Goal: Task Accomplishment & Management: Manage account settings

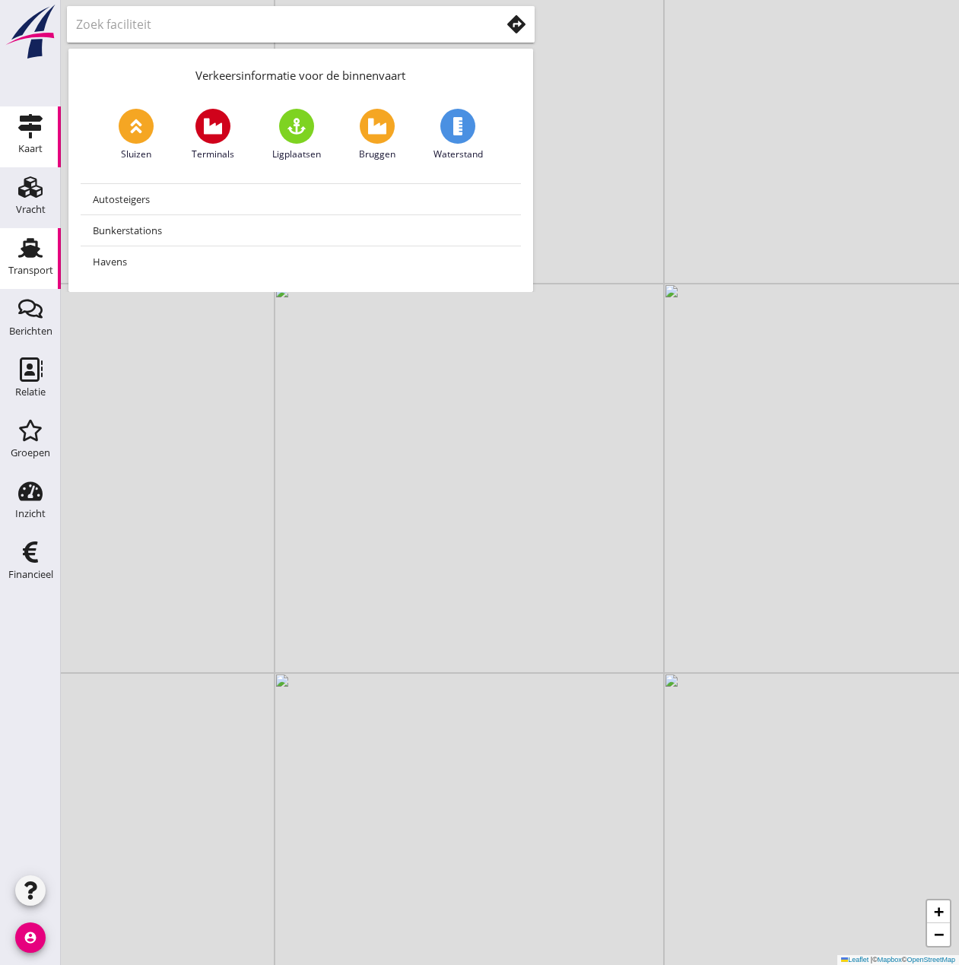
click at [31, 251] on use at bounding box center [30, 248] width 24 height 20
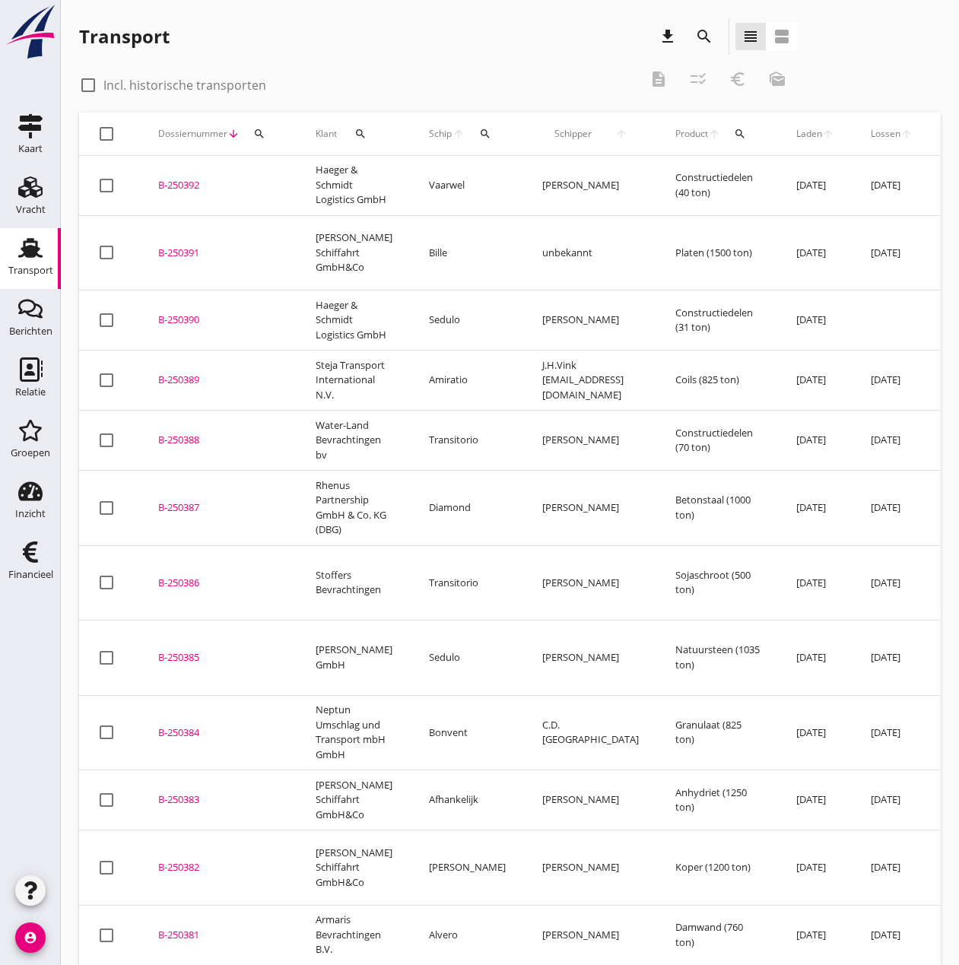
click at [479, 134] on icon "search" at bounding box center [485, 134] width 12 height 12
click at [538, 177] on input "Zoek op (scheeps)naam" at bounding box center [545, 178] width 158 height 24
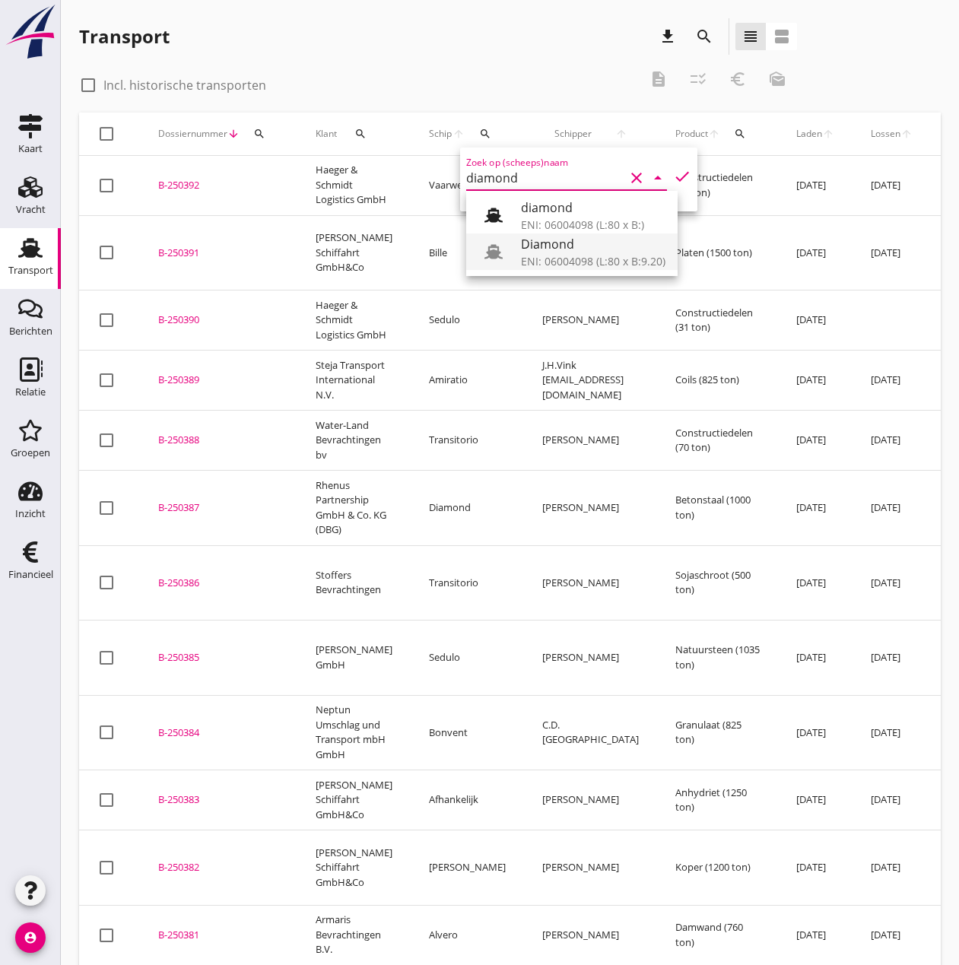
click at [574, 259] on div "ENI: 06004098 (L:80 x B:9.20)" at bounding box center [593, 261] width 145 height 16
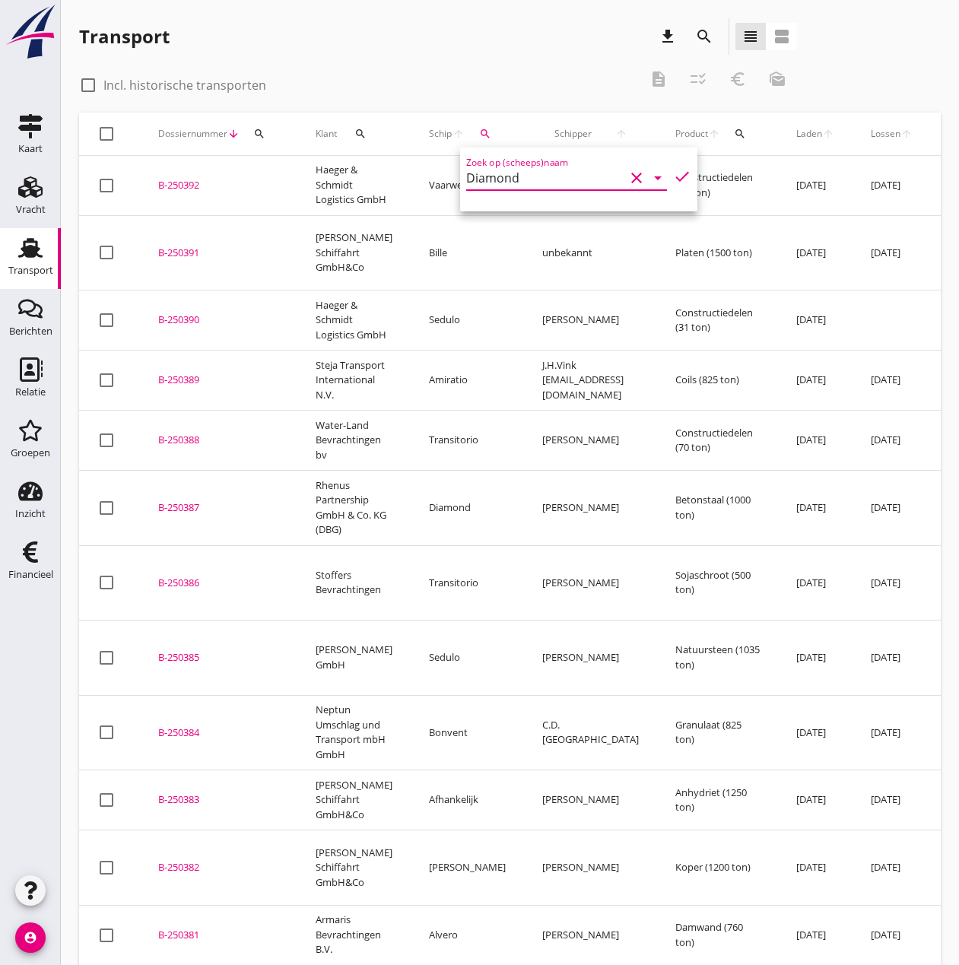
click at [673, 179] on icon "check" at bounding box center [682, 176] width 18 height 18
type input "Diamond"
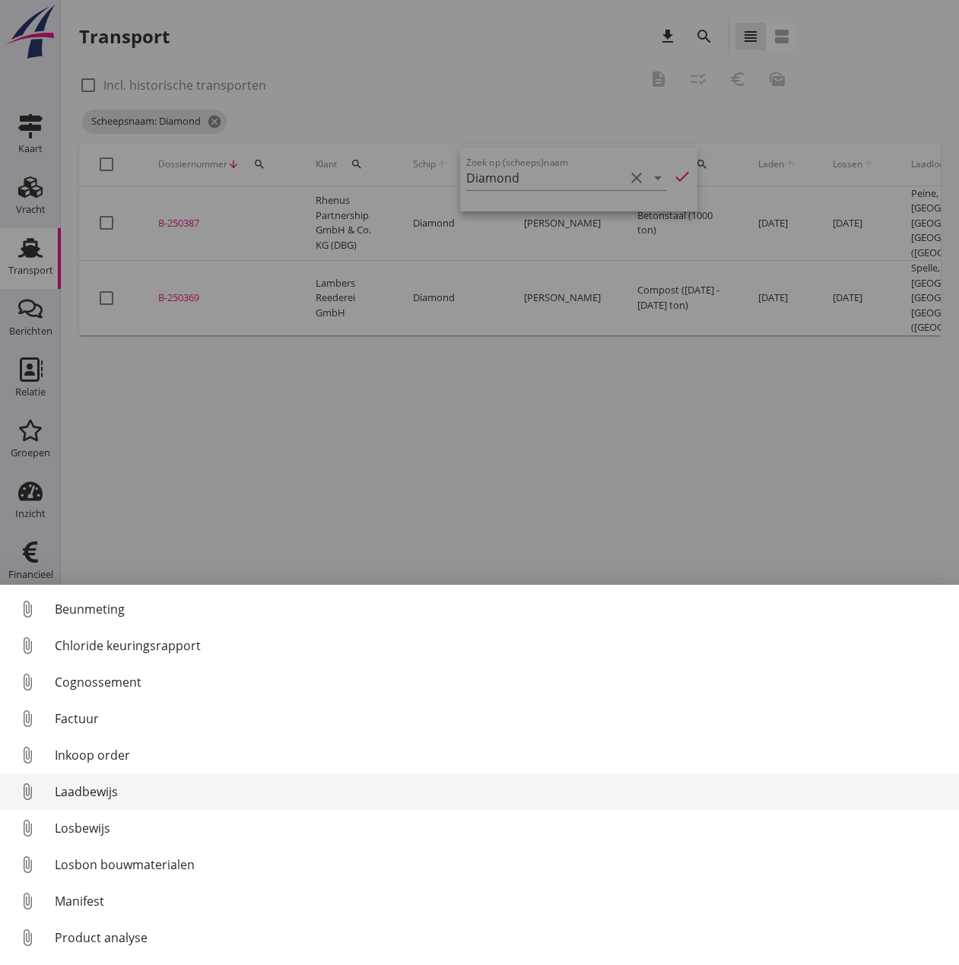
click at [97, 786] on div "Laadbewijs" at bounding box center [501, 792] width 892 height 18
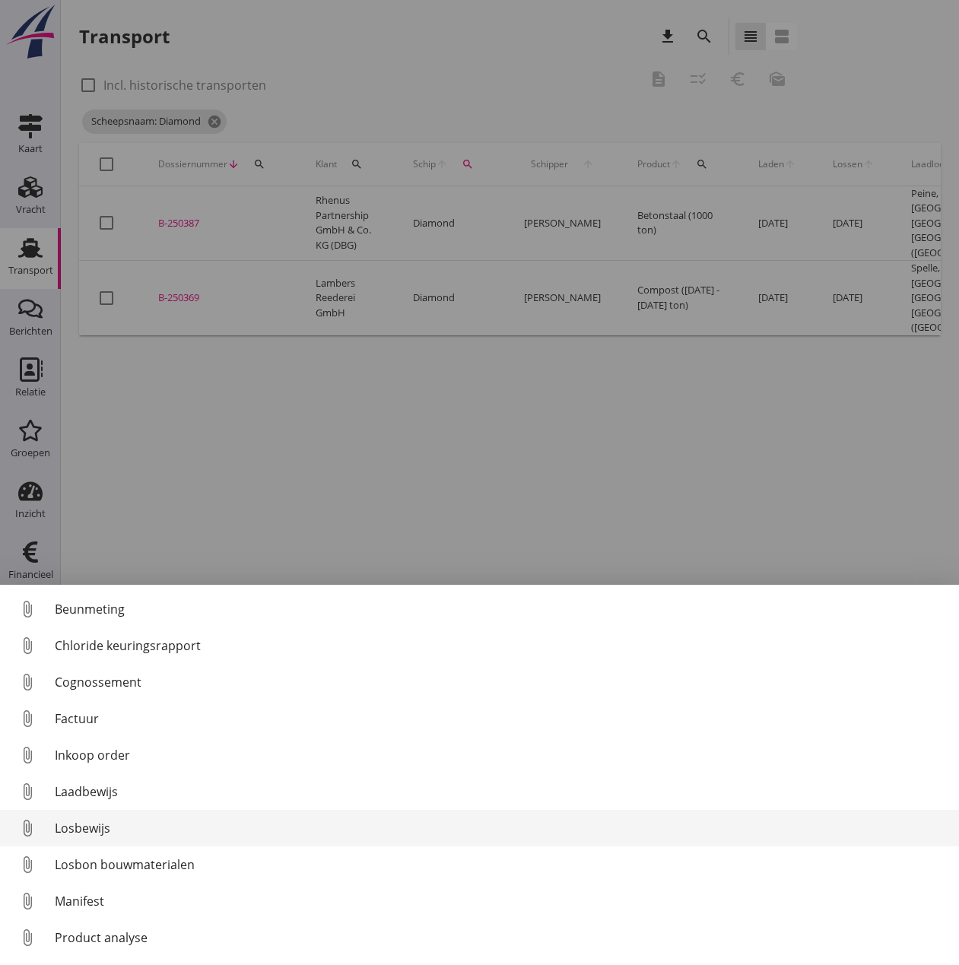
click at [91, 830] on div "Losbewijs" at bounding box center [501, 828] width 892 height 18
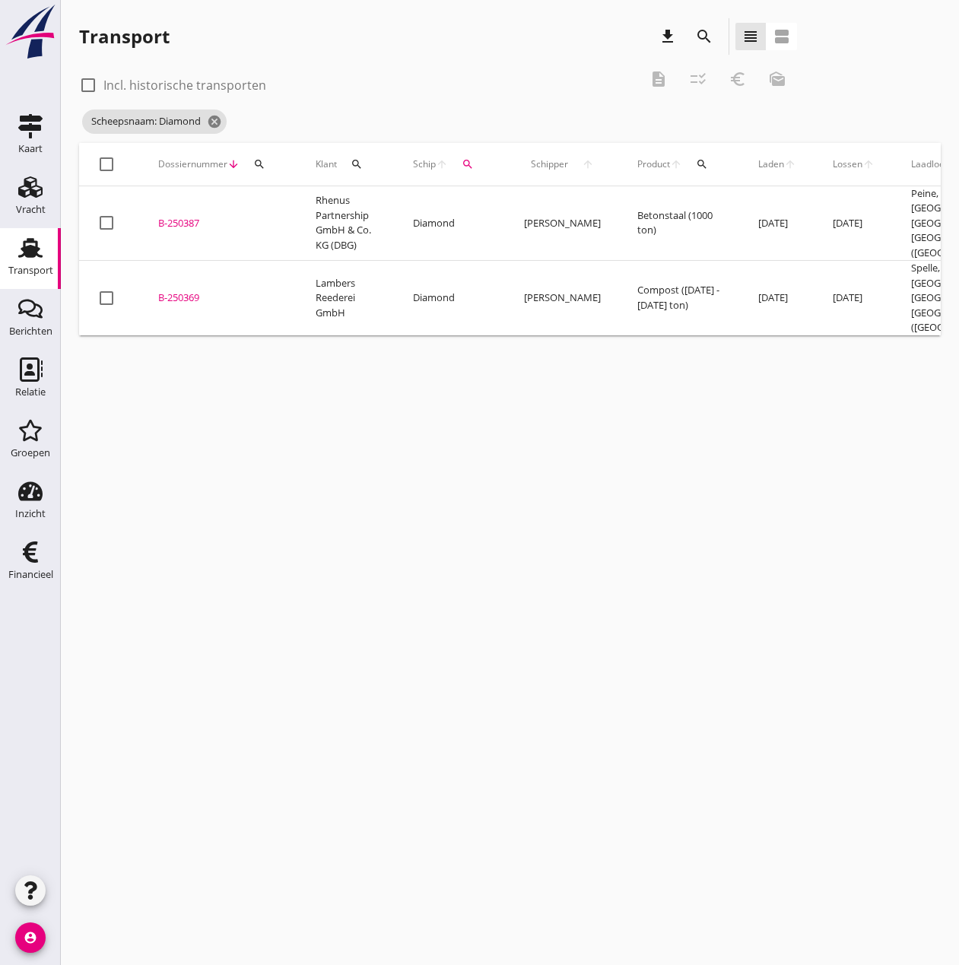
click at [189, 291] on div "B-250369" at bounding box center [218, 298] width 121 height 15
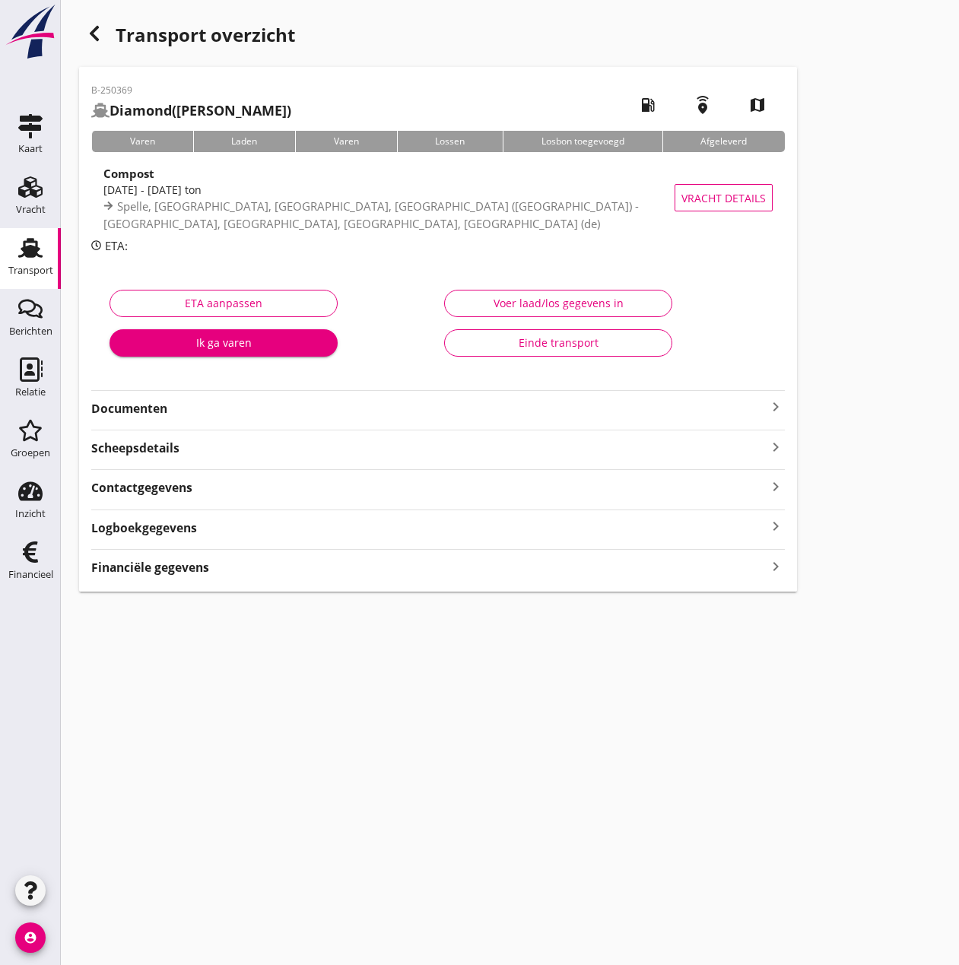
click at [552, 306] on div "Voer laad/los gegevens in" at bounding box center [558, 303] width 202 height 16
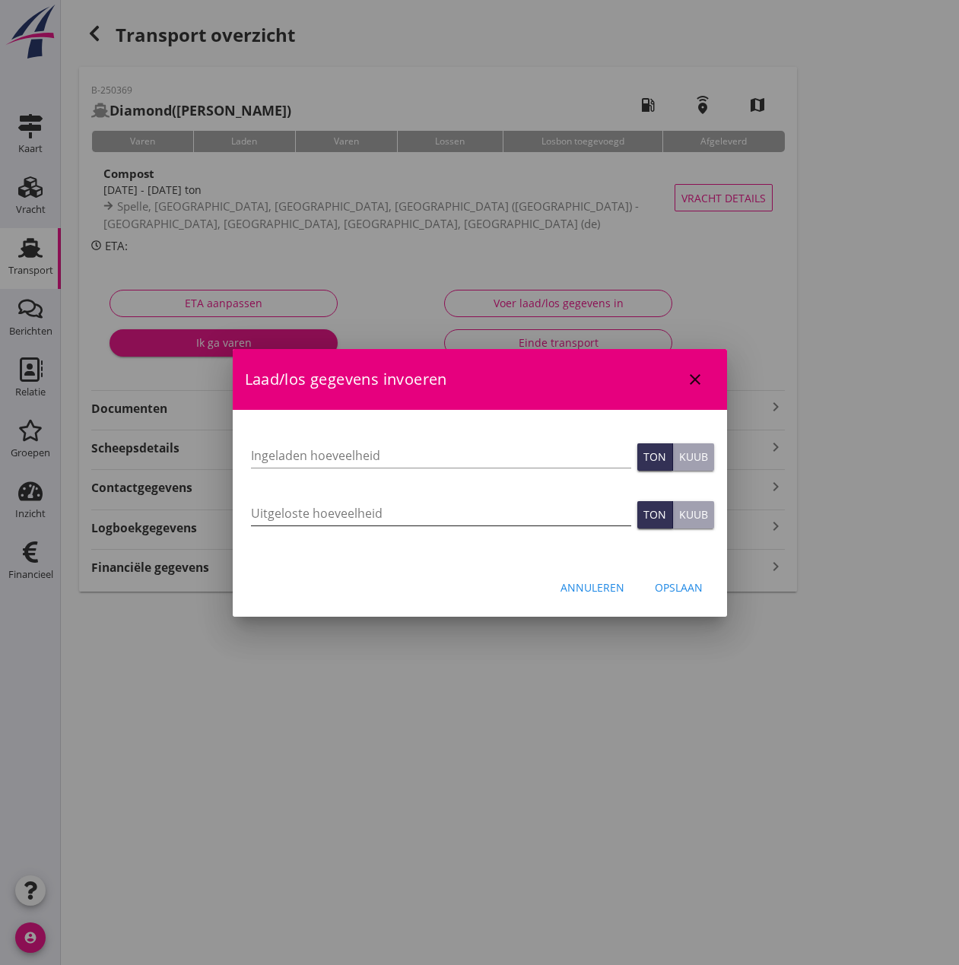
click at [443, 512] on input "Uitgeloste hoeveelheid" at bounding box center [441, 513] width 380 height 24
type input "1056"
click at [441, 460] on input "Ingeladen hoeveelheid" at bounding box center [441, 455] width 380 height 24
click at [276, 454] on input "Ingeladen hoeveelheid" at bounding box center [441, 455] width 380 height 24
type input "1057.94"
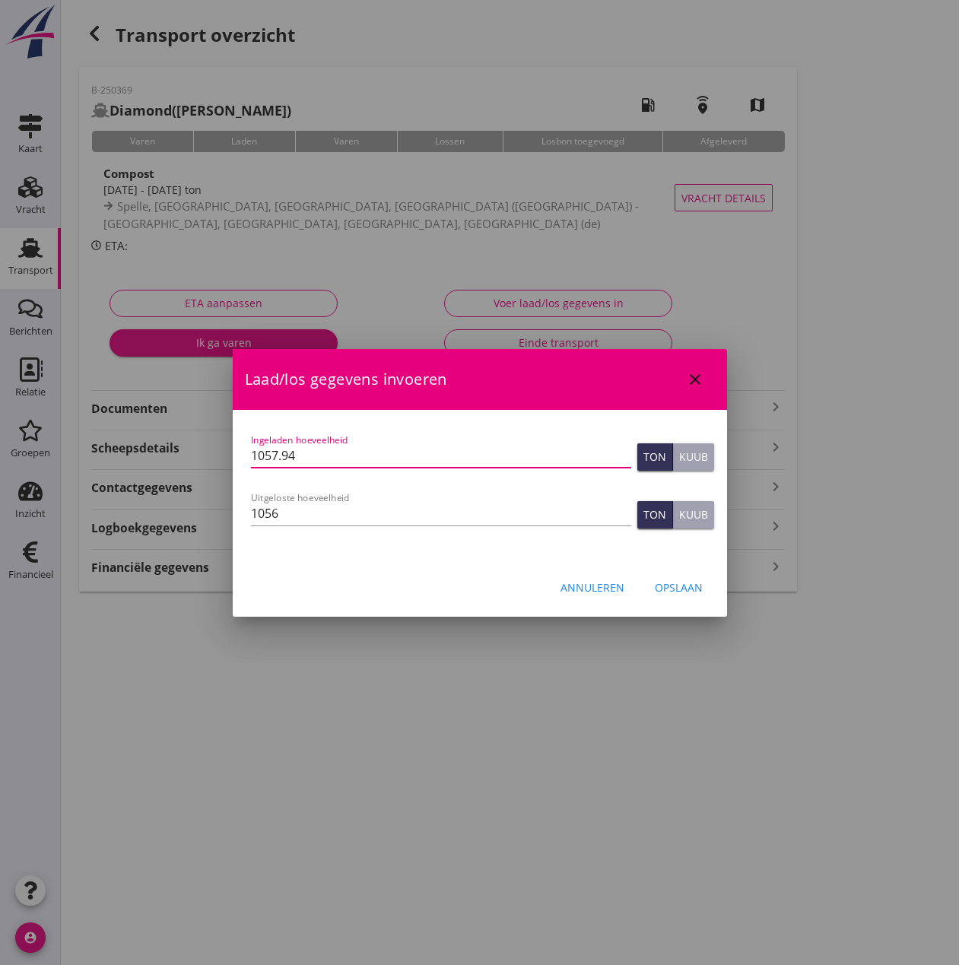
click at [679, 587] on div "Opslaan" at bounding box center [679, 588] width 48 height 16
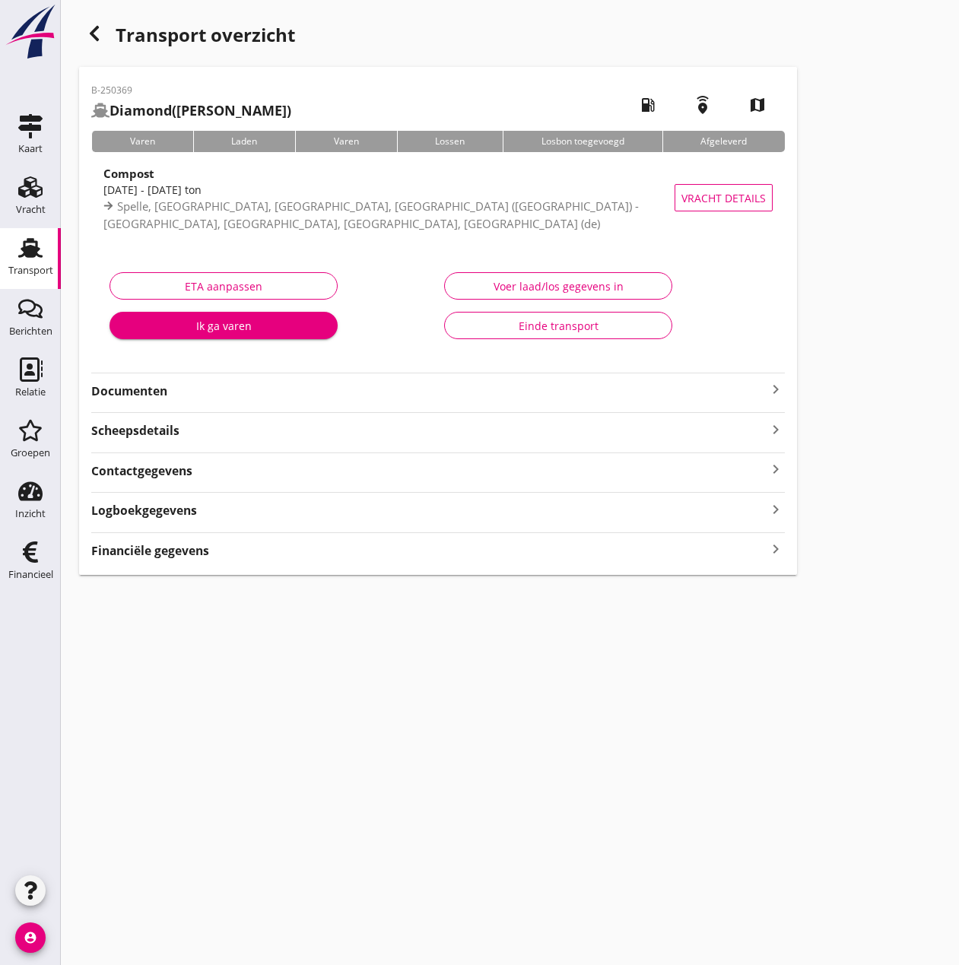
click at [150, 551] on strong "Financiële gegevens" at bounding box center [150, 550] width 118 height 17
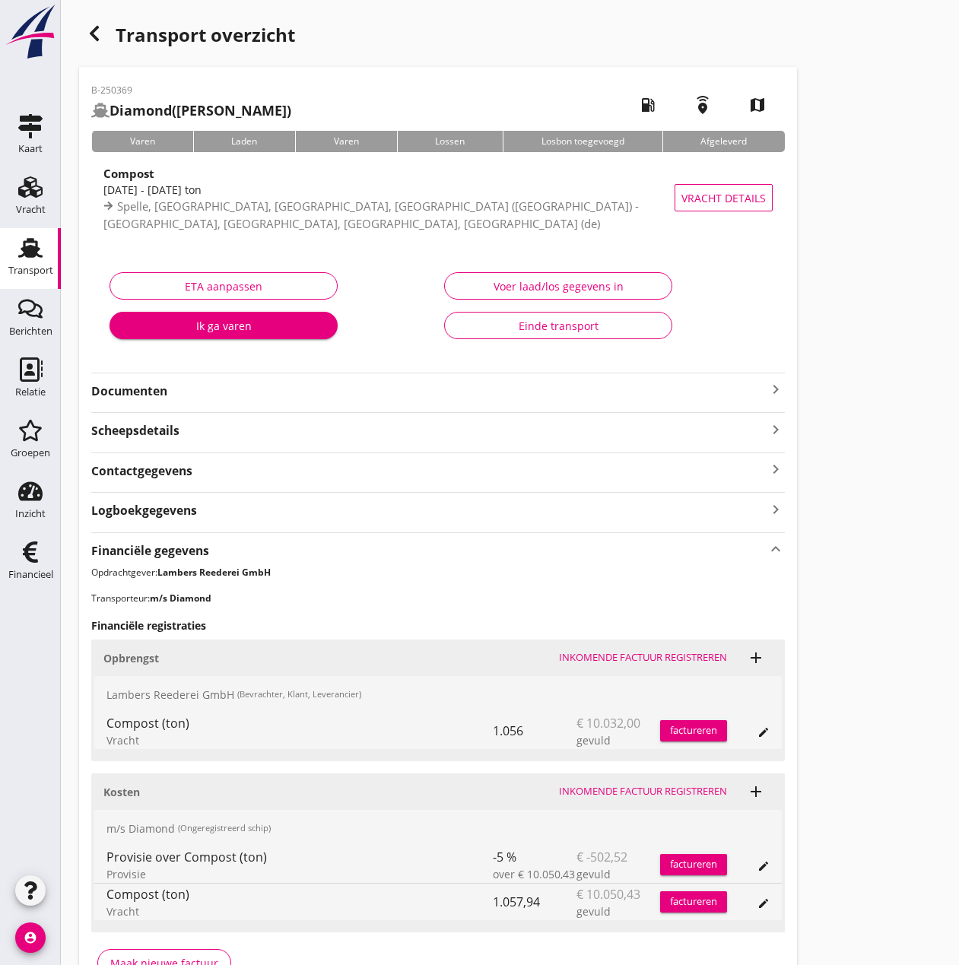
scroll to position [94, 0]
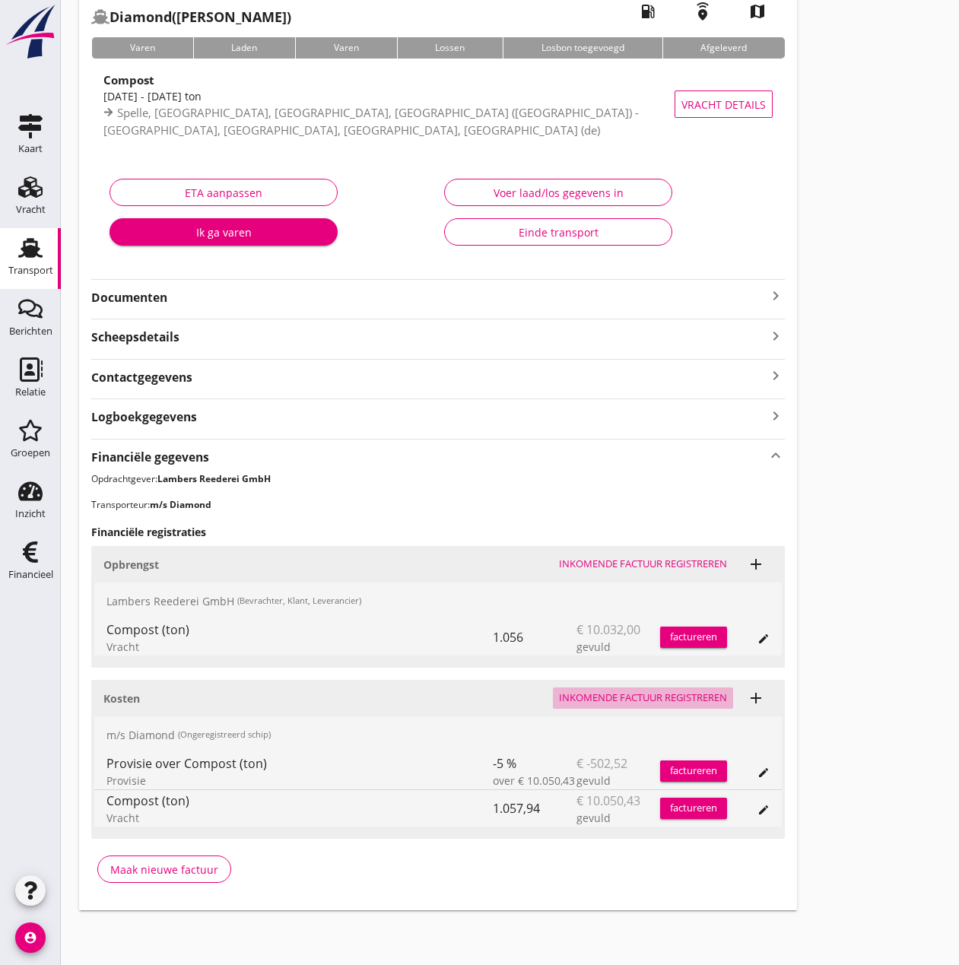
click at [654, 694] on div "Inkomende factuur registreren" at bounding box center [643, 698] width 168 height 15
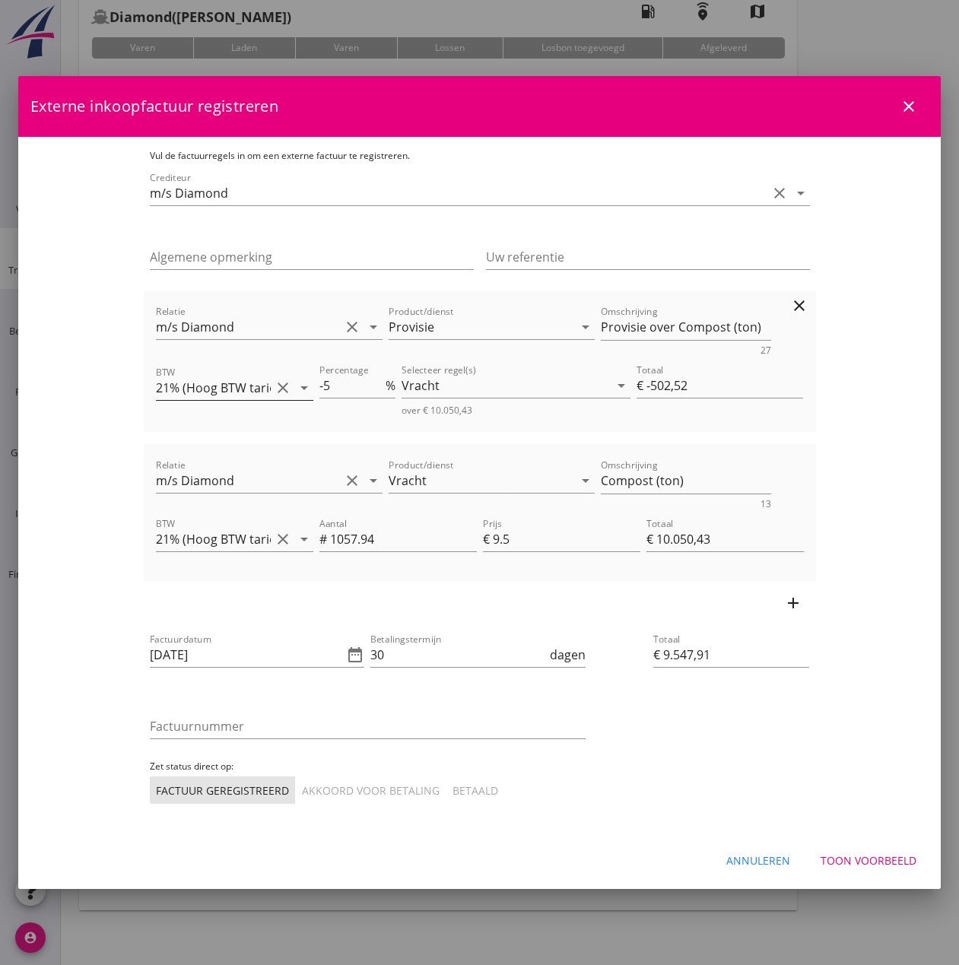
click at [295, 390] on icon "arrow_drop_down" at bounding box center [304, 388] width 18 height 18
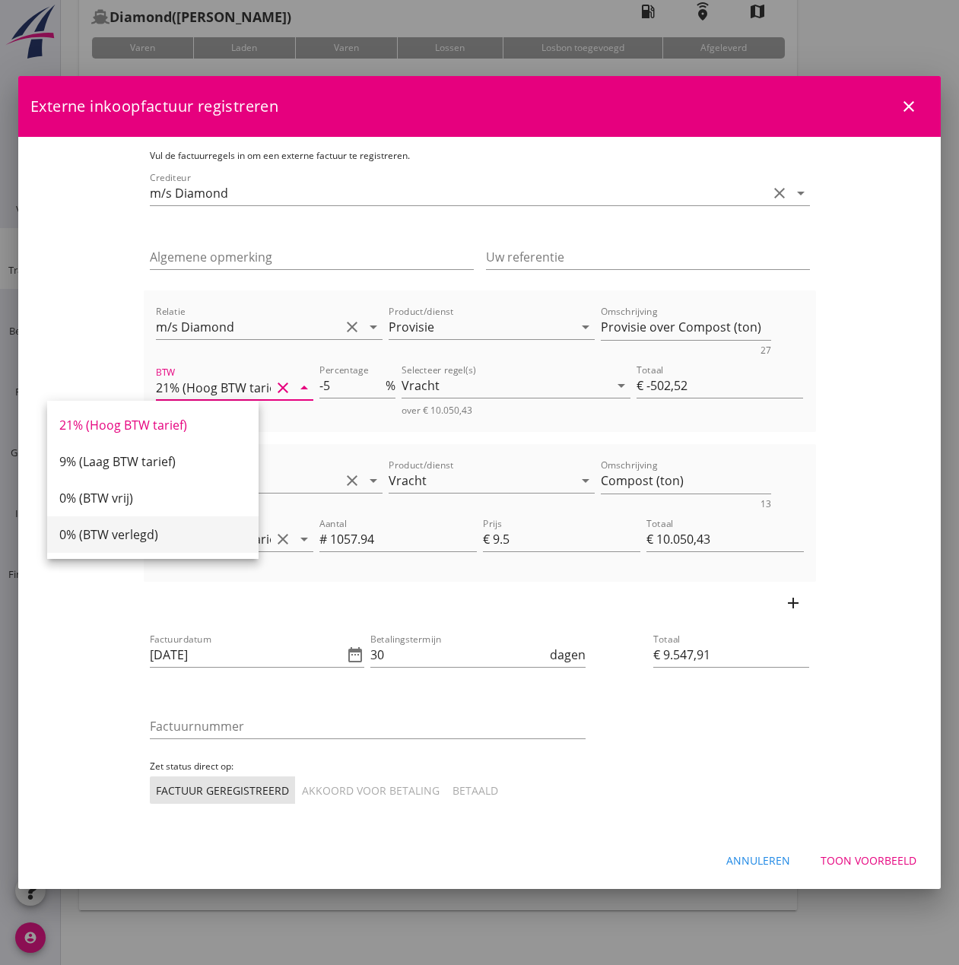
click at [199, 543] on div "0% (BTW verlegd)" at bounding box center [152, 535] width 187 height 18
type input "0% (BTW verlegd)"
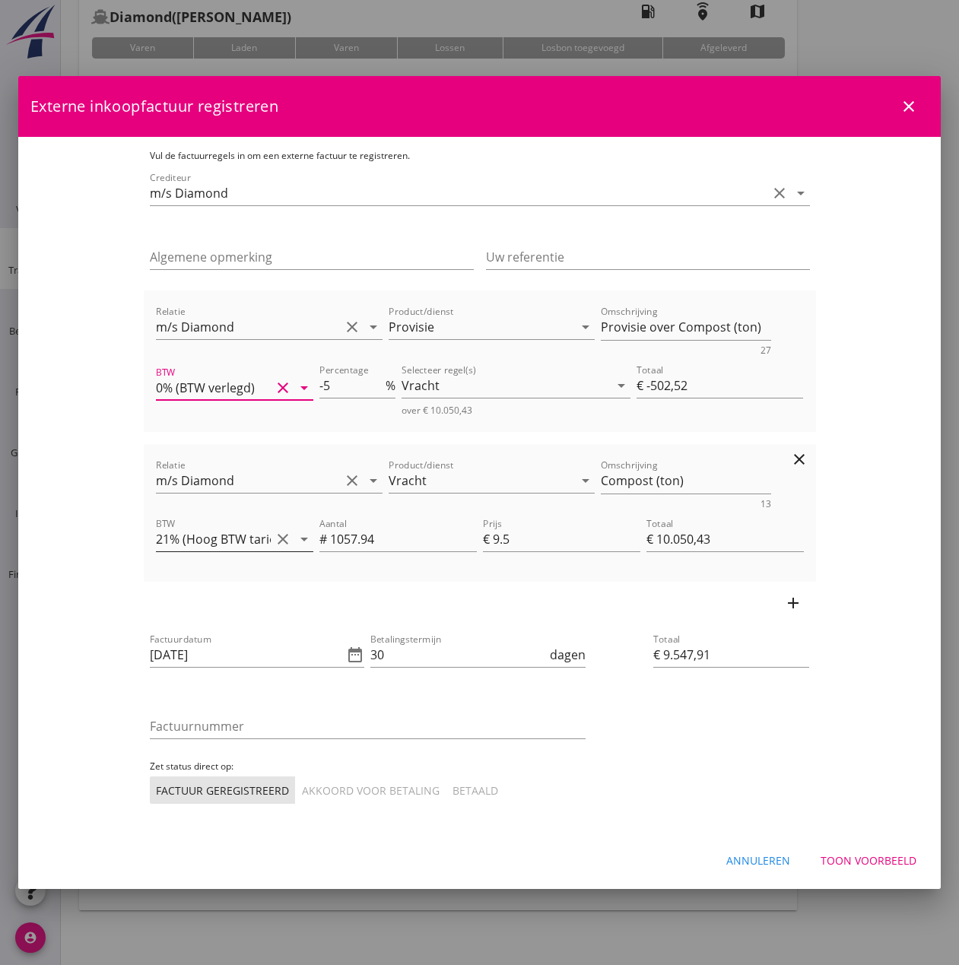
click at [295, 536] on icon "arrow_drop_down" at bounding box center [304, 539] width 18 height 18
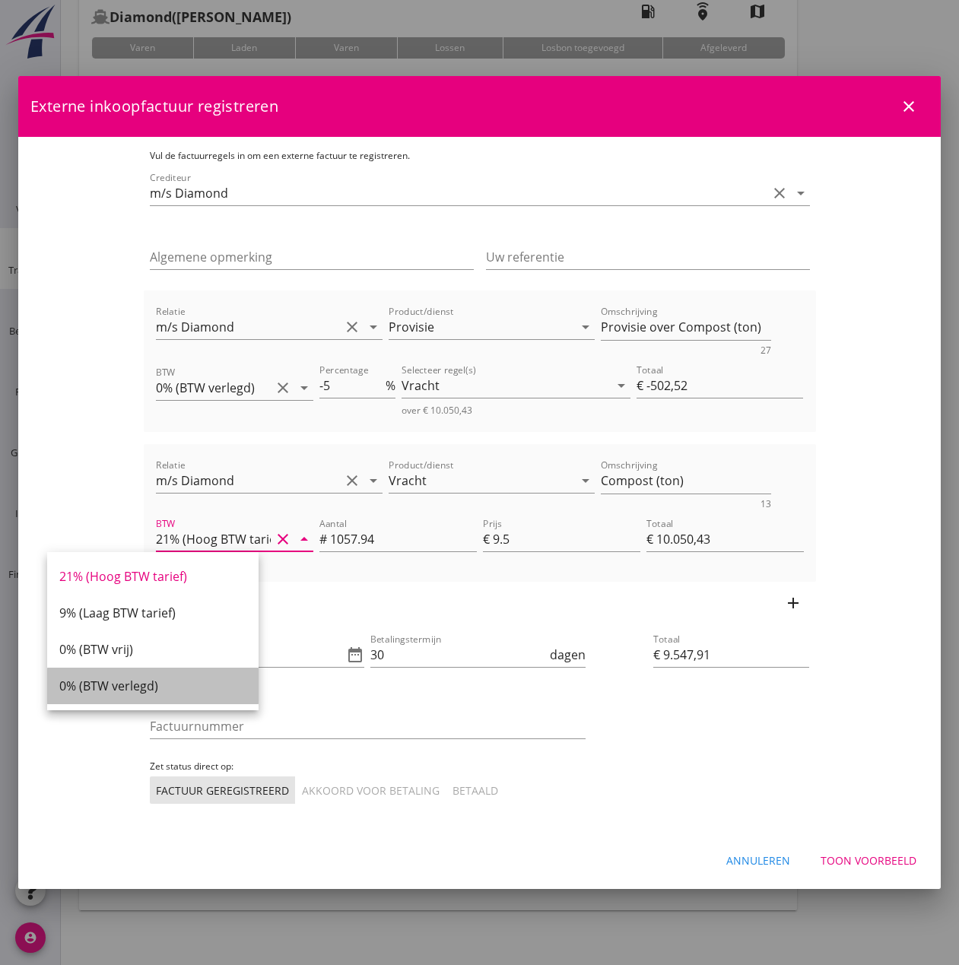
click at [189, 686] on div "0% (BTW verlegd)" at bounding box center [152, 686] width 187 height 18
type input "0% (BTW verlegd)"
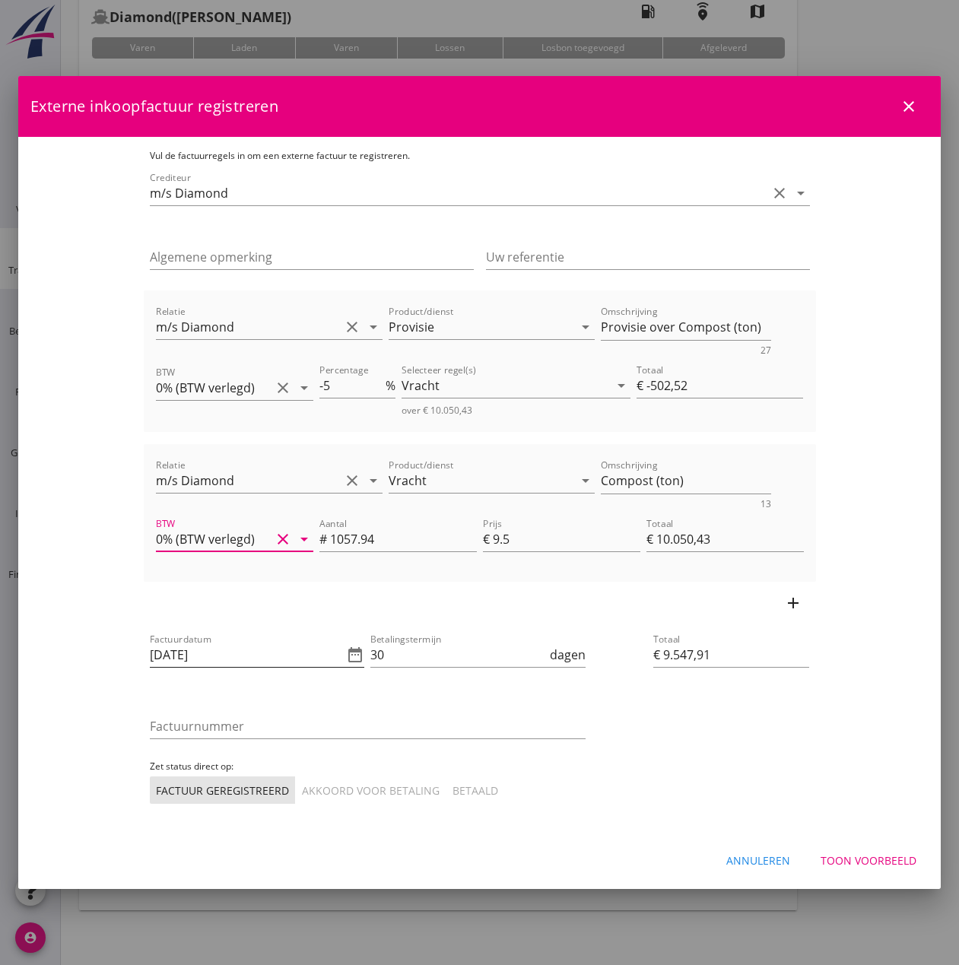
click at [194, 651] on input "[DATE]" at bounding box center [247, 655] width 194 height 24
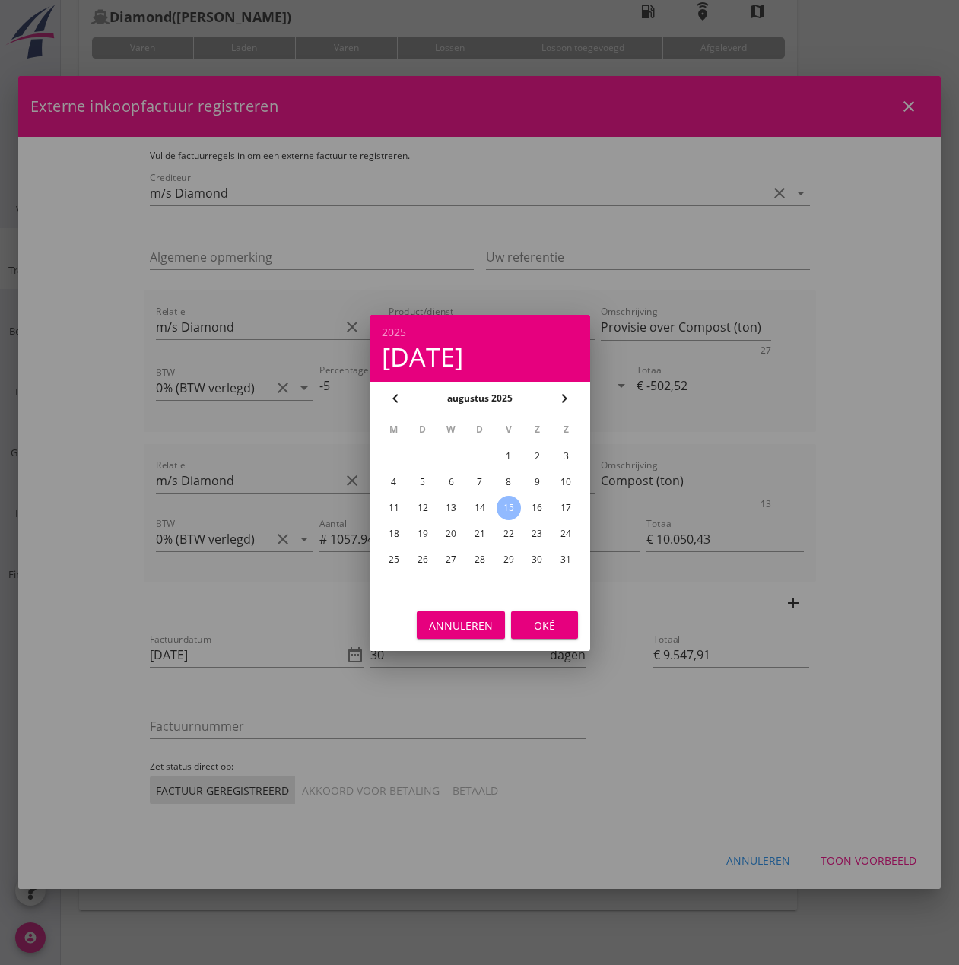
click at [457, 504] on div "13" at bounding box center [451, 508] width 24 height 24
type input "[DATE]"
click at [536, 621] on div "Oké" at bounding box center [544, 625] width 43 height 16
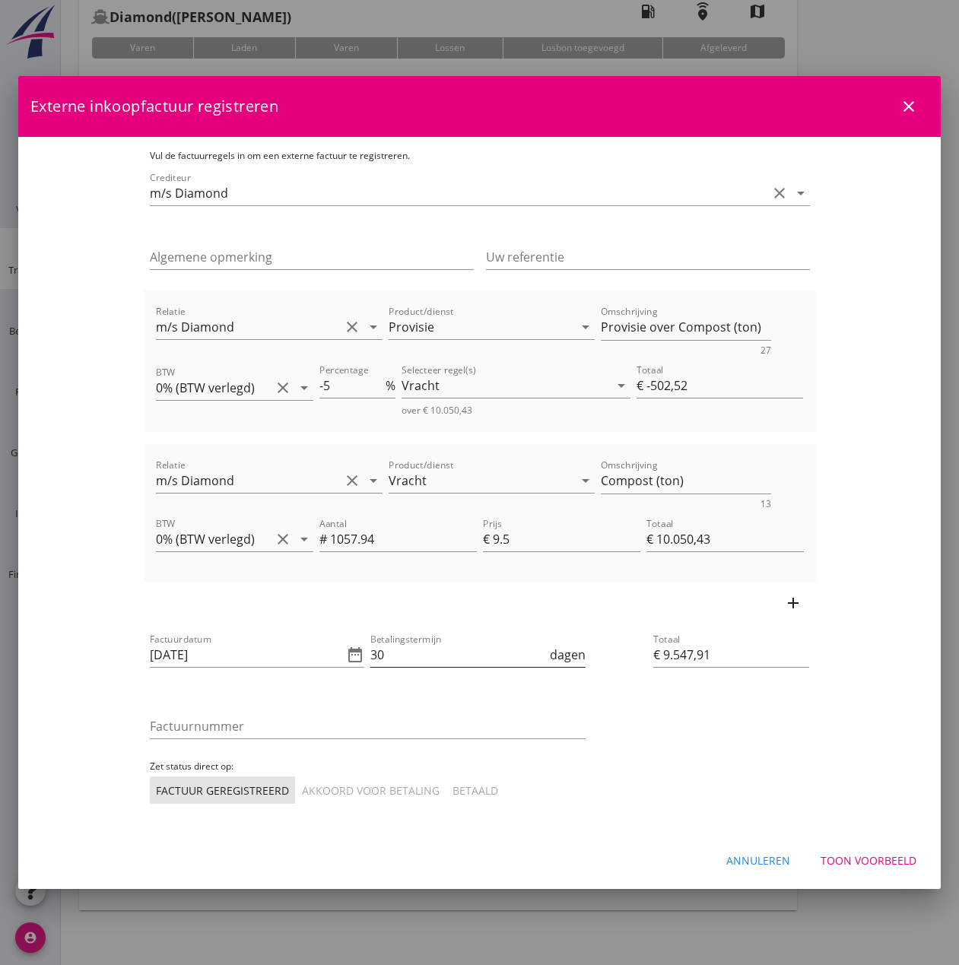
click at [444, 652] on input "30" at bounding box center [458, 655] width 176 height 24
type input "3"
type input "14"
click at [237, 726] on input "Factuurnummer" at bounding box center [368, 726] width 436 height 24
type input "19/2025"
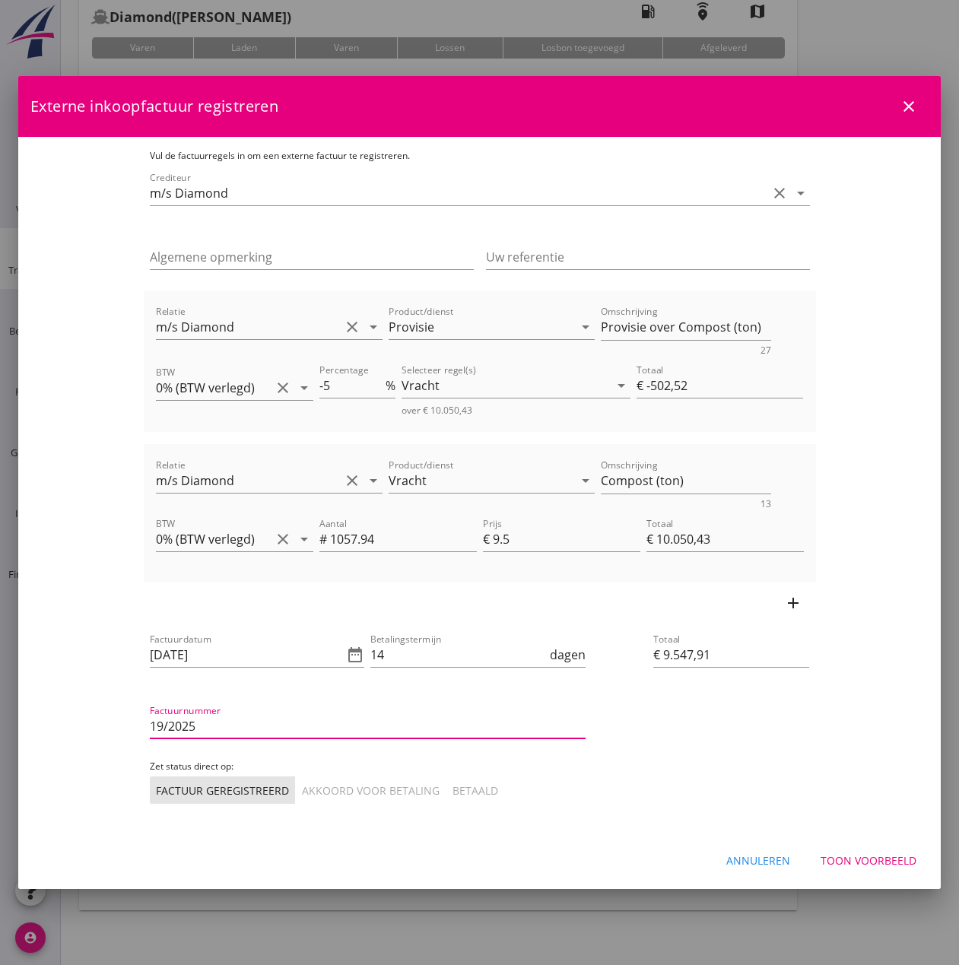
click at [302, 797] on div "Akkoord voor betaling" at bounding box center [371, 791] width 138 height 16
click at [866, 857] on div "Toon voorbeeld" at bounding box center [869, 861] width 96 height 16
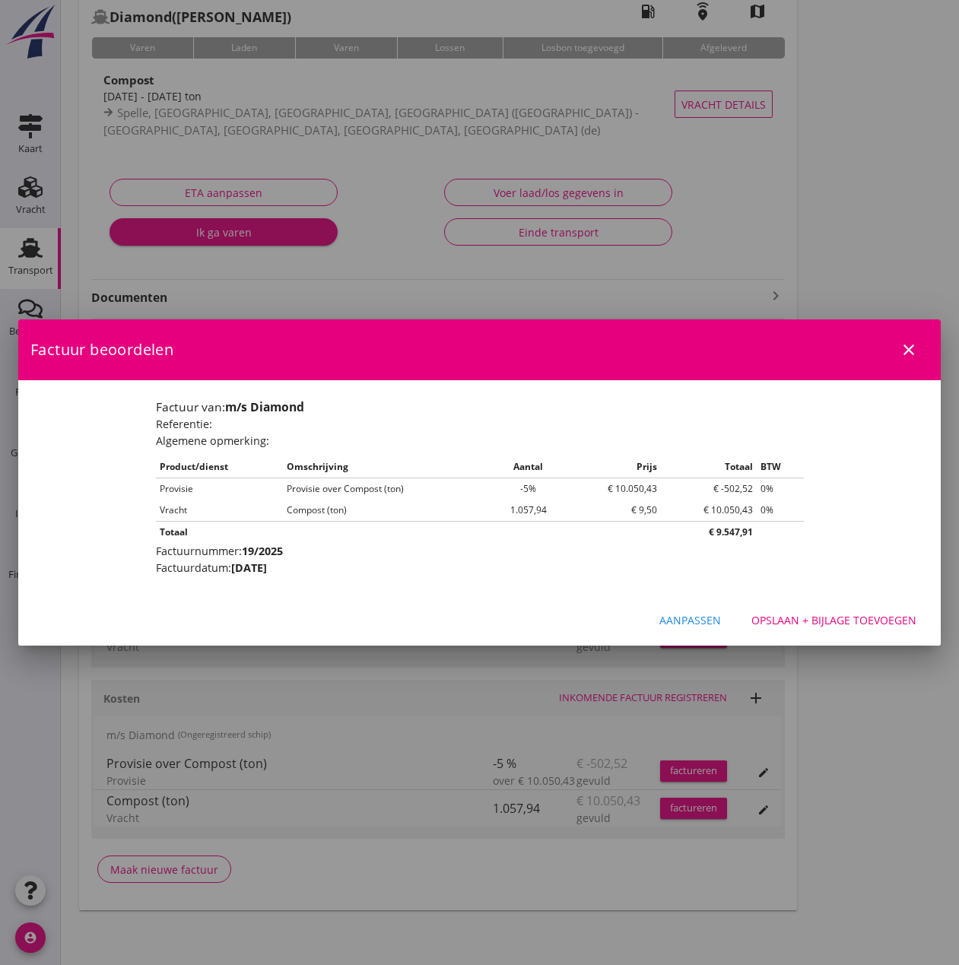
click at [850, 618] on div "Opslaan + bijlage toevoegen" at bounding box center [834, 620] width 165 height 16
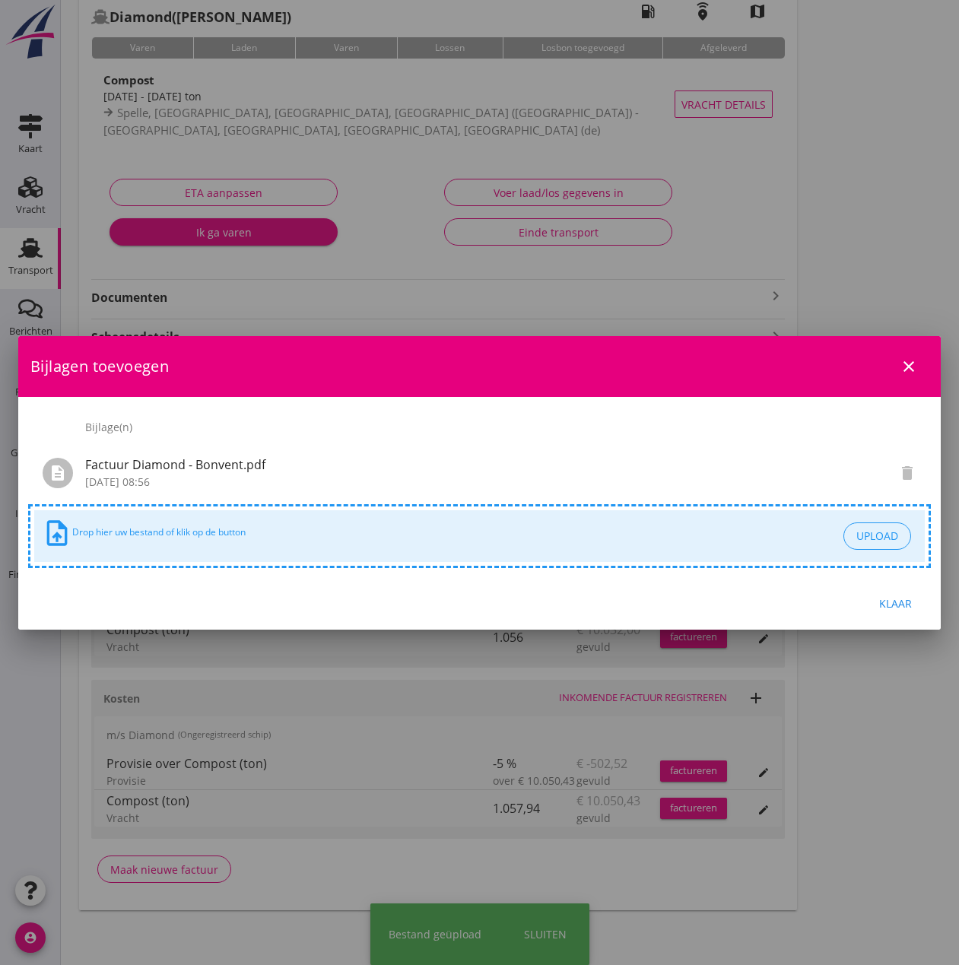
click at [894, 604] on div "Klaar" at bounding box center [895, 604] width 43 height 16
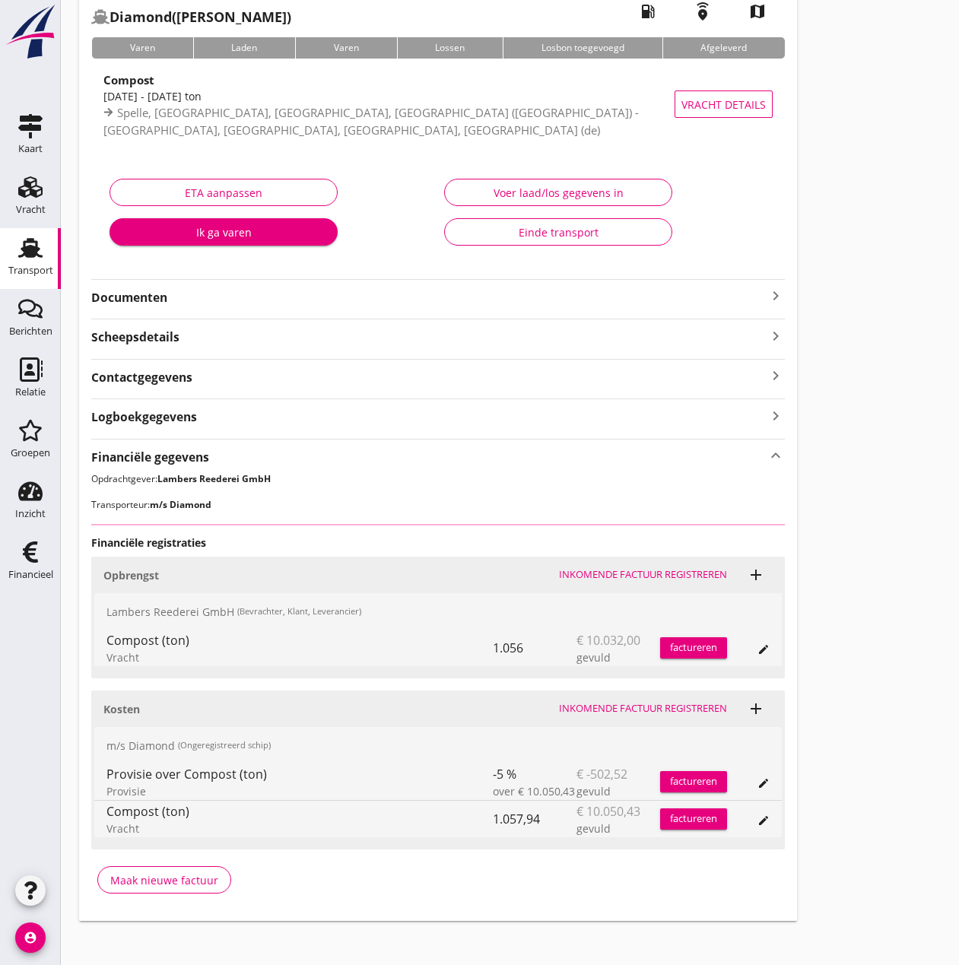
click at [195, 300] on strong "Documenten" at bounding box center [428, 297] width 675 height 17
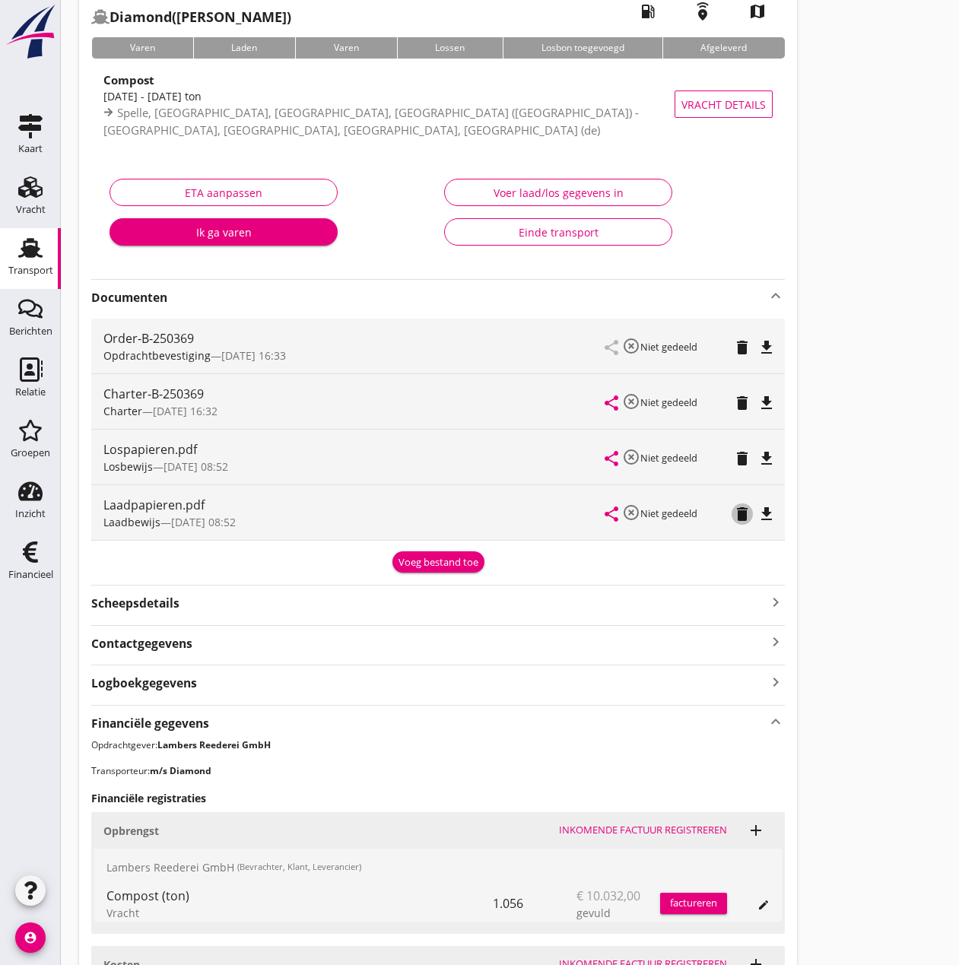
click at [740, 513] on icon "delete" at bounding box center [742, 514] width 18 height 18
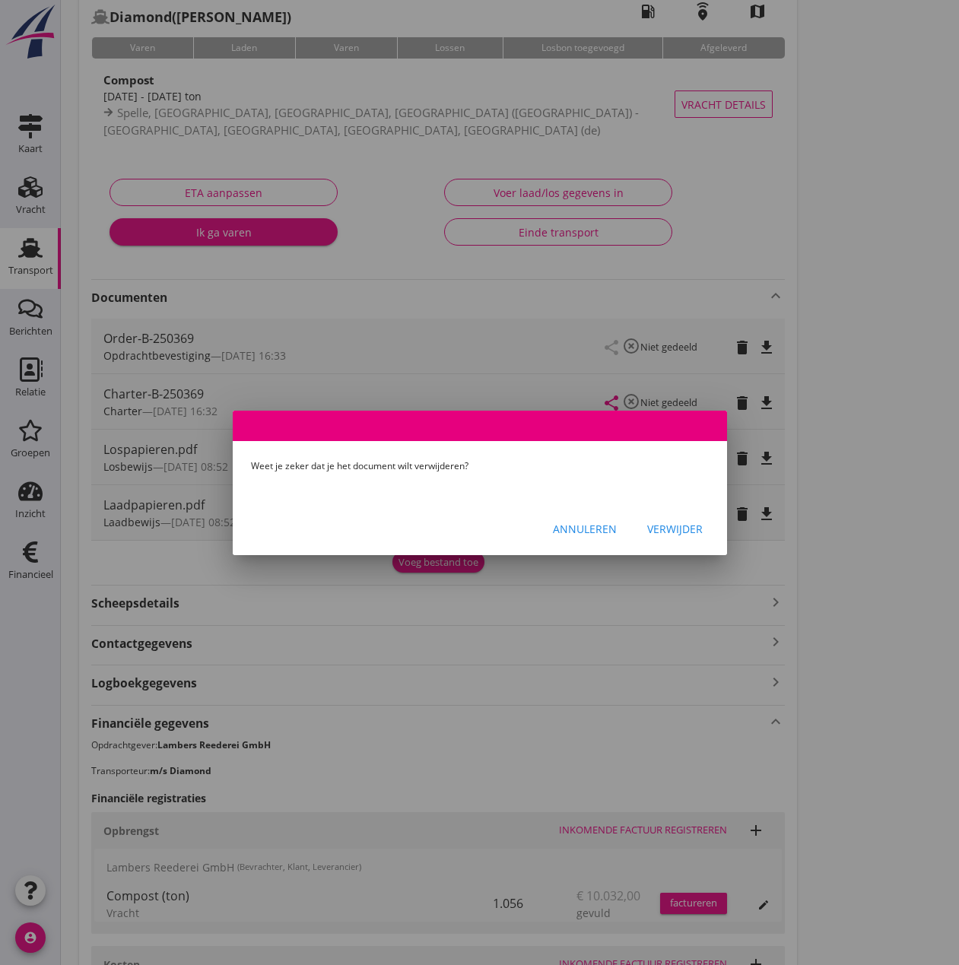
click at [666, 530] on div "Verwijder" at bounding box center [675, 529] width 56 height 16
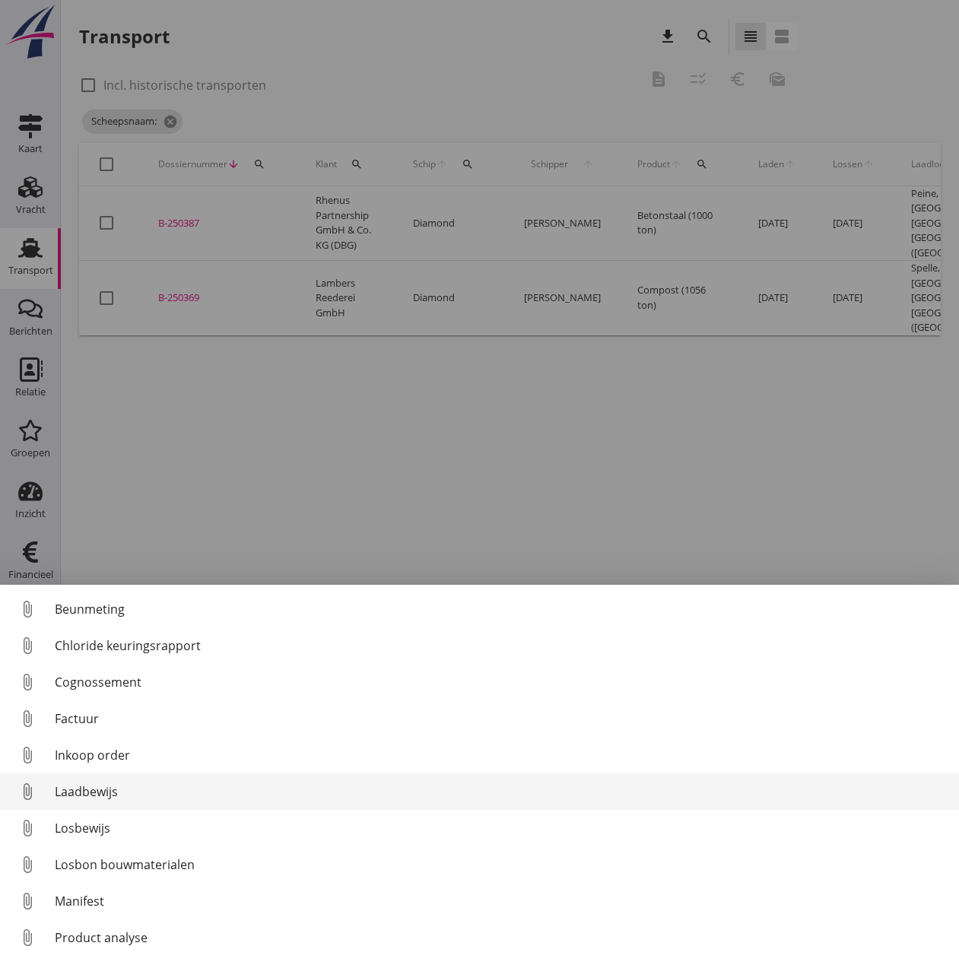
click at [107, 793] on div "Laadbewijs" at bounding box center [501, 792] width 892 height 18
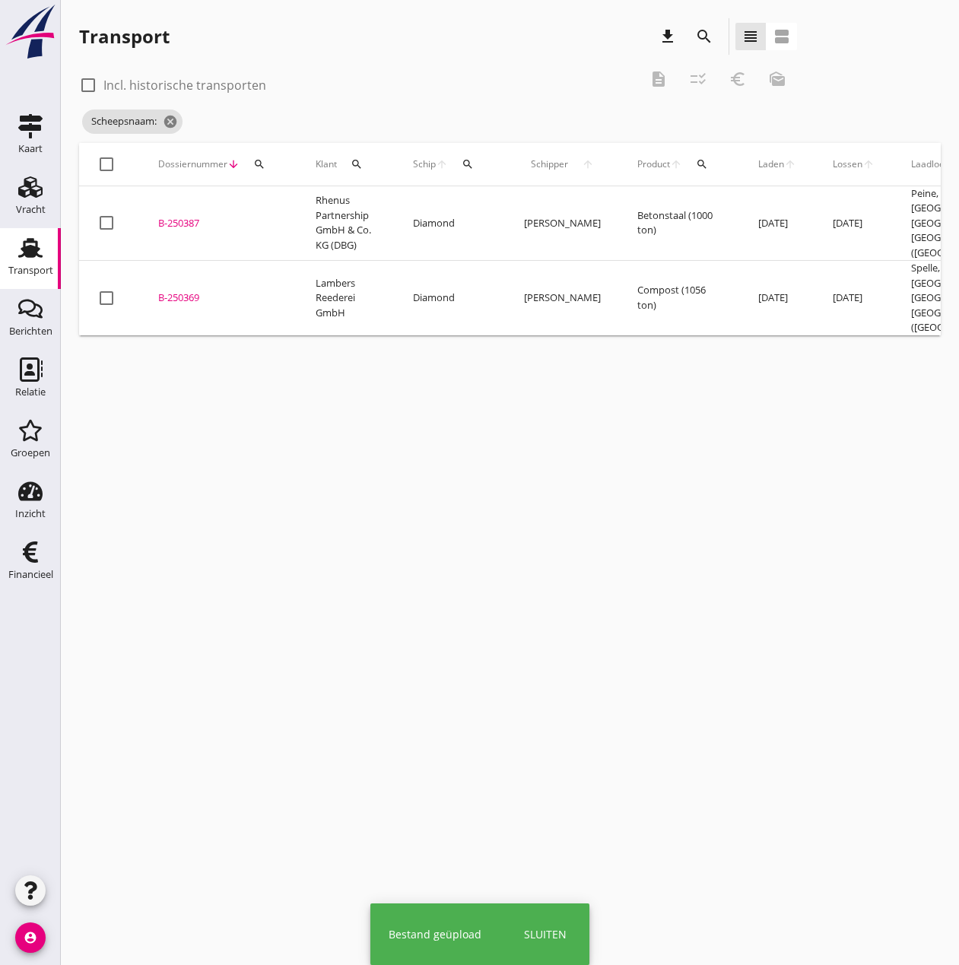
click at [186, 291] on div "B-250369" at bounding box center [218, 298] width 121 height 15
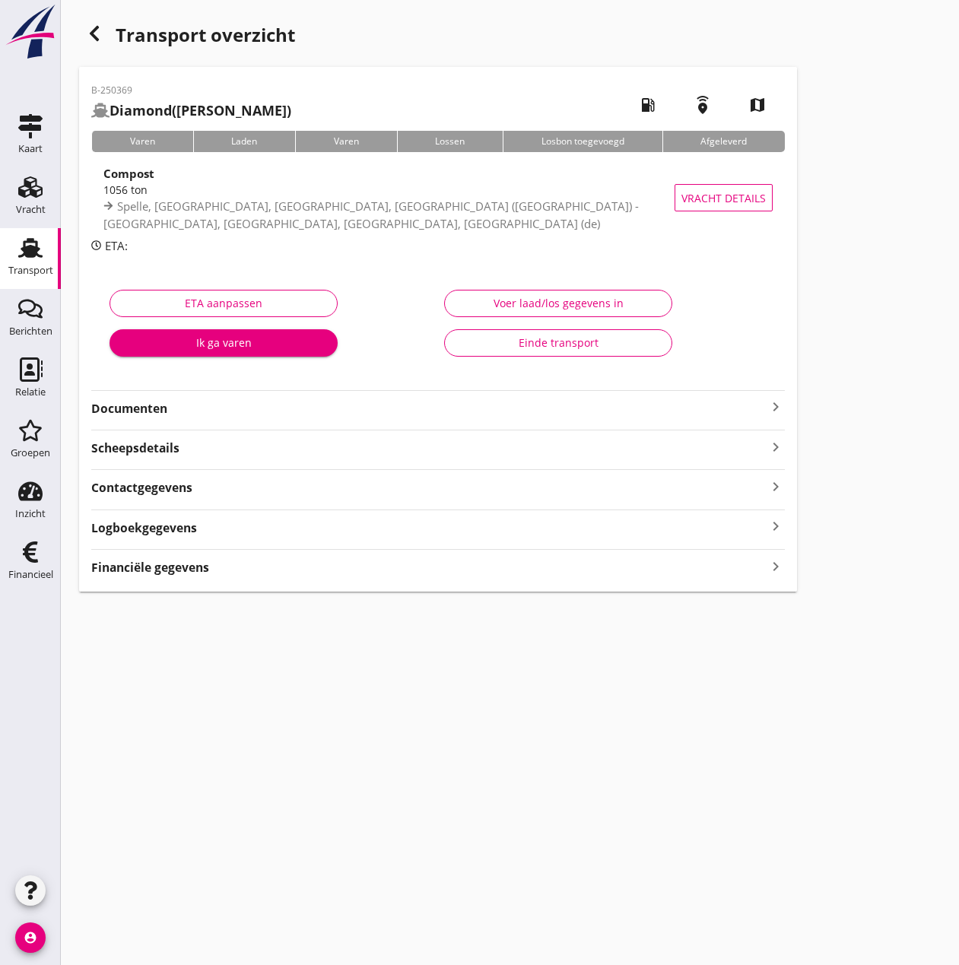
click at [170, 573] on strong "Financiële gegevens" at bounding box center [150, 567] width 118 height 17
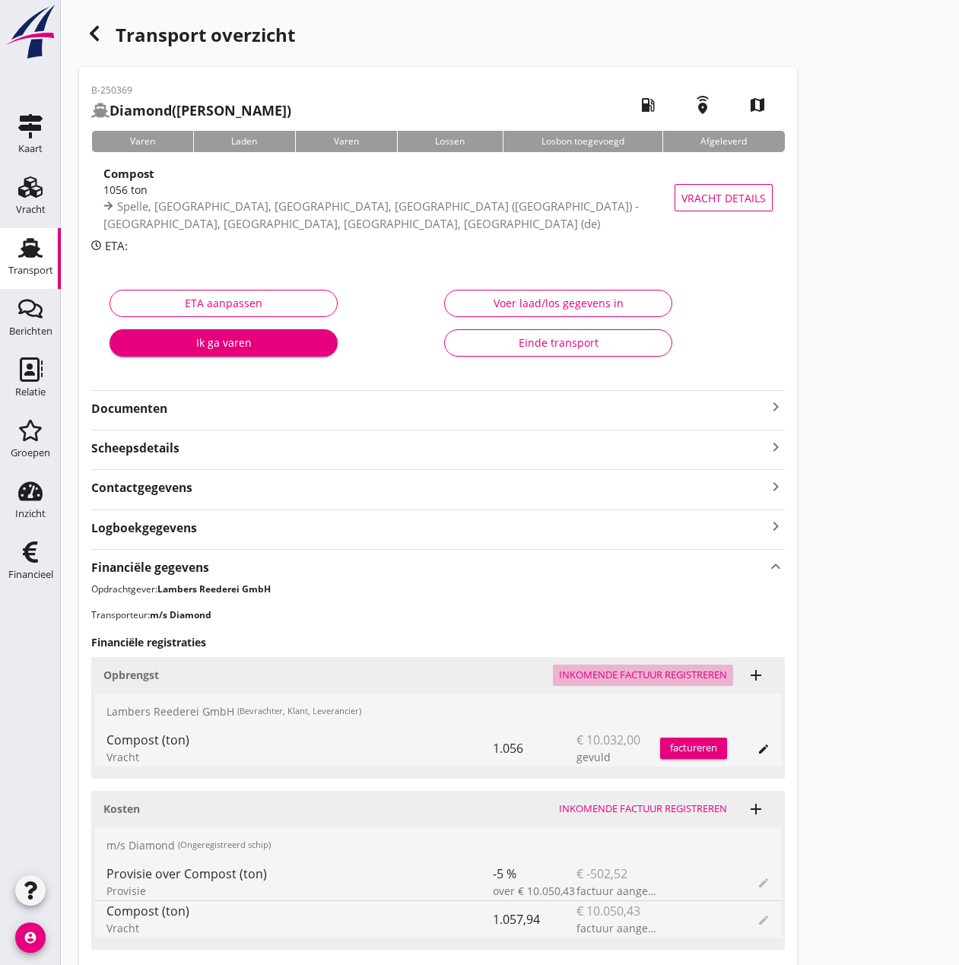
click at [643, 674] on div "Inkomende factuur registreren" at bounding box center [643, 675] width 168 height 15
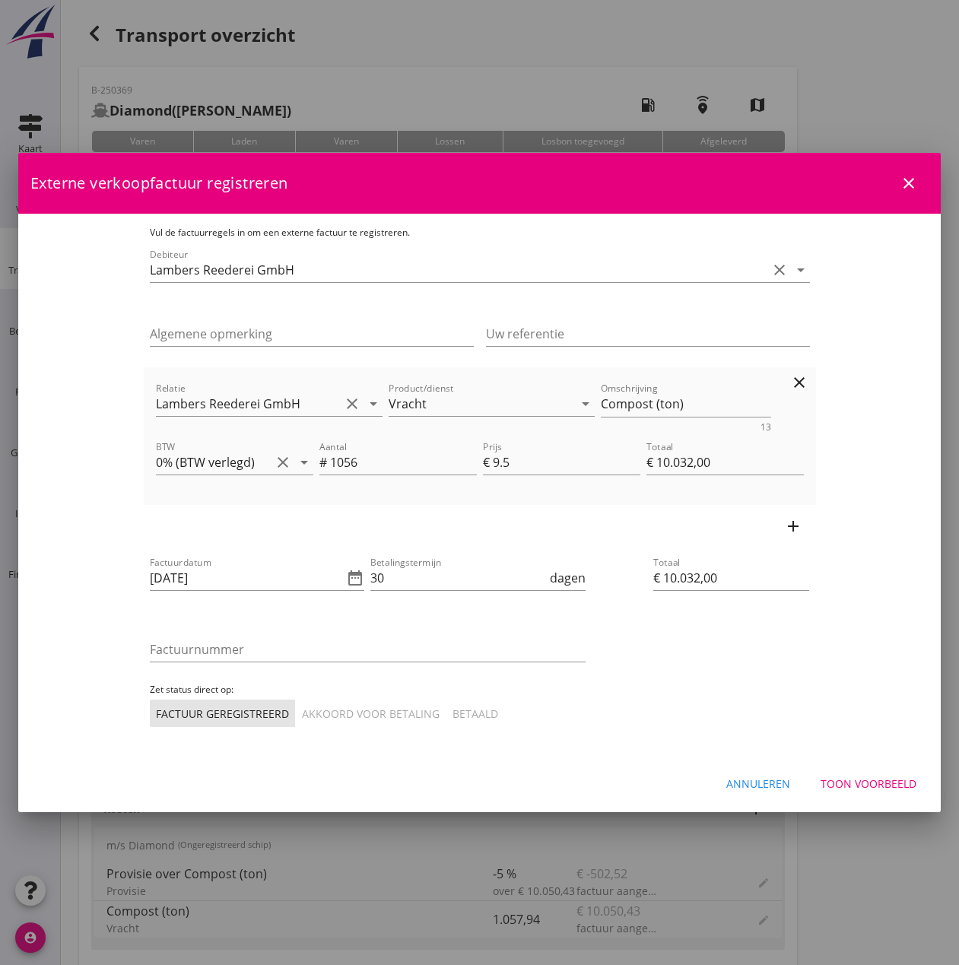
drag, startPoint x: 405, startPoint y: 199, endPoint x: 392, endPoint y: 500, distance: 300.8
click at [392, 500] on form "Externe verkoopfactuur registreren close Vul de factuurregels in om een externe…" at bounding box center [479, 481] width 923 height 656
click at [433, 180] on div "Externe verkoopfactuur registreren close" at bounding box center [479, 183] width 923 height 61
click at [910, 178] on icon "close" at bounding box center [909, 183] width 18 height 18
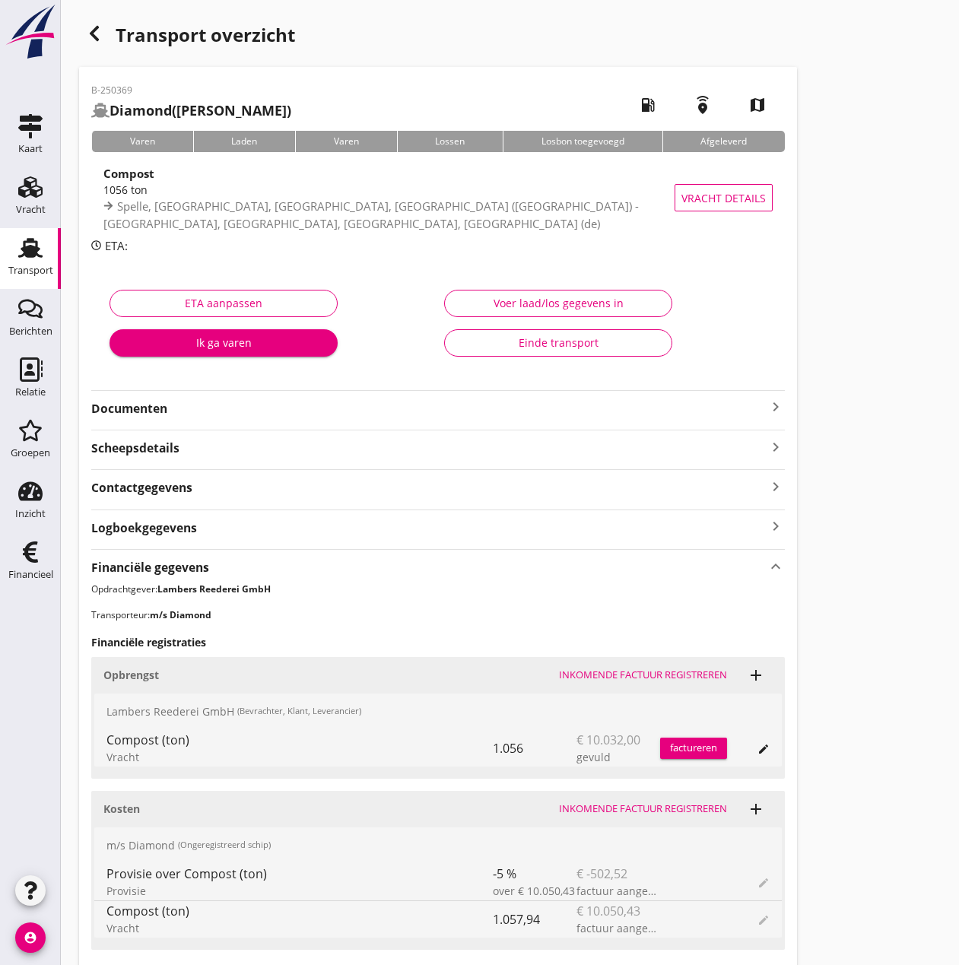
click at [542, 304] on div "Voer laad/los gegevens in" at bounding box center [558, 303] width 202 height 16
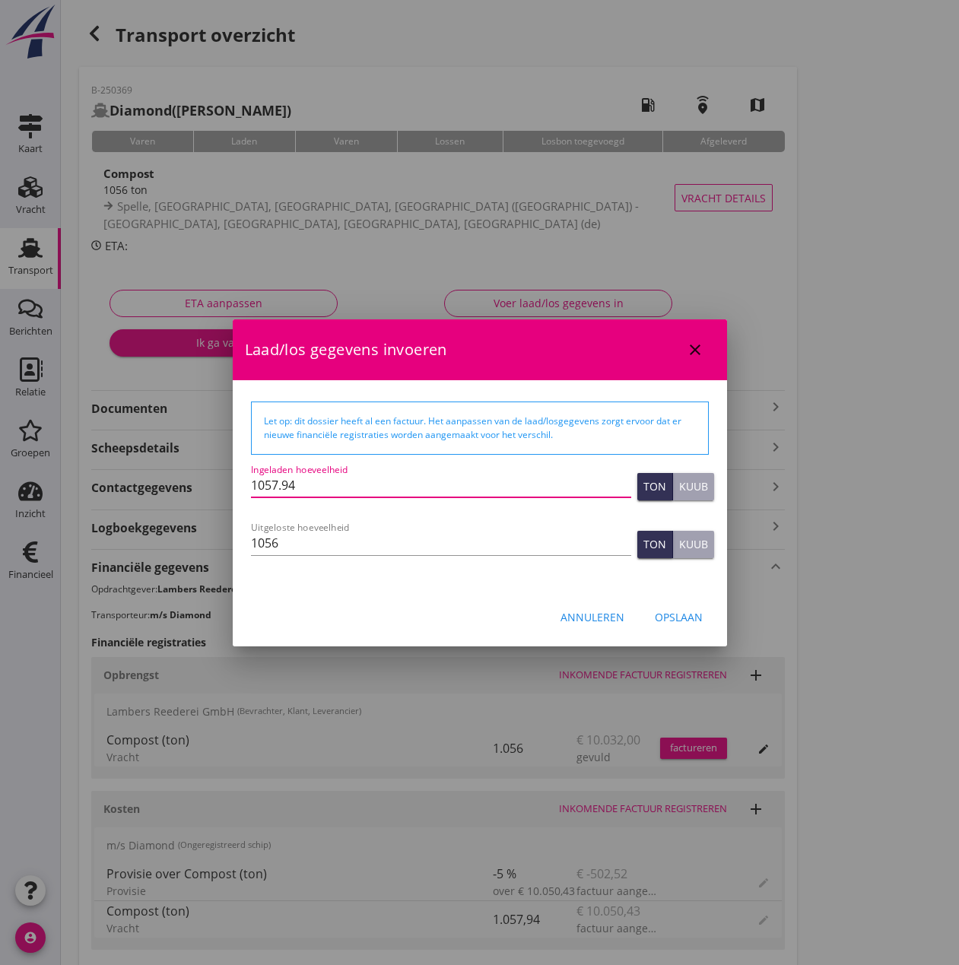
drag, startPoint x: 306, startPoint y: 481, endPoint x: 199, endPoint y: 481, distance: 106.5
click at [199, 481] on div "Deze financiële registratie heeft al een factuur. Deze financiële registratie h…" at bounding box center [479, 616] width 959 height 1232
click at [612, 613] on div "Annuleren" at bounding box center [593, 617] width 64 height 16
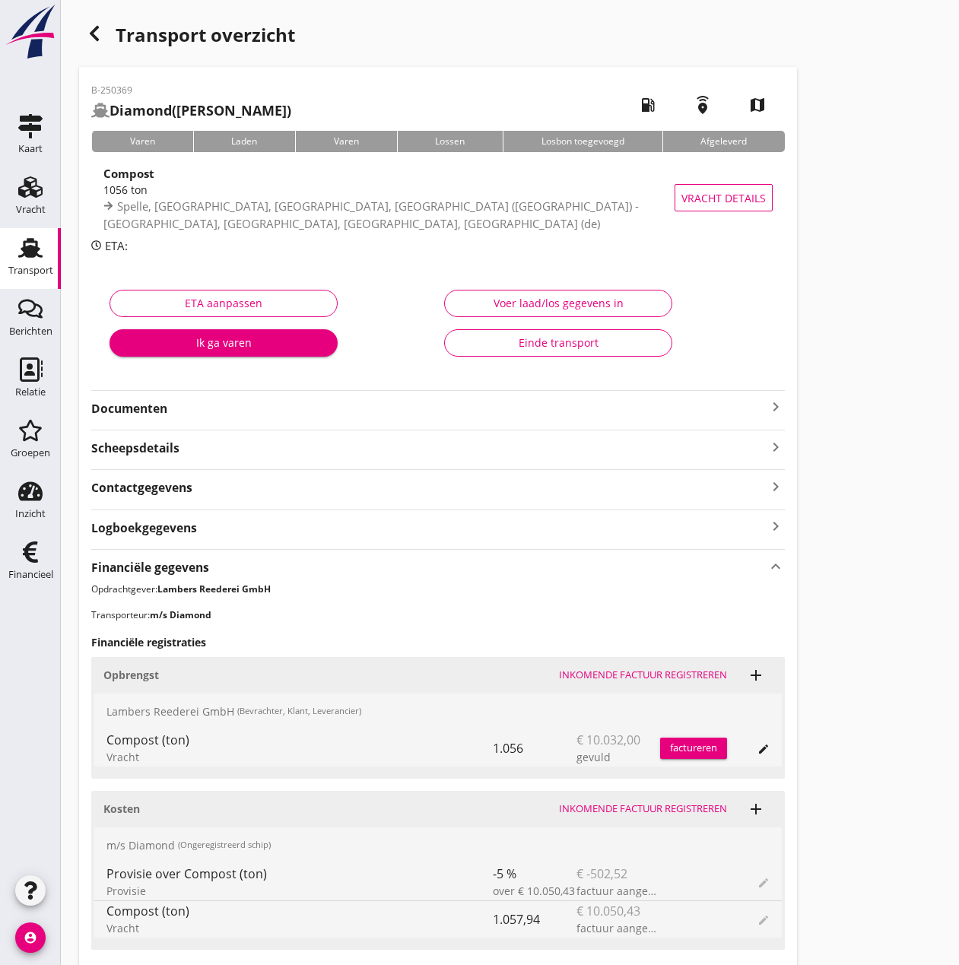
click at [646, 665] on button "Inkomende factuur registreren" at bounding box center [643, 675] width 180 height 21
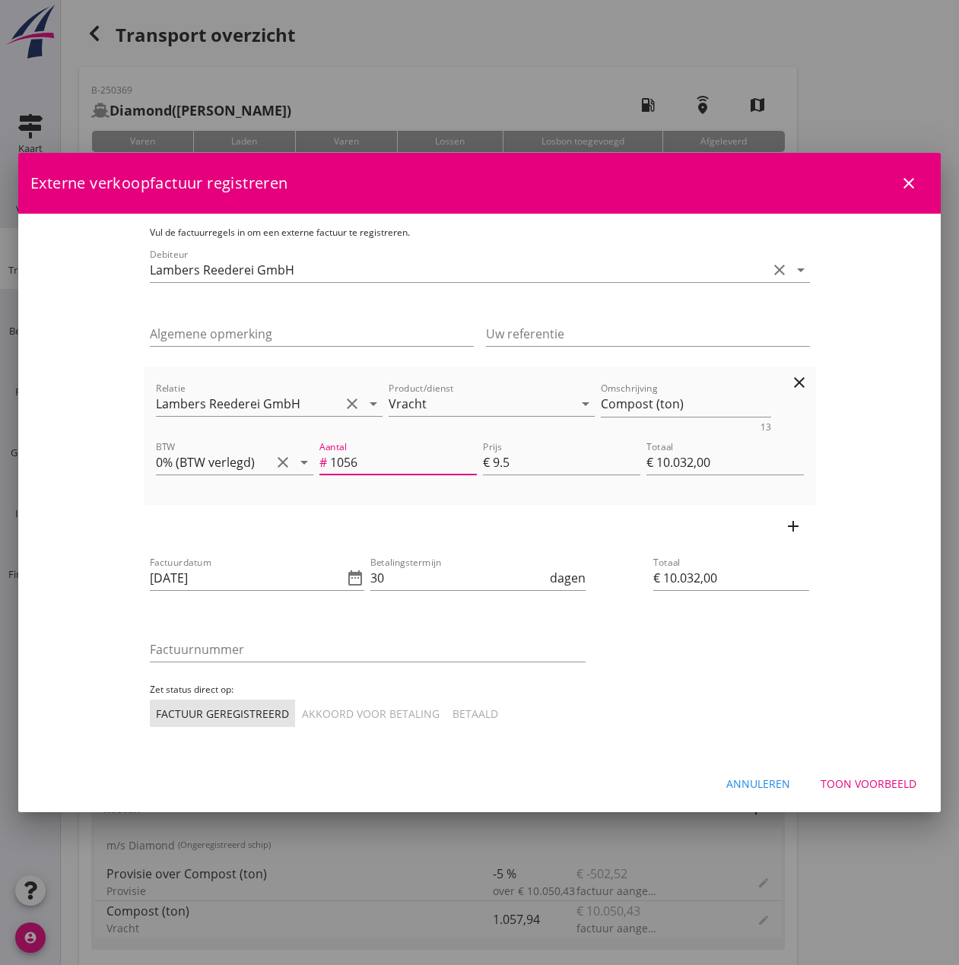
drag, startPoint x: 361, startPoint y: 466, endPoint x: 275, endPoint y: 459, distance: 85.5
click at [330, 459] on input "1056" at bounding box center [403, 462] width 147 height 24
paste input "7.94"
type input "1057.94"
type input "€ 10.050,43"
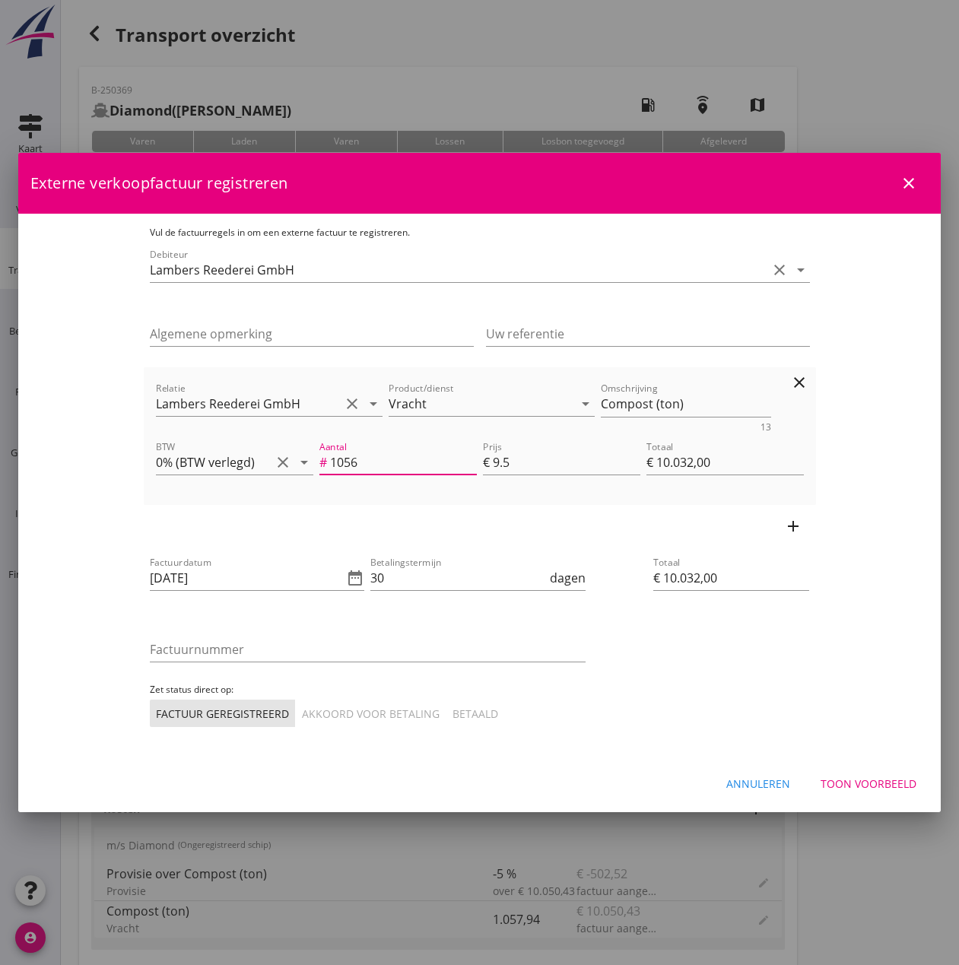
type input "€ 10.050,43"
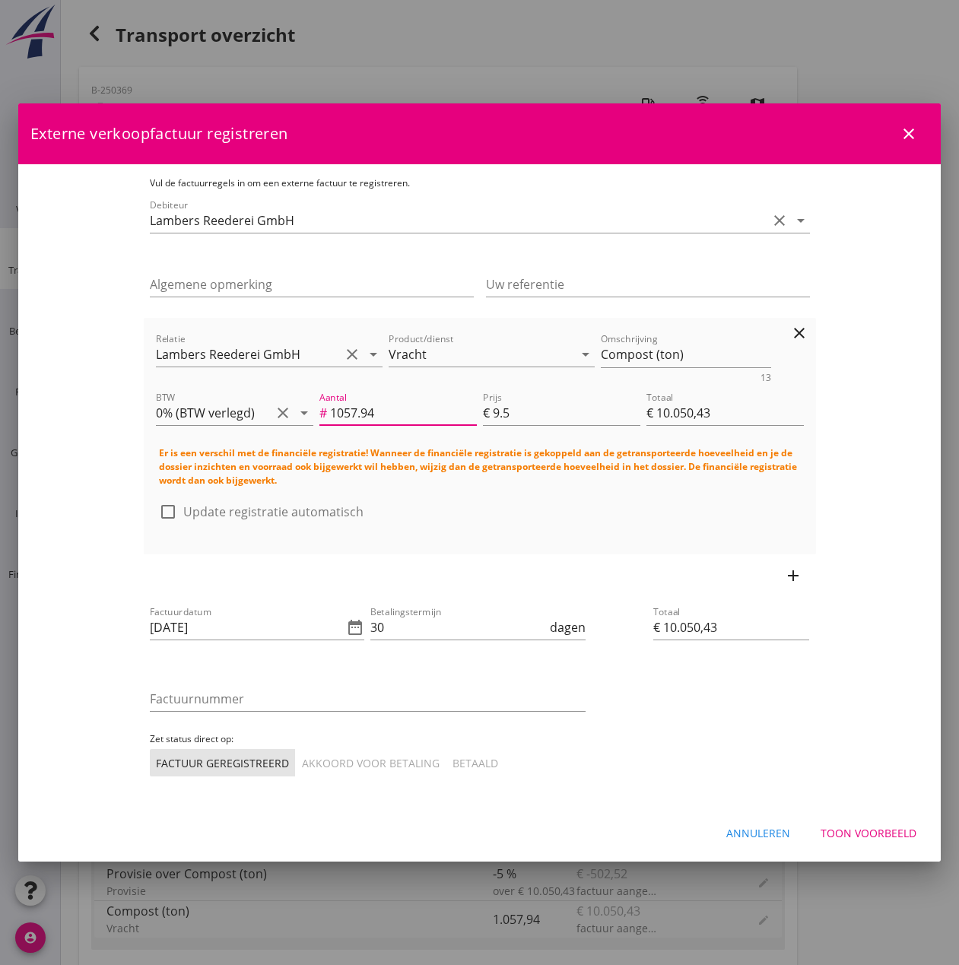
type input "1057.94"
click at [155, 504] on div at bounding box center [168, 512] width 26 height 26
checkbox input "true"
click at [346, 623] on icon "date_range" at bounding box center [355, 627] width 18 height 18
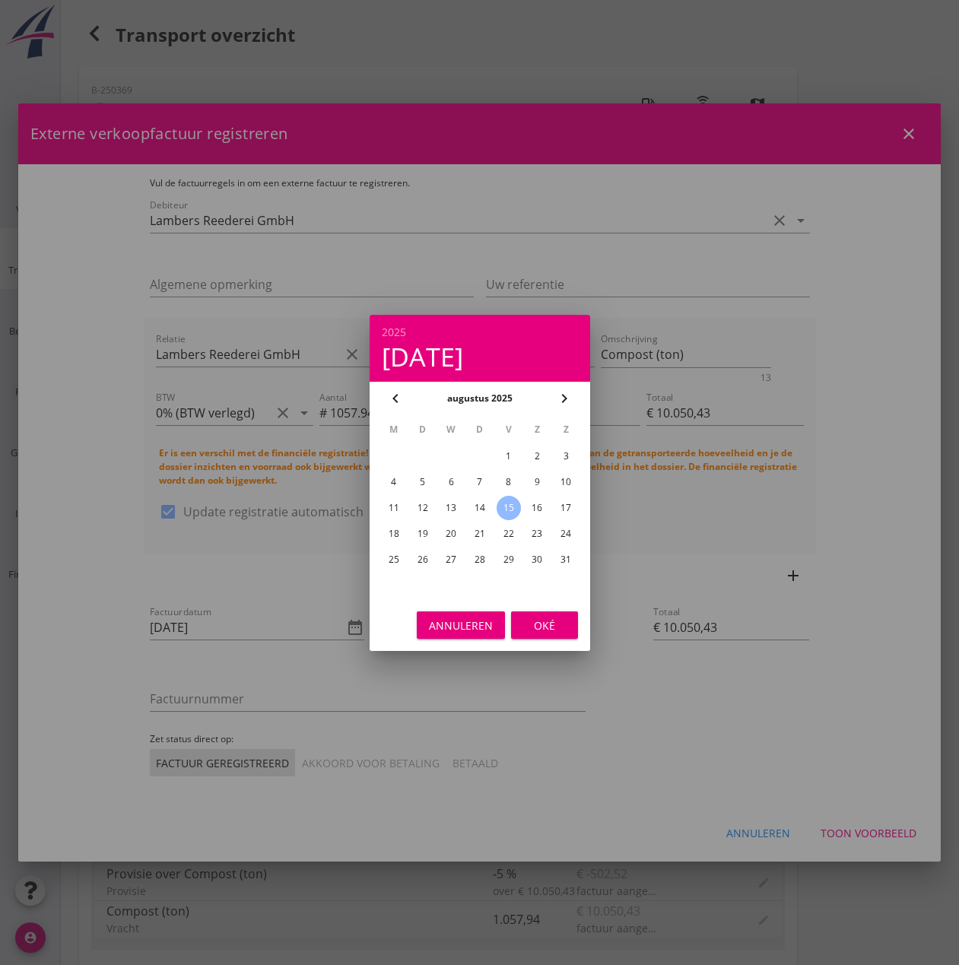
click at [478, 506] on div "14" at bounding box center [479, 508] width 24 height 24
type input "[DATE]"
click at [544, 622] on div "Oké" at bounding box center [544, 625] width 43 height 16
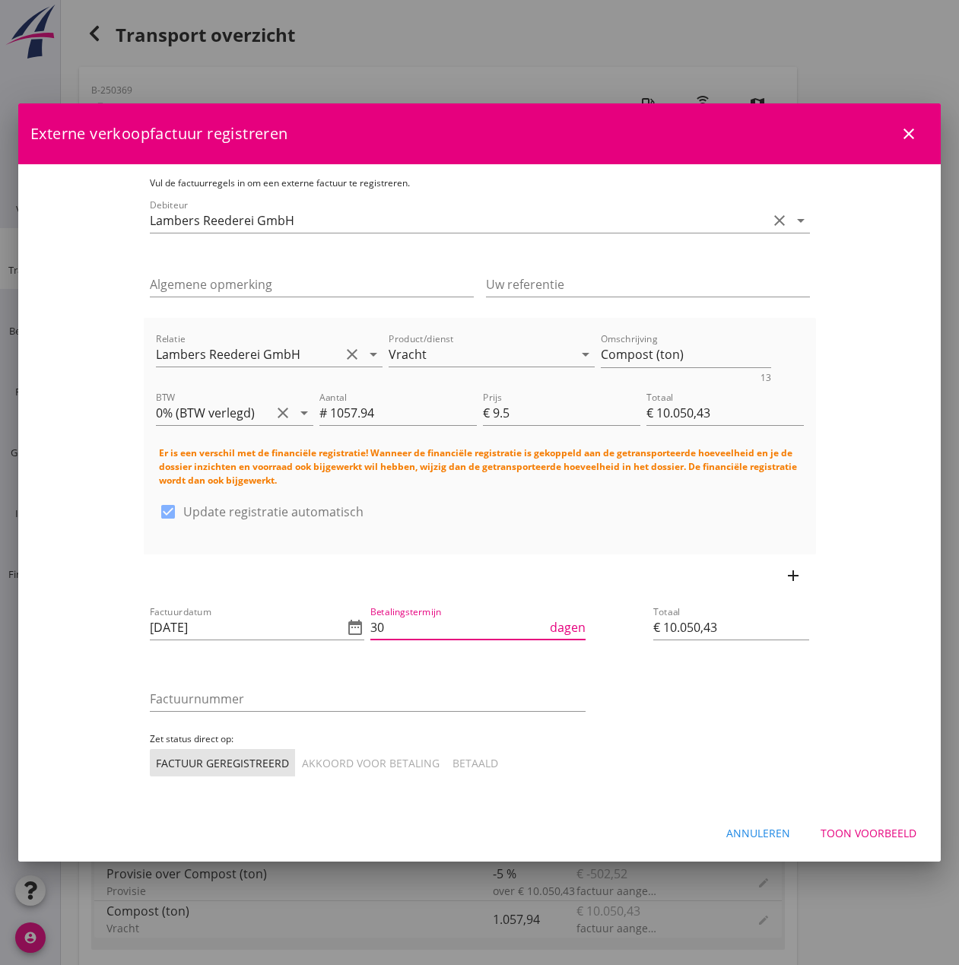
click at [440, 626] on input "30" at bounding box center [458, 627] width 176 height 24
type input "3"
type input "14"
click at [183, 691] on input "Factuurnummer" at bounding box center [368, 699] width 436 height 24
type input "792600089"
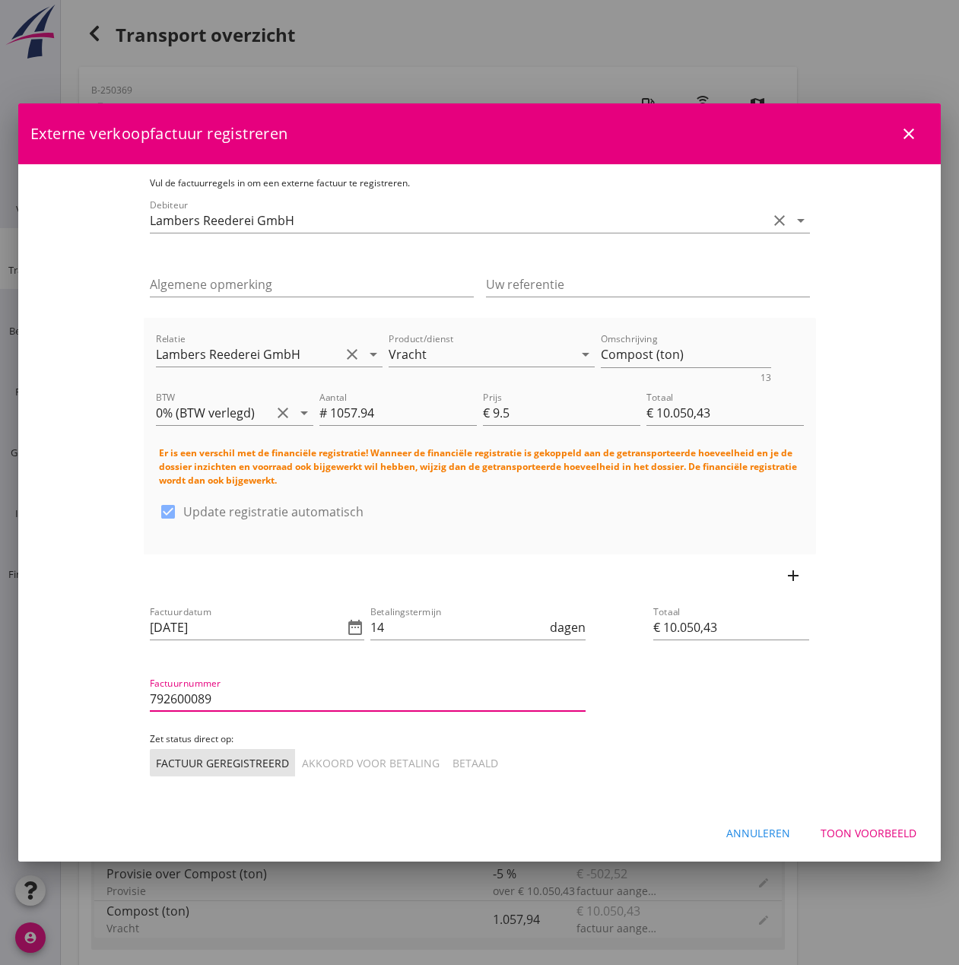
click at [302, 755] on div "Akkoord voor betaling" at bounding box center [371, 763] width 138 height 16
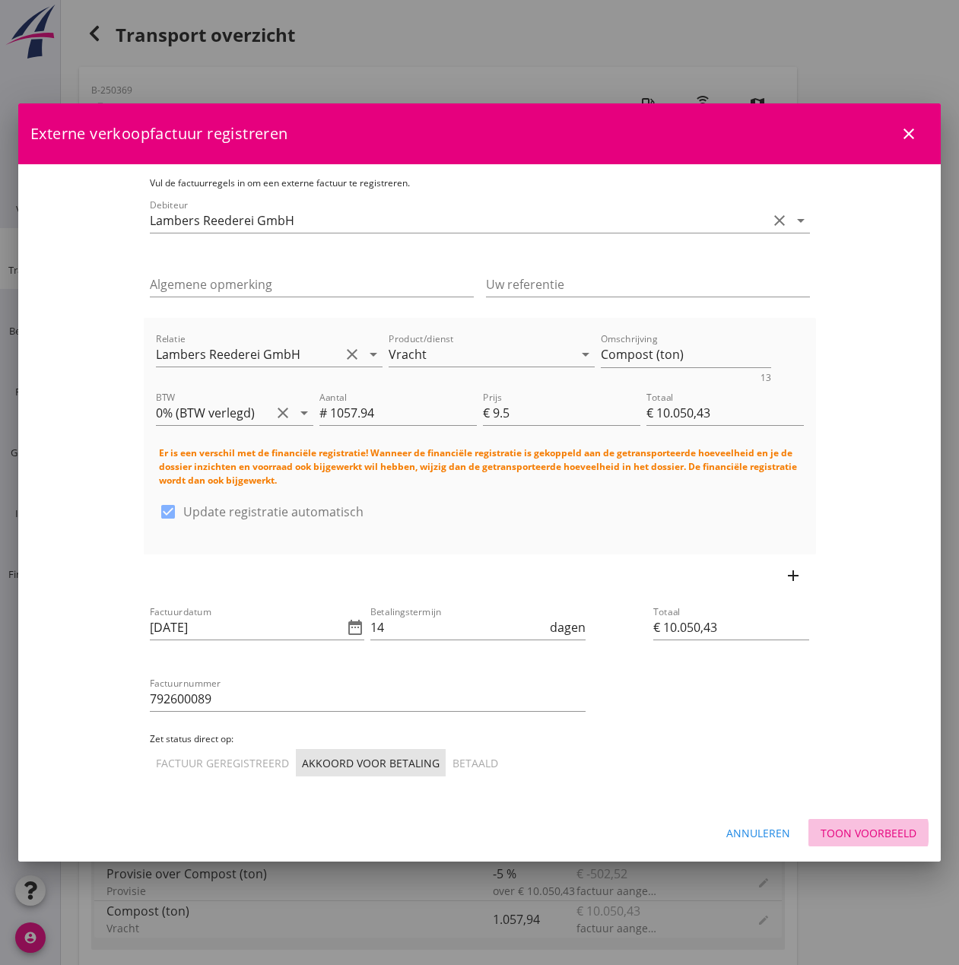
click at [893, 825] on div "Toon voorbeeld" at bounding box center [869, 833] width 96 height 16
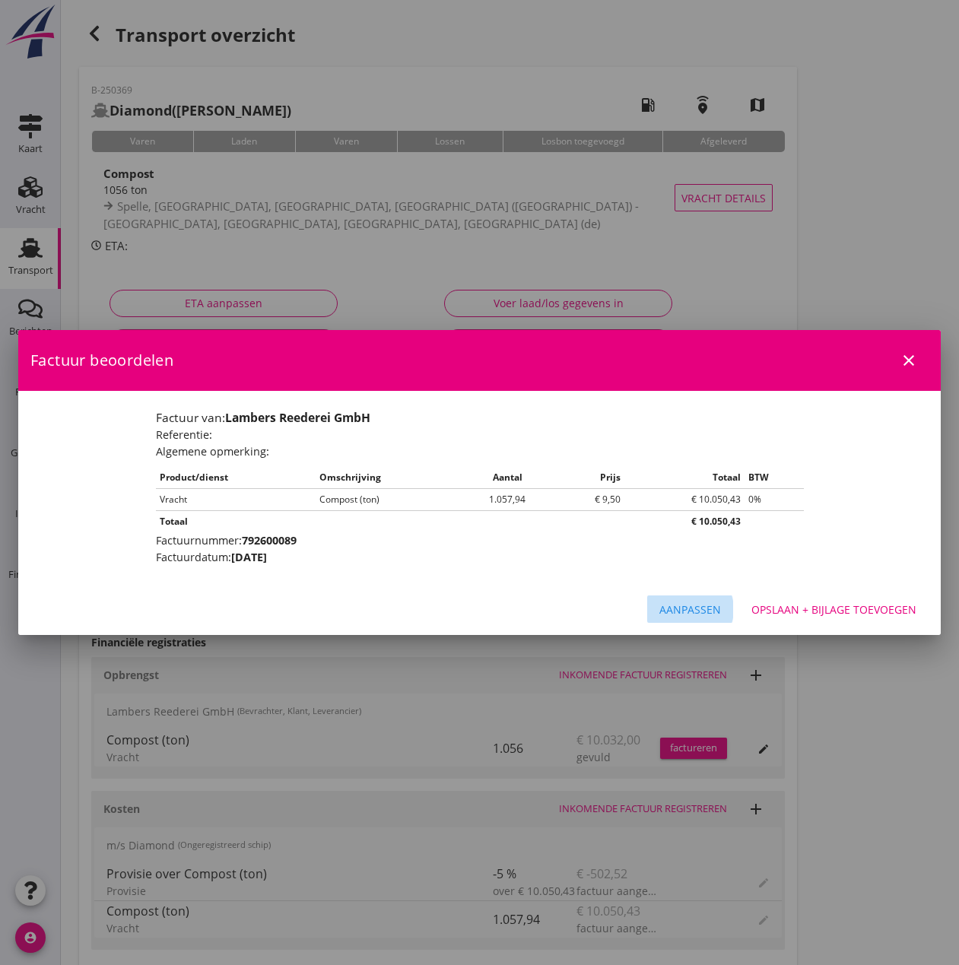
click at [696, 612] on div "Aanpassen" at bounding box center [690, 610] width 62 height 16
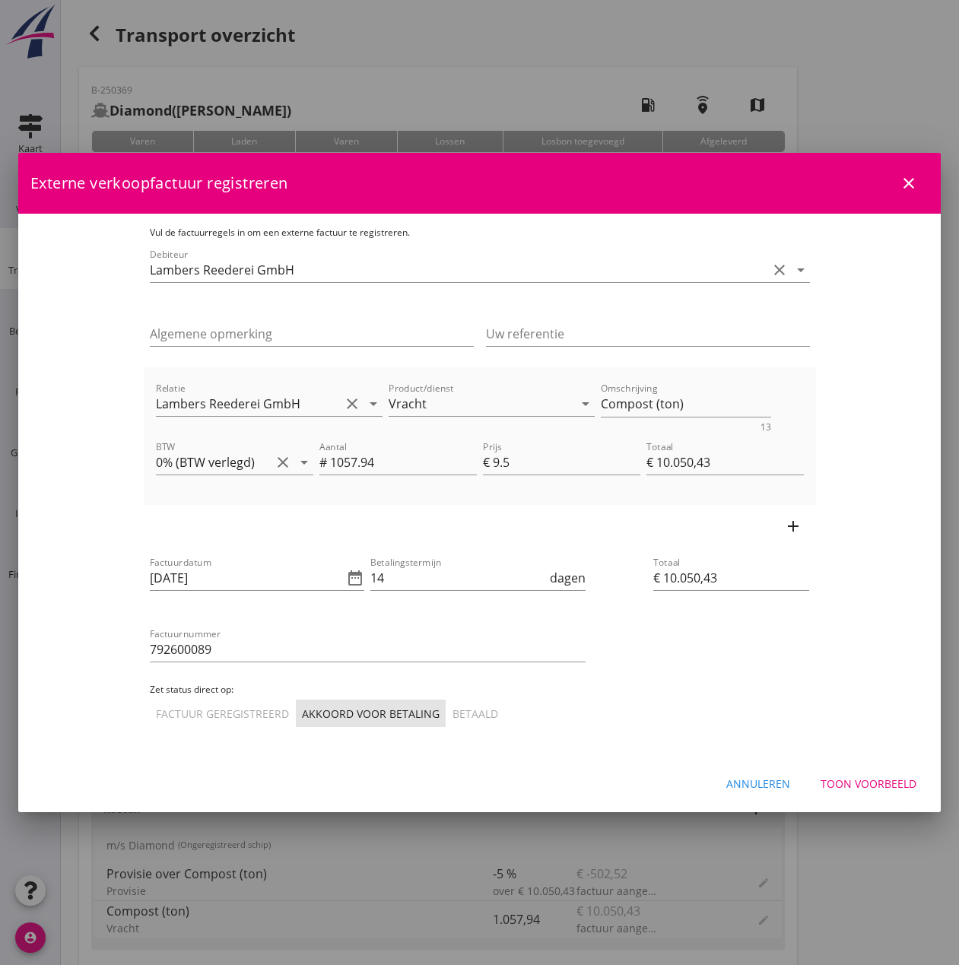
click at [802, 526] on icon "add" at bounding box center [793, 526] width 18 height 18
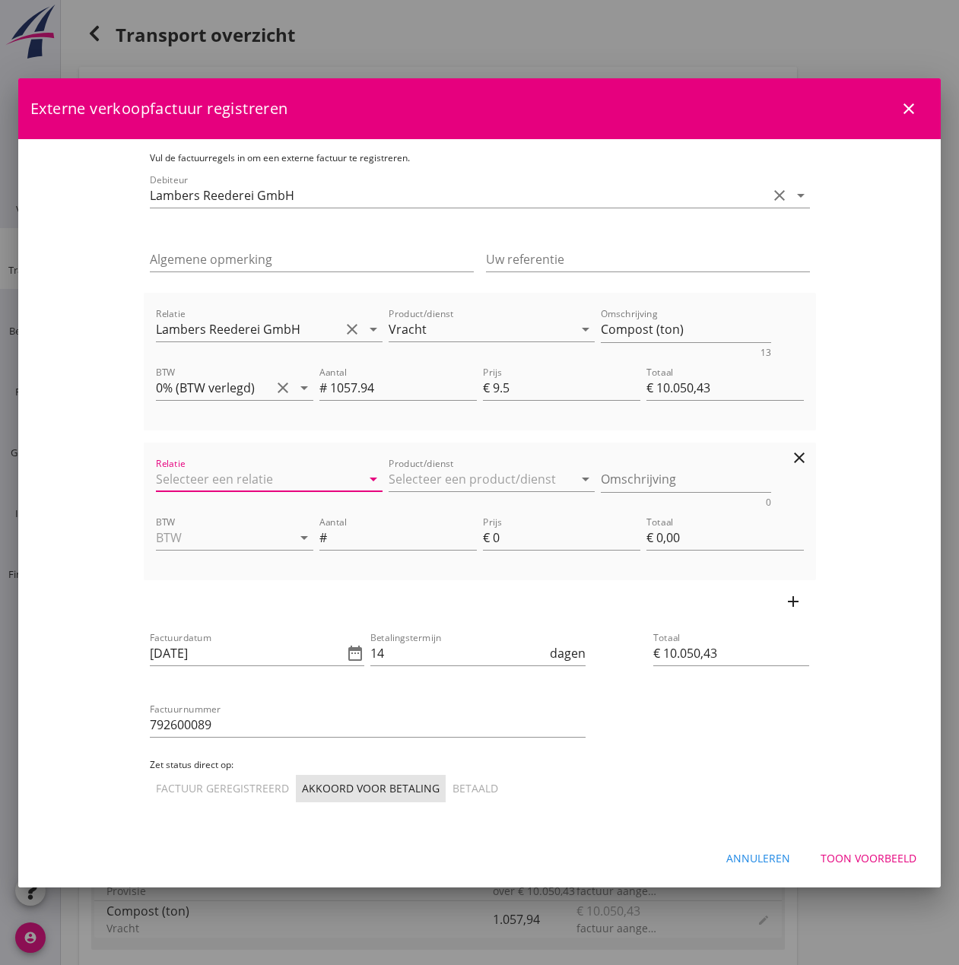
click at [195, 479] on input "Relatie" at bounding box center [248, 479] width 185 height 24
click at [195, 473] on input "Relatie" at bounding box center [248, 479] width 185 height 24
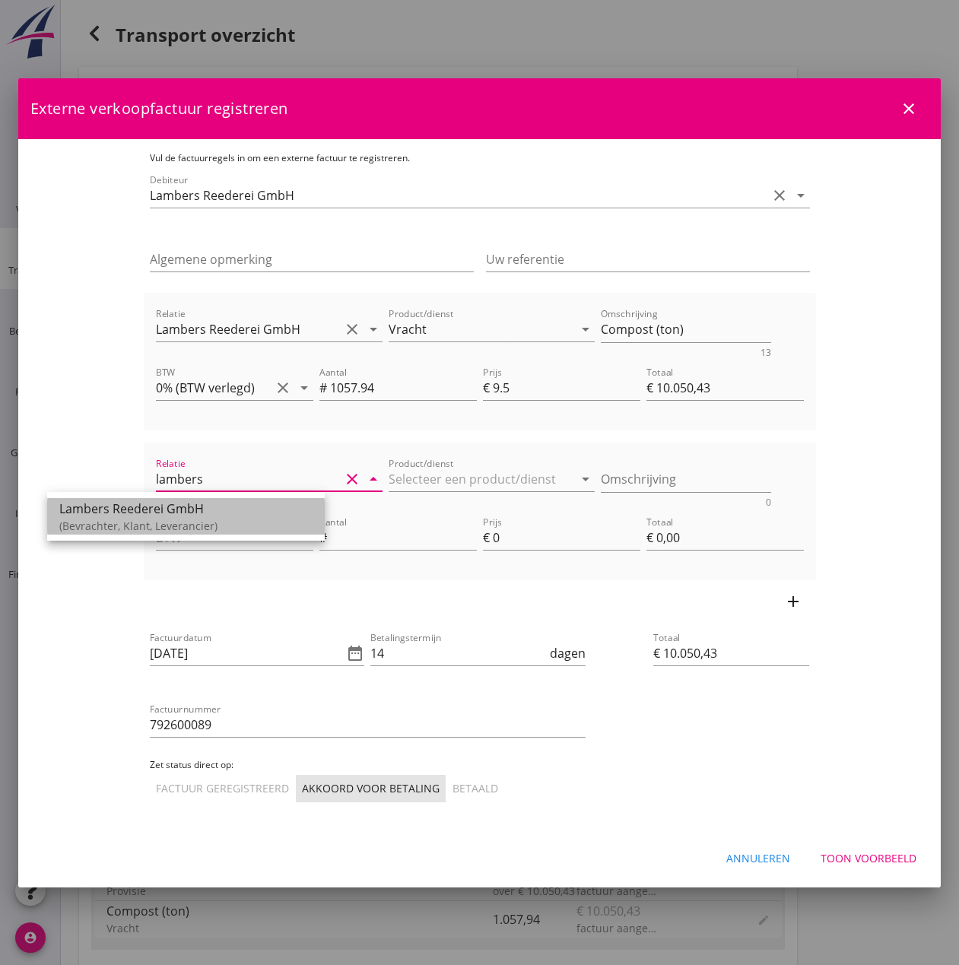
click at [159, 507] on div "Lambers Reederei GmbH" at bounding box center [185, 509] width 253 height 18
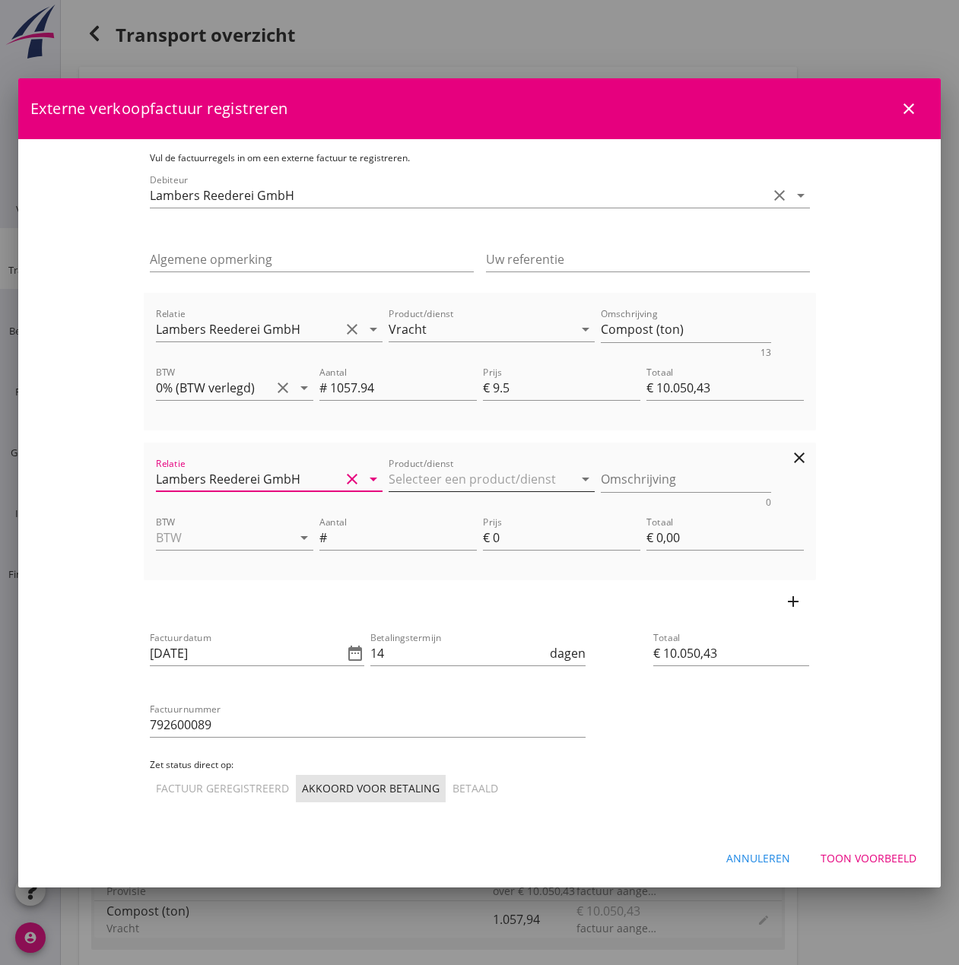
type input "Lambers Reederei GmbH"
click at [577, 477] on icon "arrow_drop_down" at bounding box center [586, 479] width 18 height 18
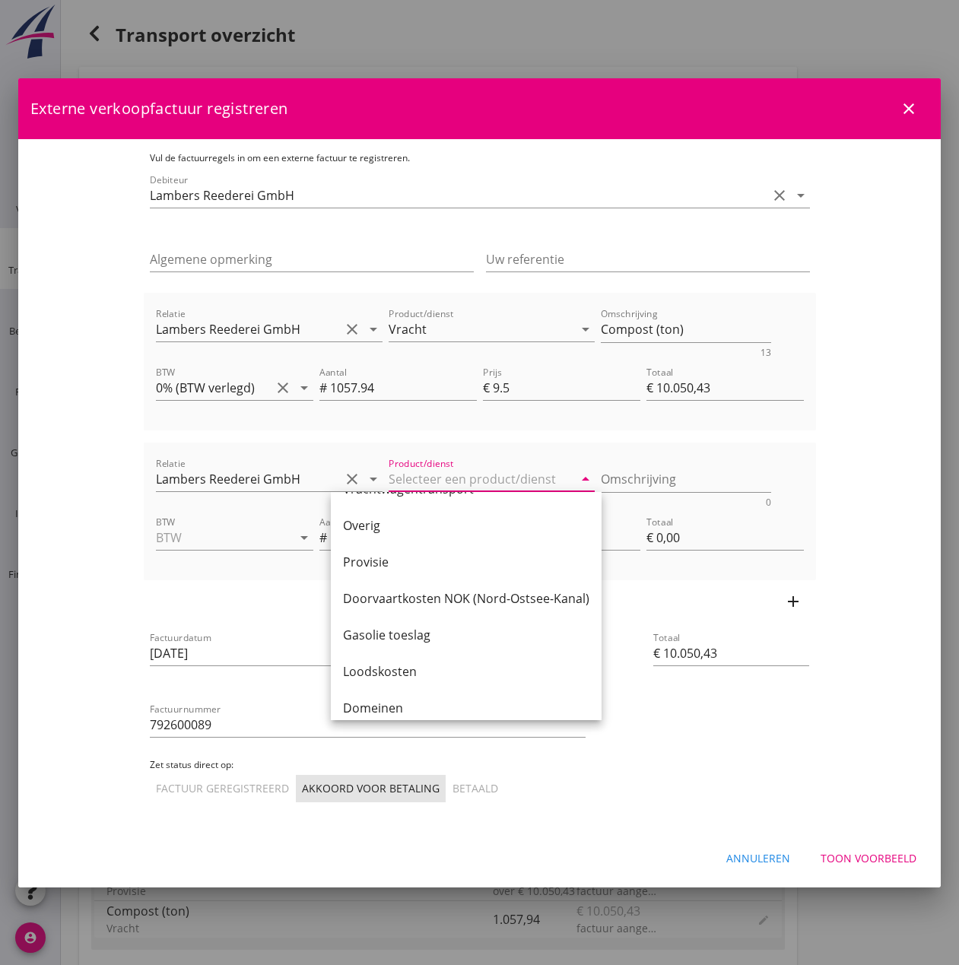
scroll to position [472, 0]
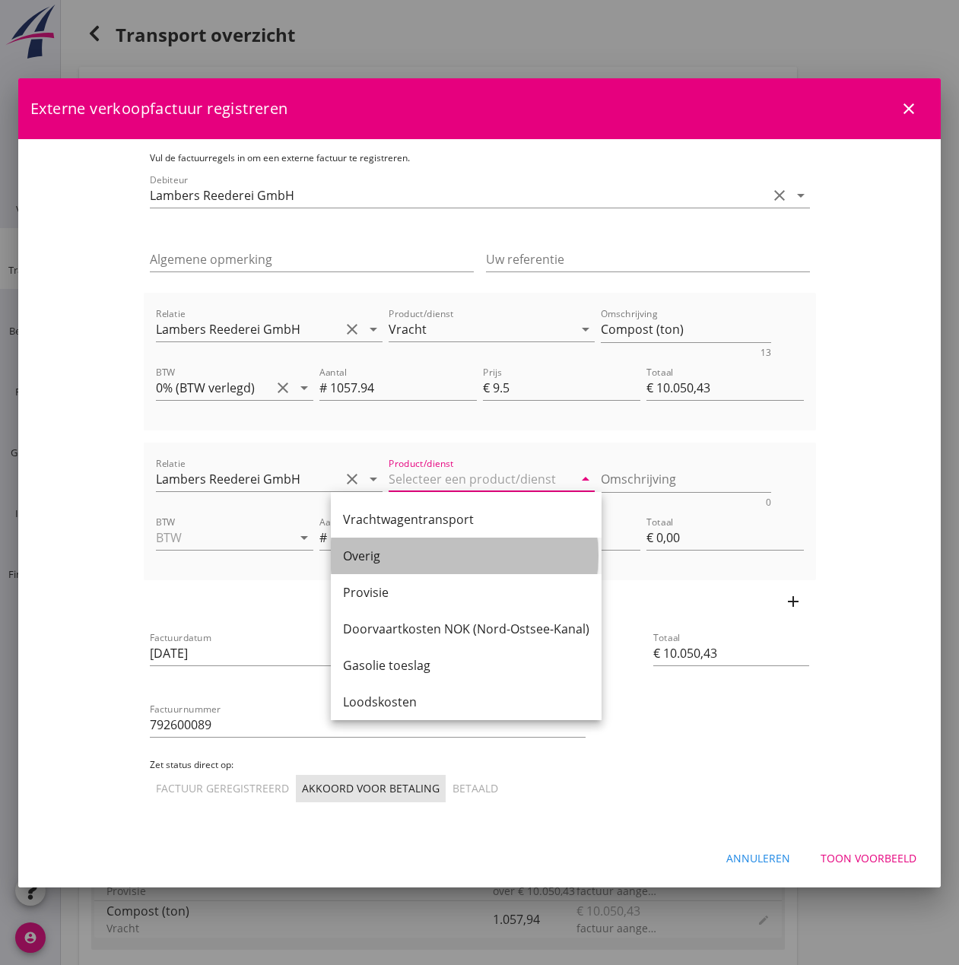
click at [372, 555] on div "Overig" at bounding box center [466, 556] width 246 height 18
type input "Overig"
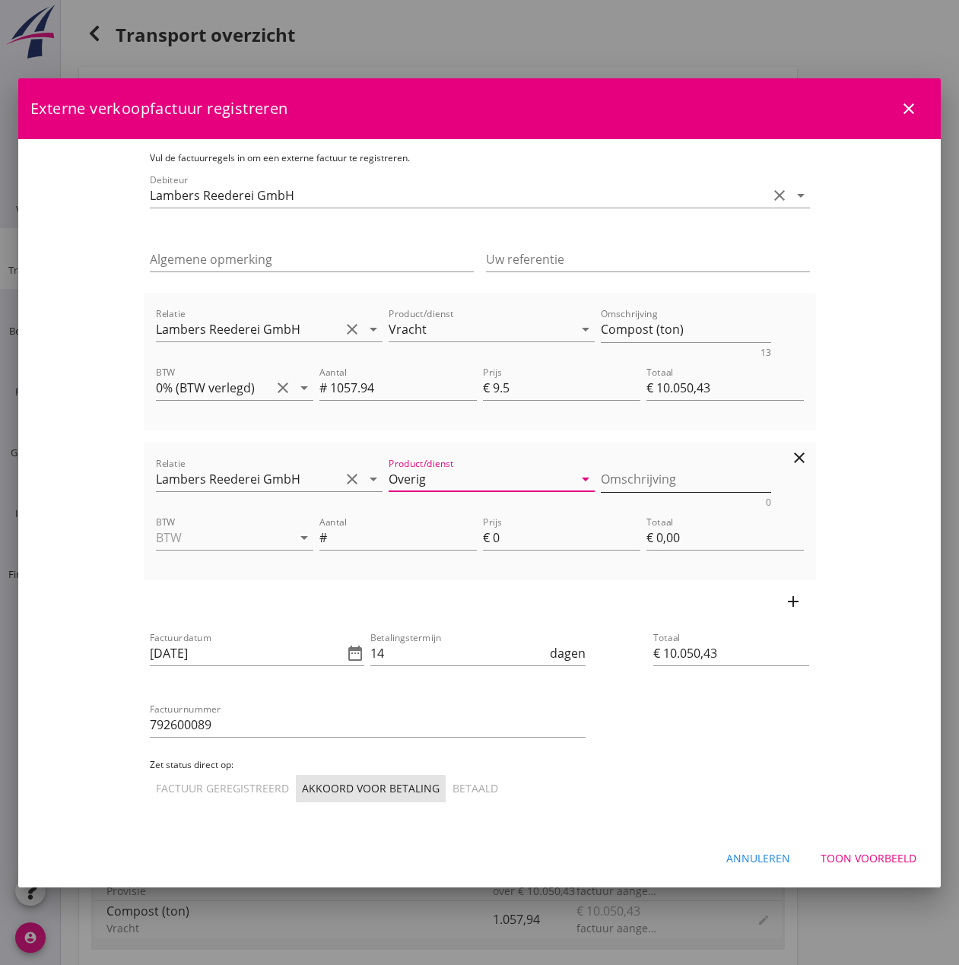
click at [615, 483] on textarea "Omschrijving" at bounding box center [686, 479] width 170 height 25
type textarea "Laderaum reinigen"
click at [295, 535] on icon "arrow_drop_down" at bounding box center [304, 538] width 18 height 18
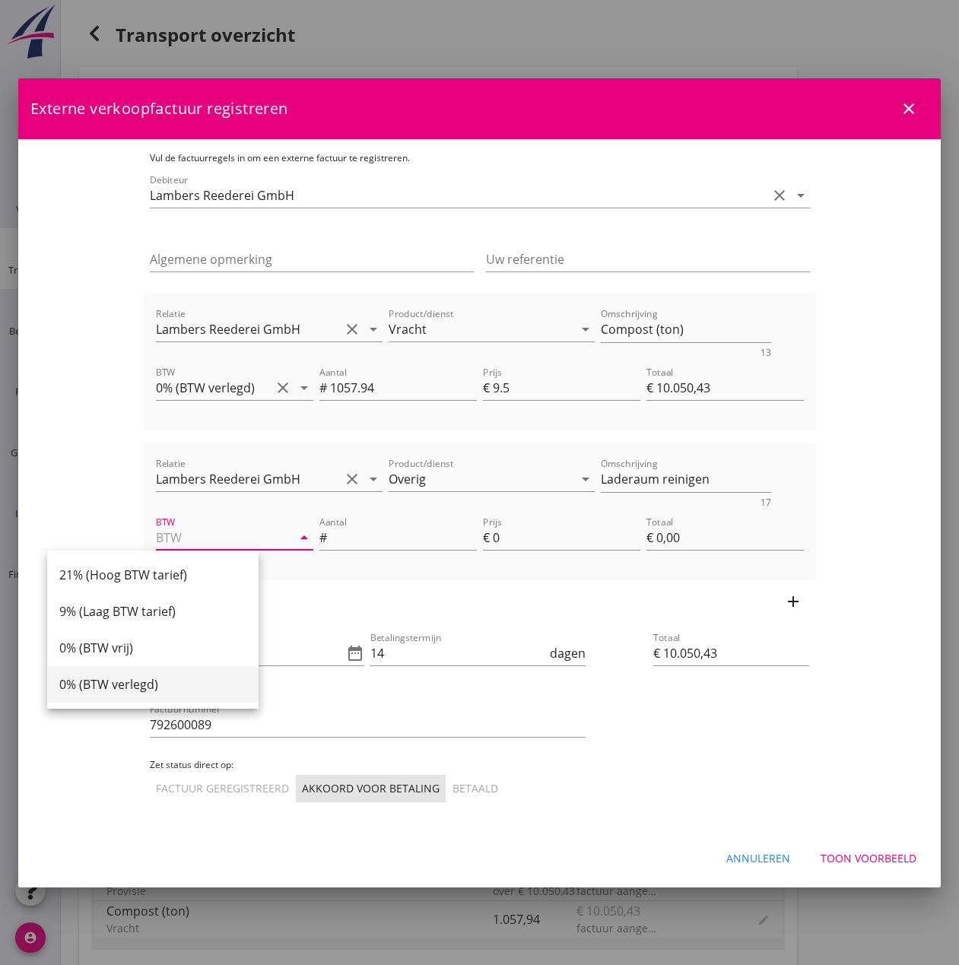
click at [157, 688] on div "0% (BTW verlegd)" at bounding box center [152, 684] width 187 height 18
type input "0% (BTW verlegd)"
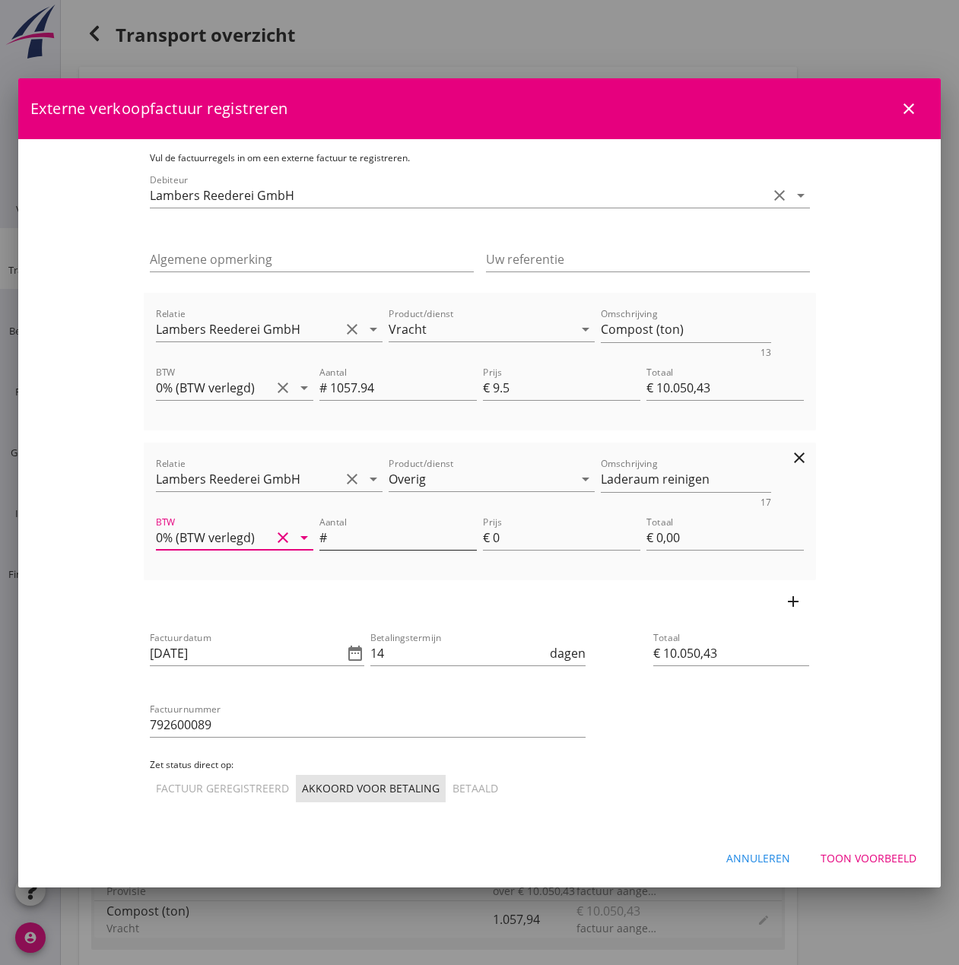
click at [385, 547] on input "Aantal" at bounding box center [403, 538] width 147 height 24
type input "1"
click at [520, 531] on input "0" at bounding box center [567, 538] width 148 height 24
type input "€ 10.055,43"
type input "05"
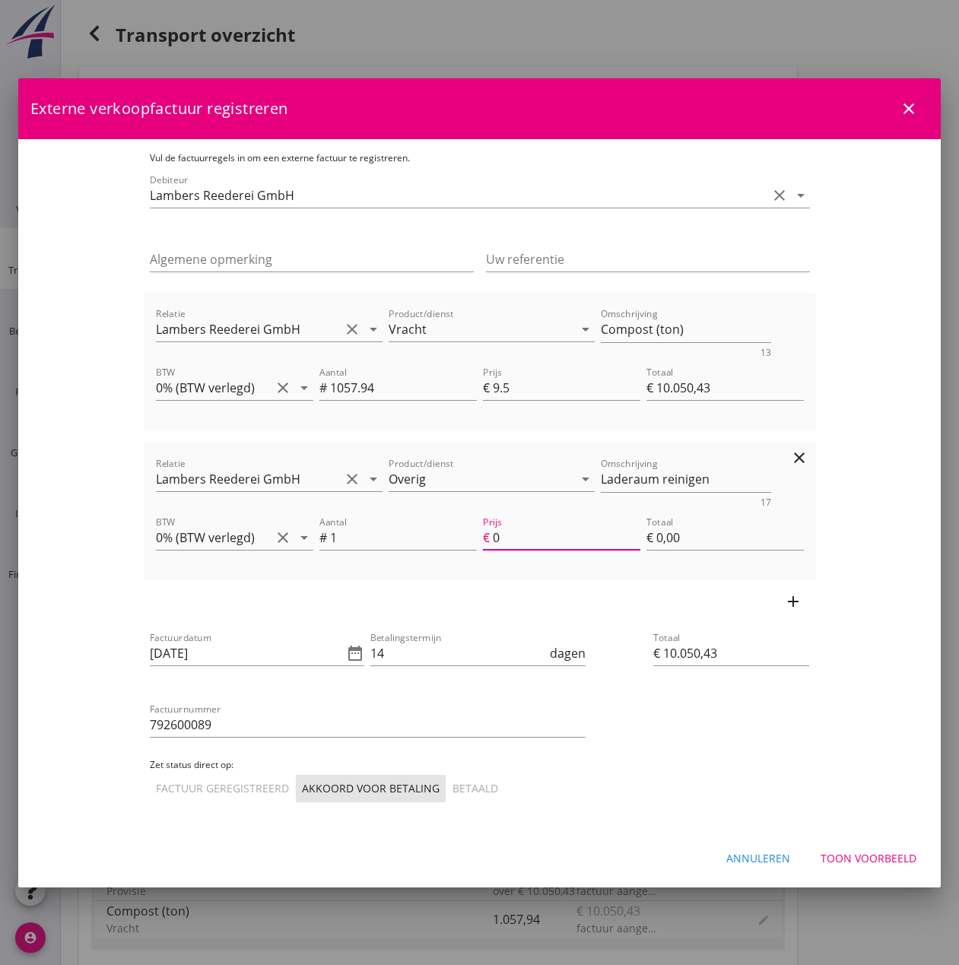
type input "€ 5,00"
type input "€ 10.100,43"
type input "050"
type input "€ 50,00"
type input "€ 10.550,43"
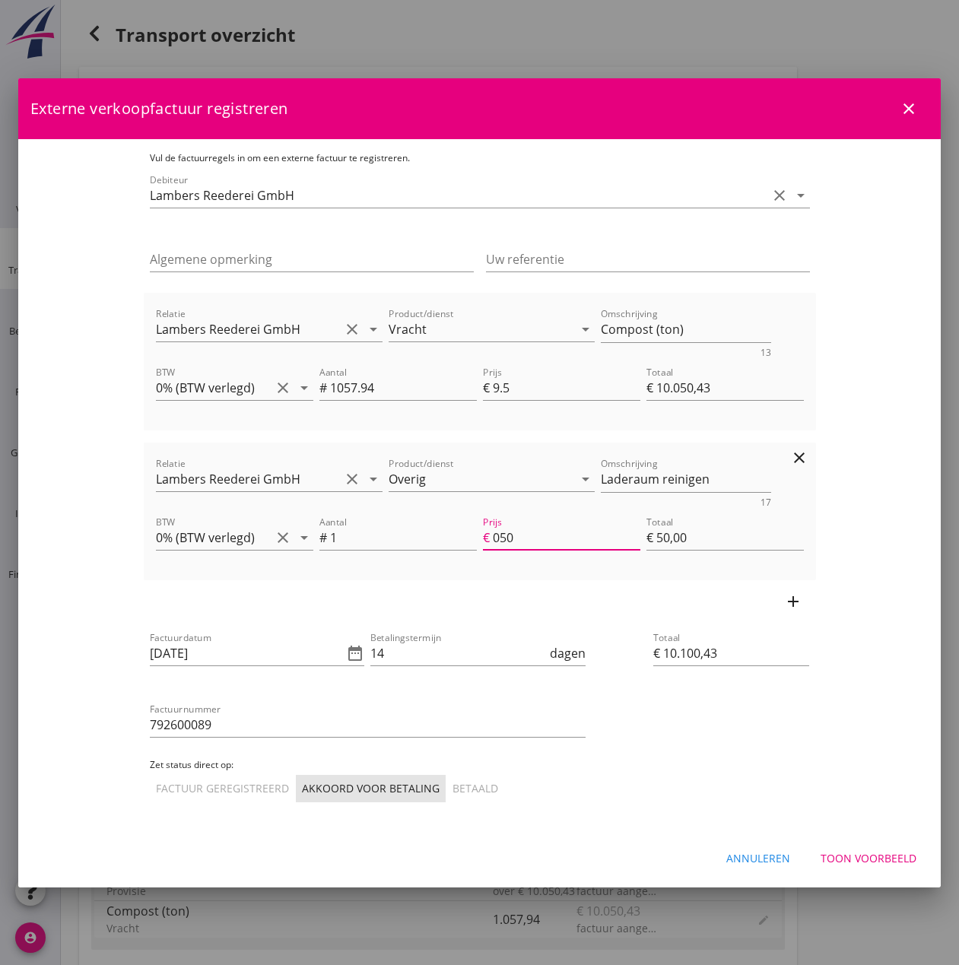
type input "0500"
type input "€ 500,00"
type input "€ 10.100,43"
type input "050"
type input "€ 50,00"
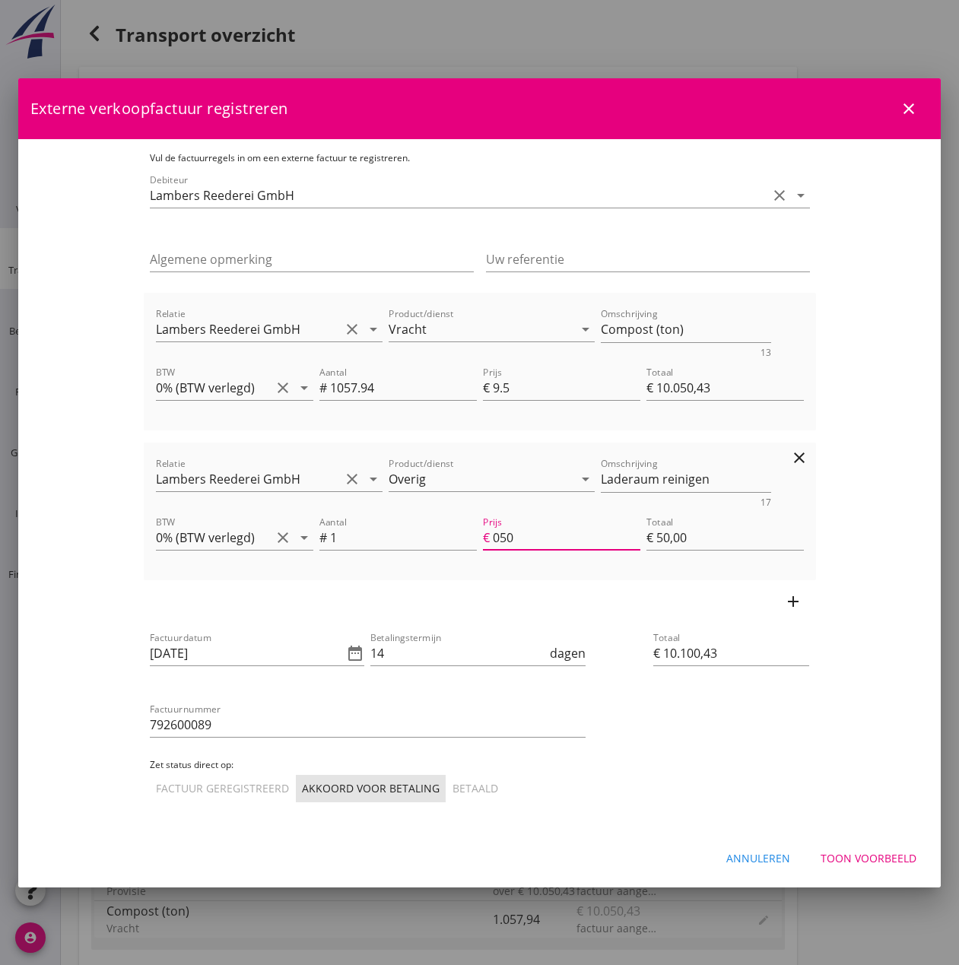
type input "€ 10.055,43"
type input "05"
type input "€ 5,00"
type input "€ 10.050,43"
type input "0"
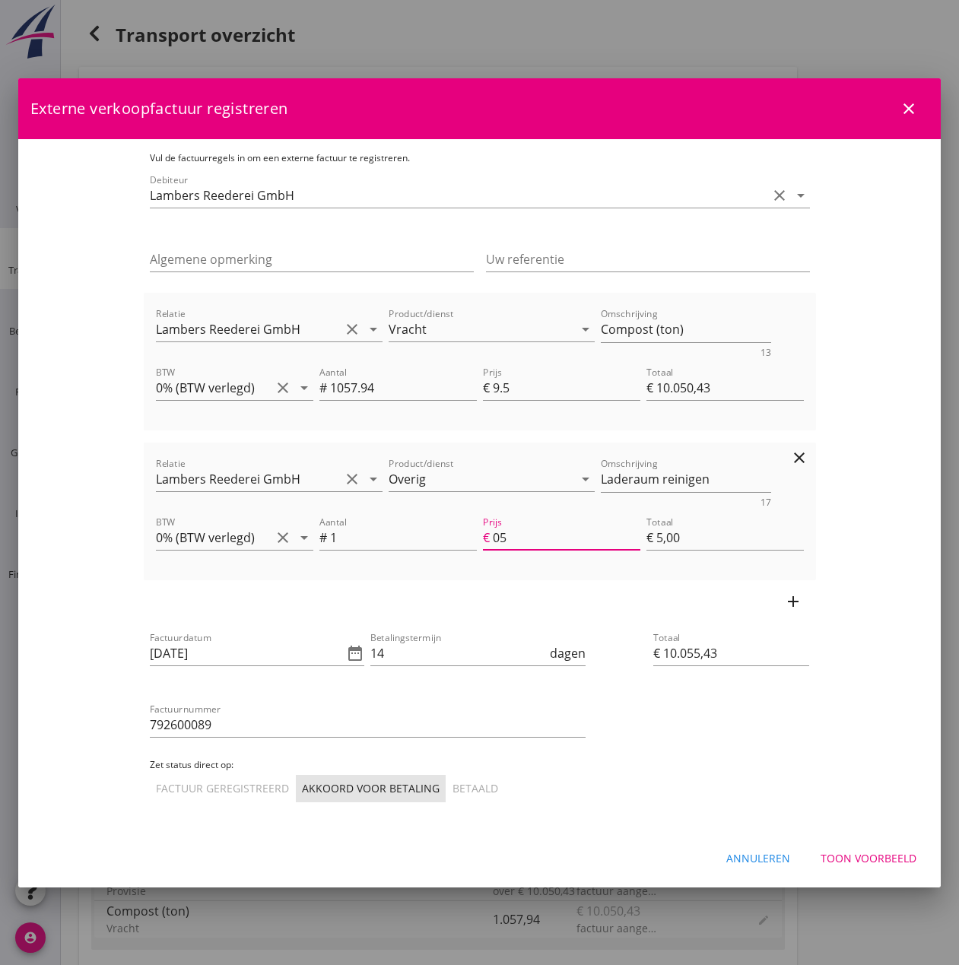
type input "€ 0,00"
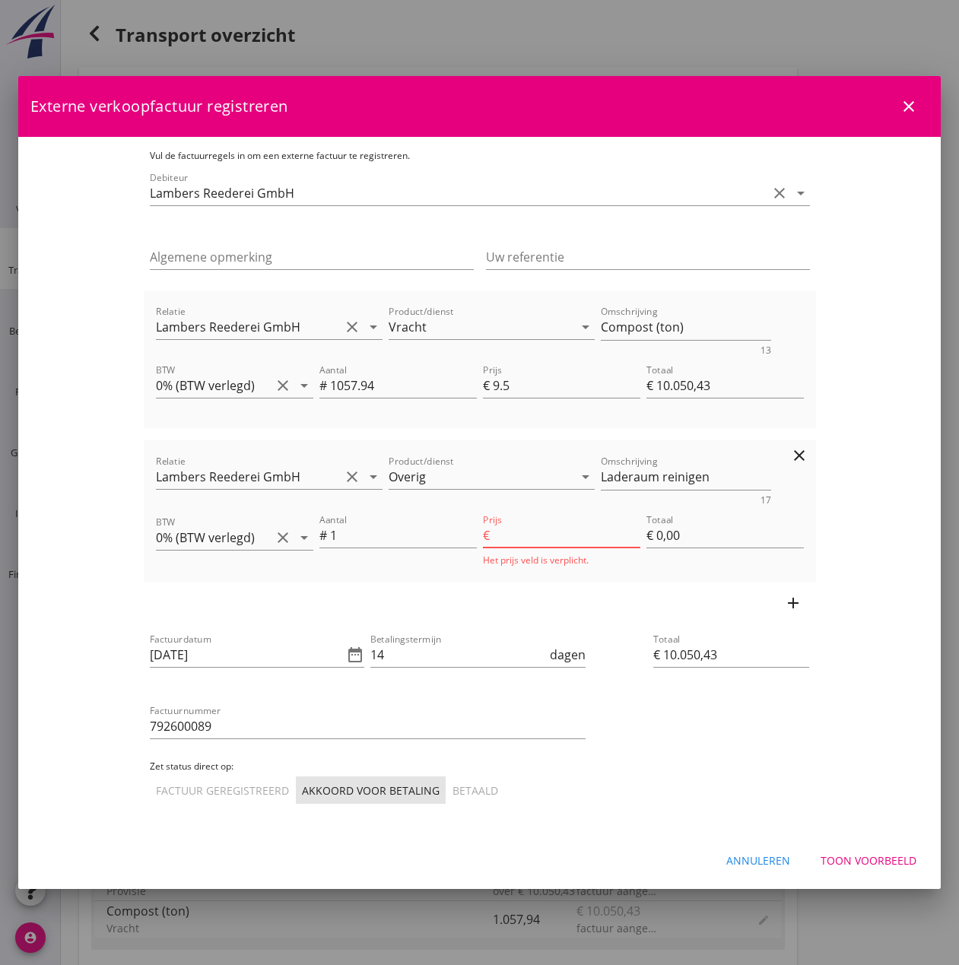
type input "€ 10.055,43"
type input "5"
type input "€ 5,00"
type input "€ 10.100,43"
type input "50"
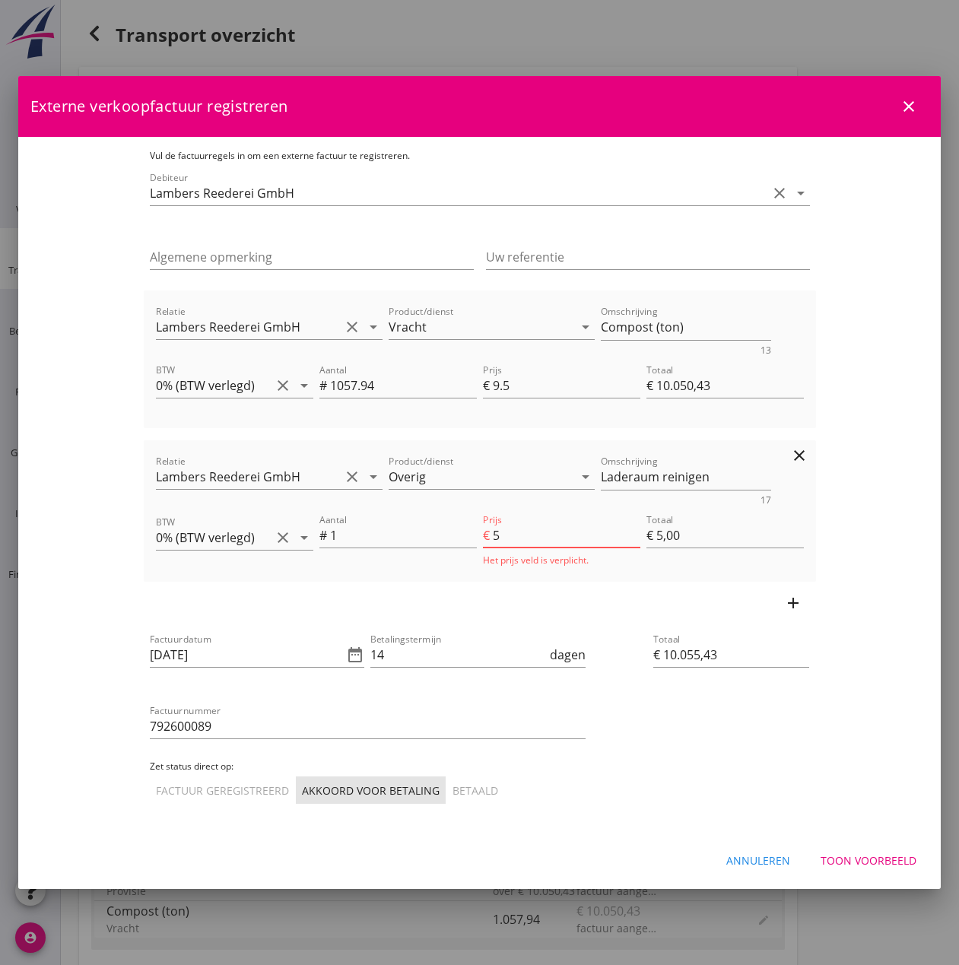
type input "€ 50,00"
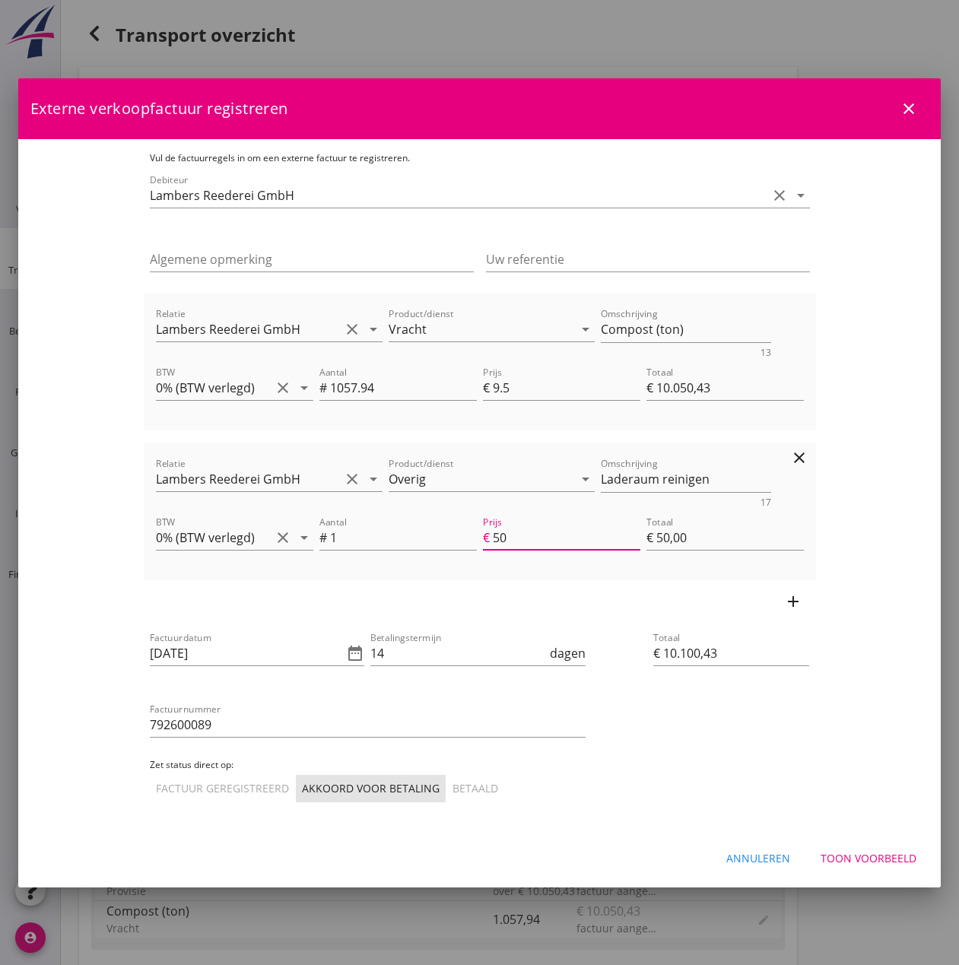
type input "500"
type input "€ 10.550,43"
type input "€ 500,00"
type input "500"
click at [256, 654] on input "[DATE]" at bounding box center [247, 653] width 194 height 24
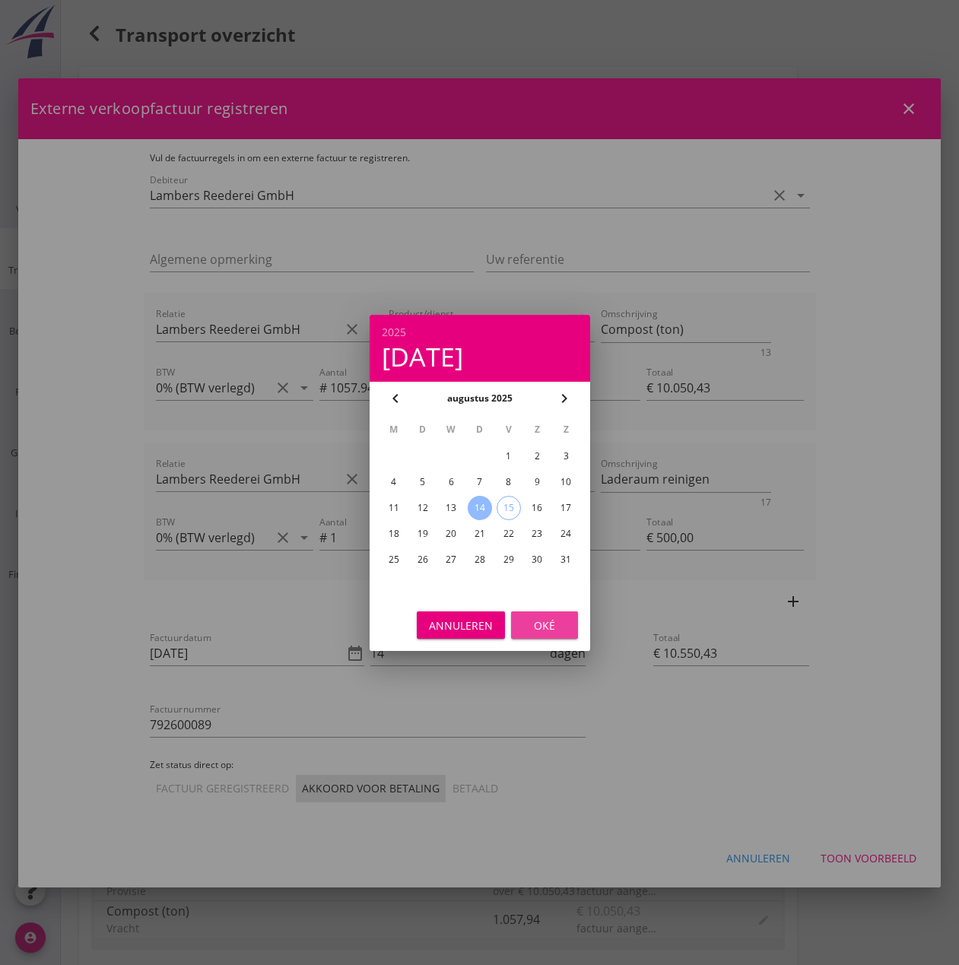
click at [532, 624] on div "Oké" at bounding box center [544, 625] width 43 height 16
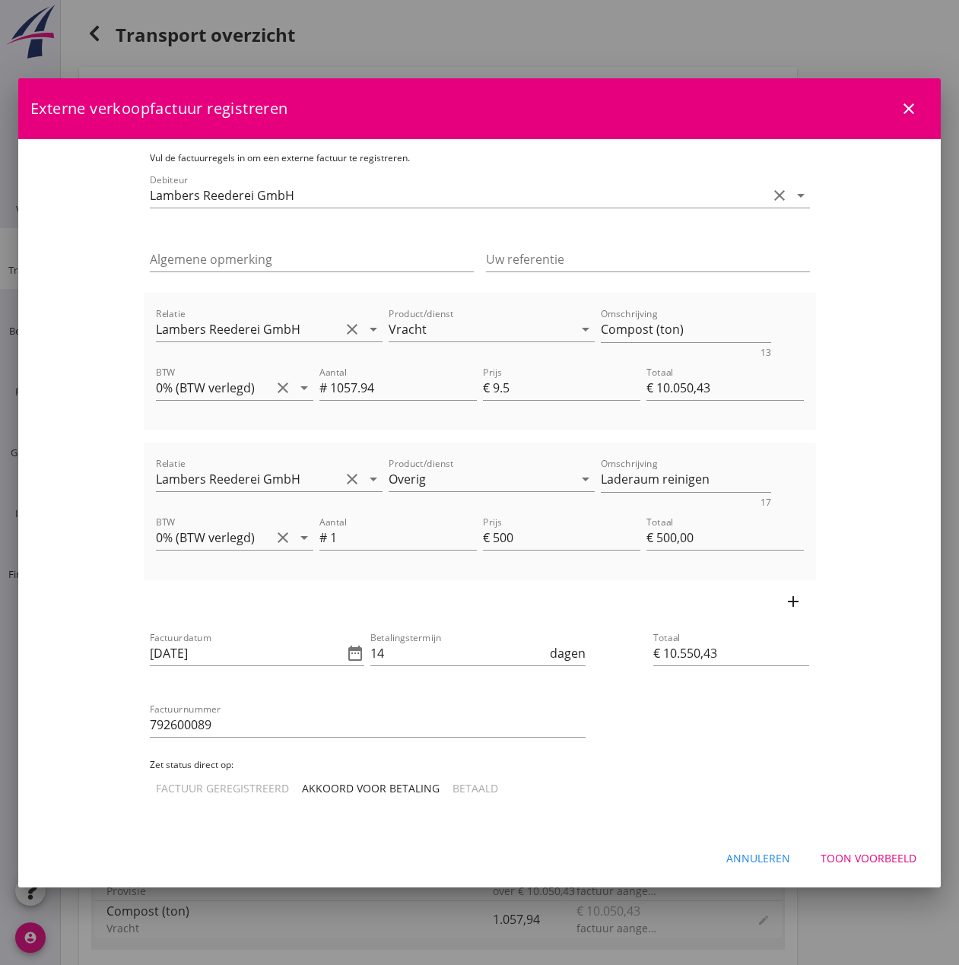
click at [302, 781] on div "Akkoord voor betaling" at bounding box center [371, 788] width 138 height 16
click at [886, 859] on div "Toon voorbeeld" at bounding box center [869, 858] width 96 height 16
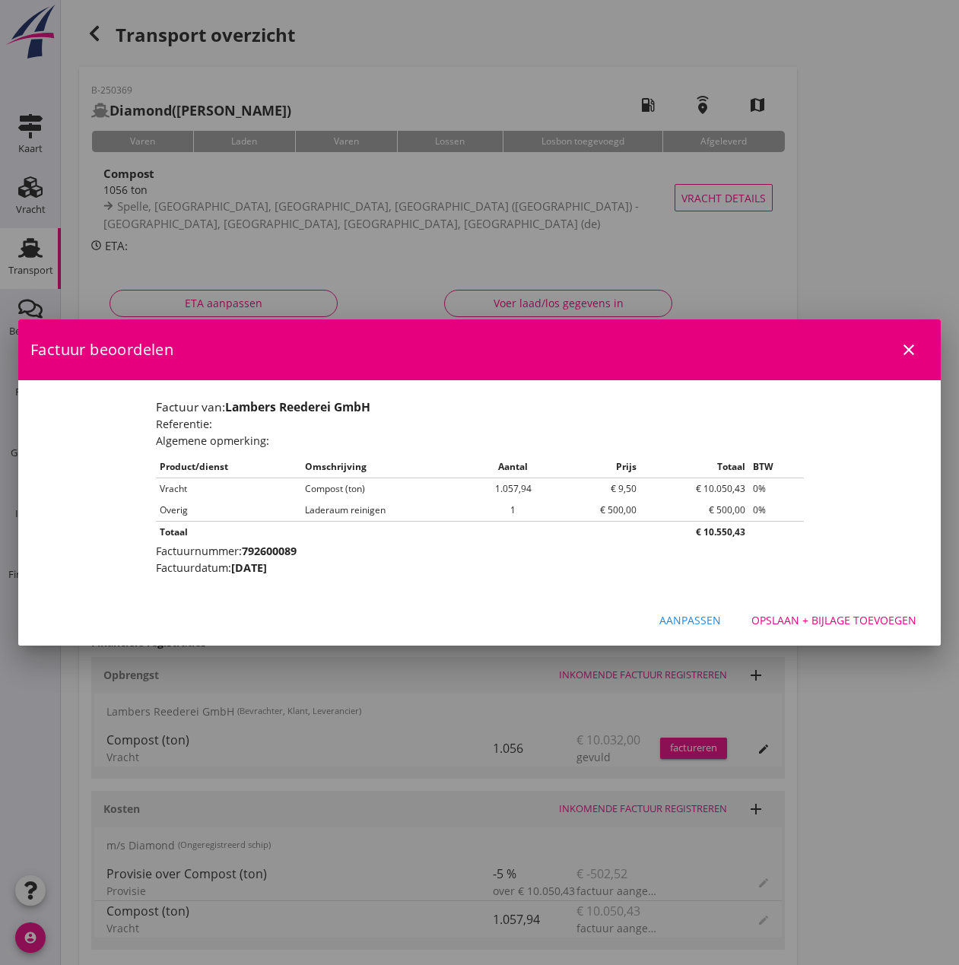
click at [844, 616] on div "Opslaan + bijlage toevoegen" at bounding box center [834, 620] width 165 height 16
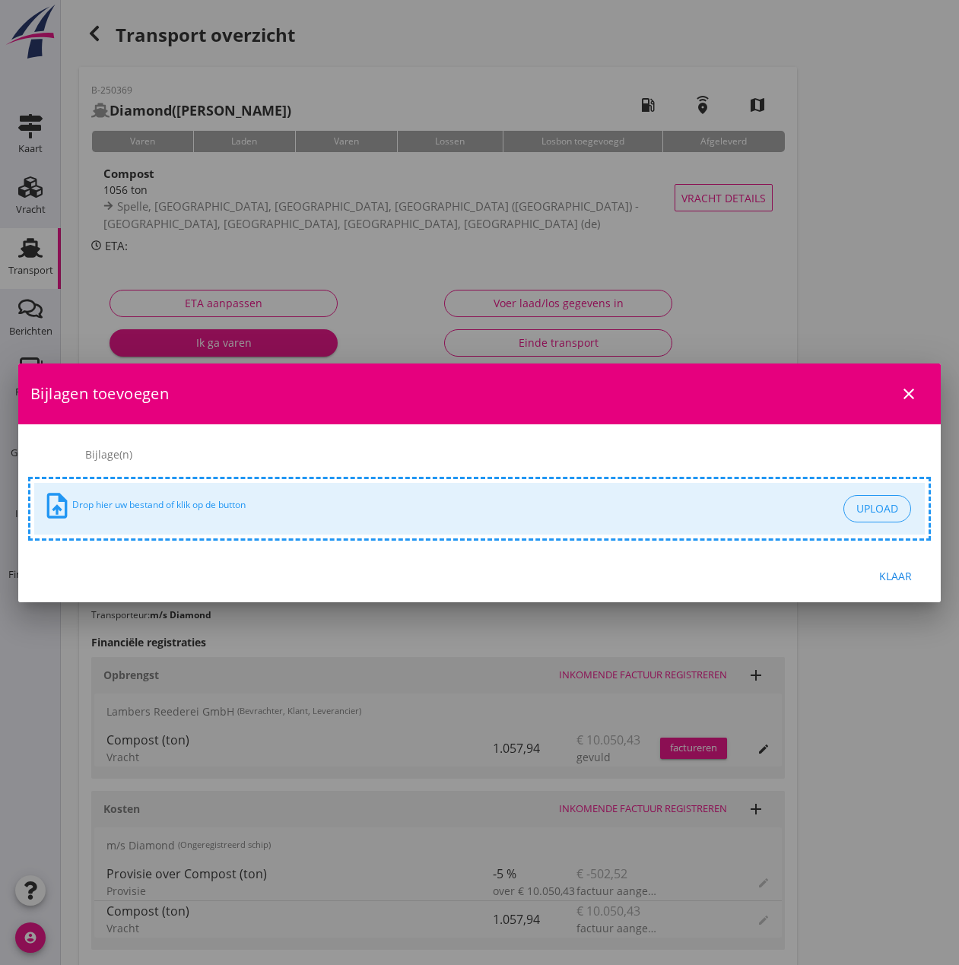
click at [909, 396] on icon "close" at bounding box center [909, 394] width 18 height 18
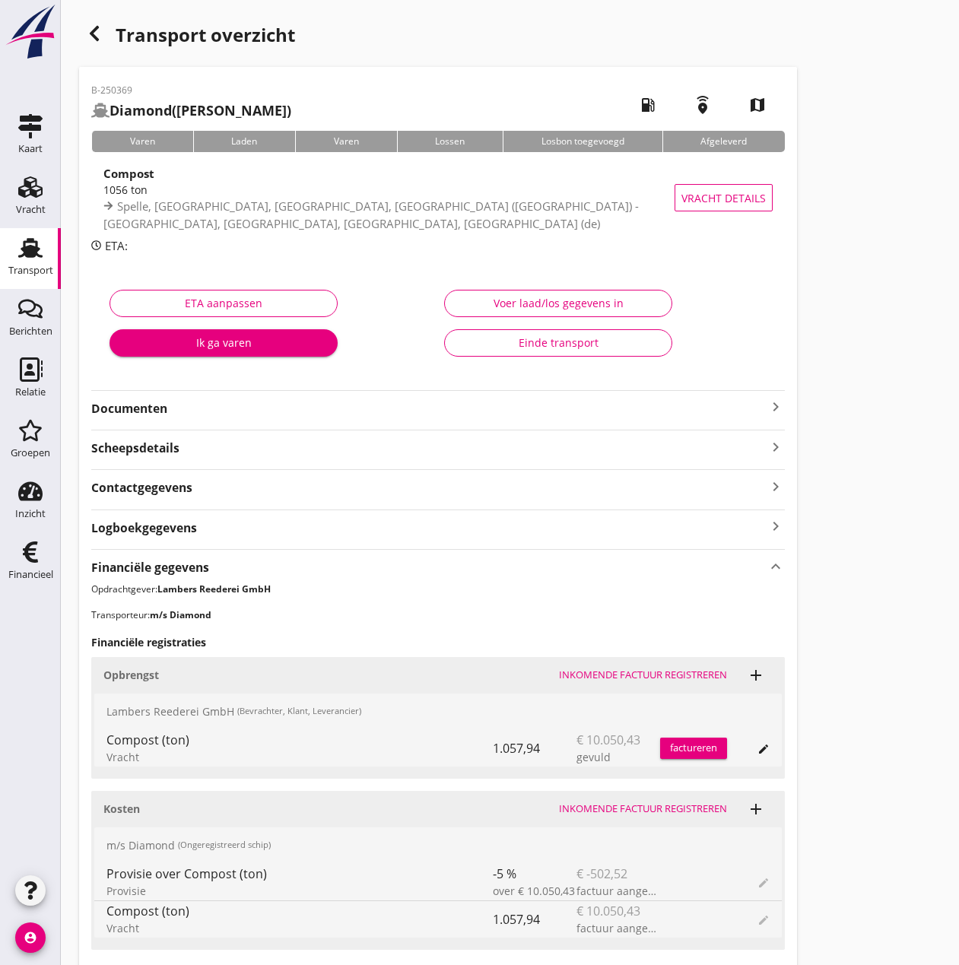
click at [617, 677] on div "Inkomende factuur registreren" at bounding box center [643, 675] width 168 height 15
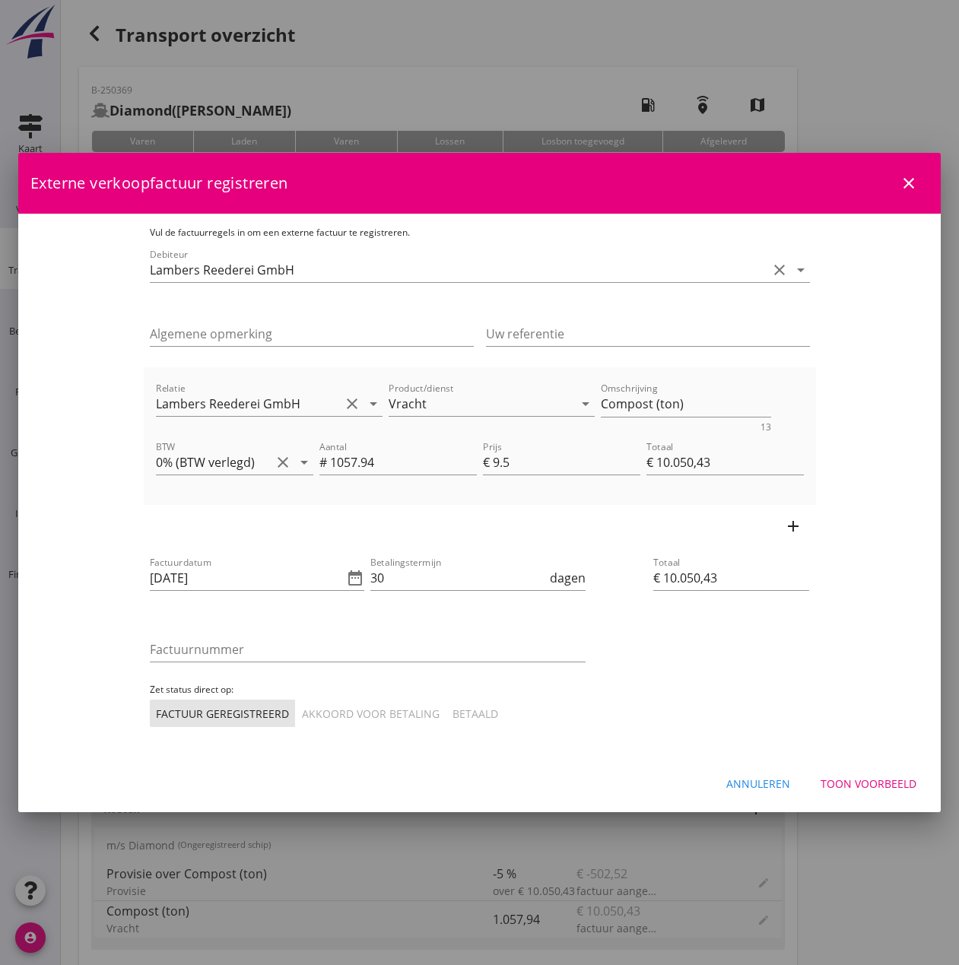
click at [802, 529] on icon "add" at bounding box center [793, 526] width 18 height 18
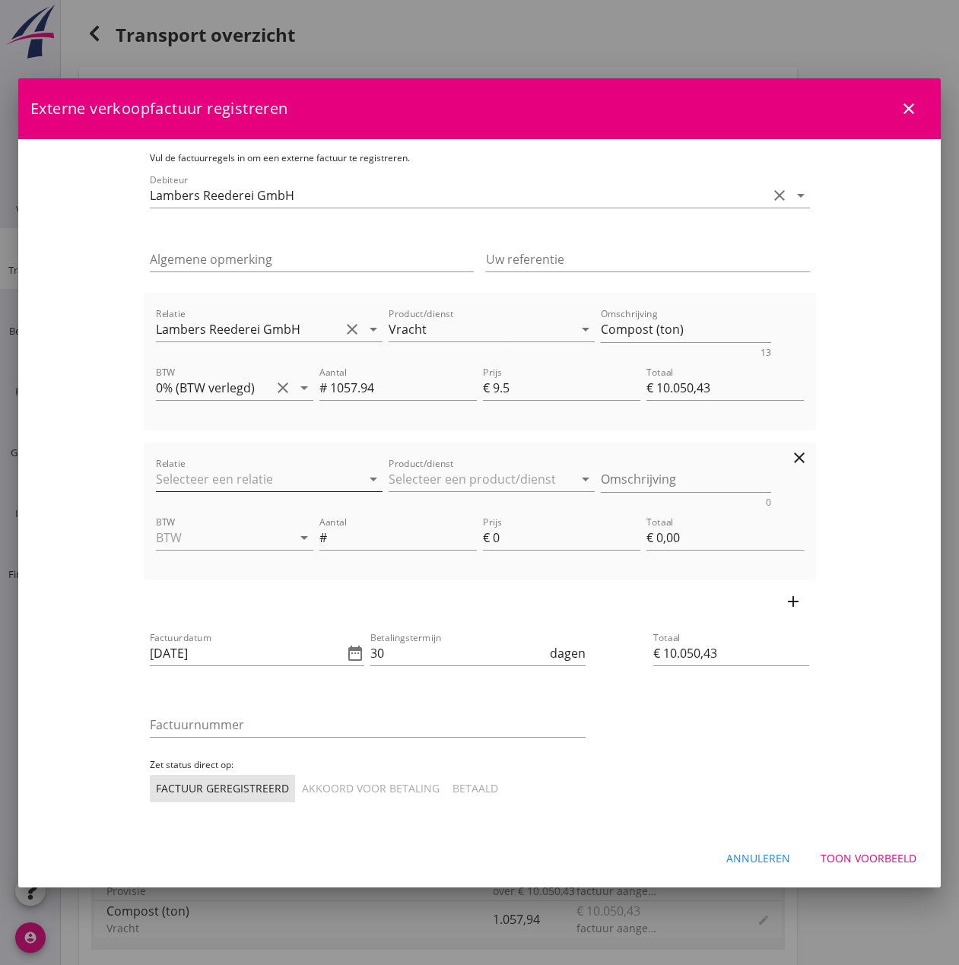
click at [156, 479] on input "Relatie" at bounding box center [248, 479] width 185 height 24
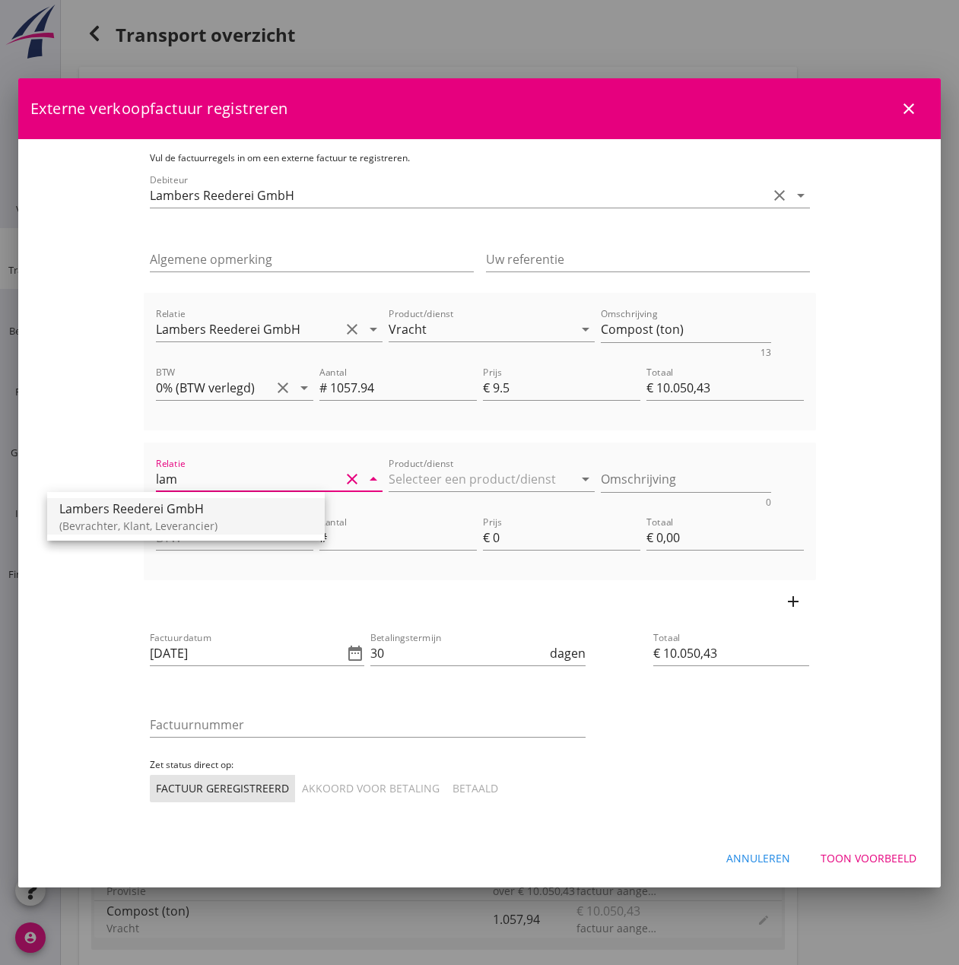
click at [122, 524] on div "(Bevrachter, Klant, Leverancier)" at bounding box center [185, 526] width 253 height 16
type input "Lambers Reederei GmbH"
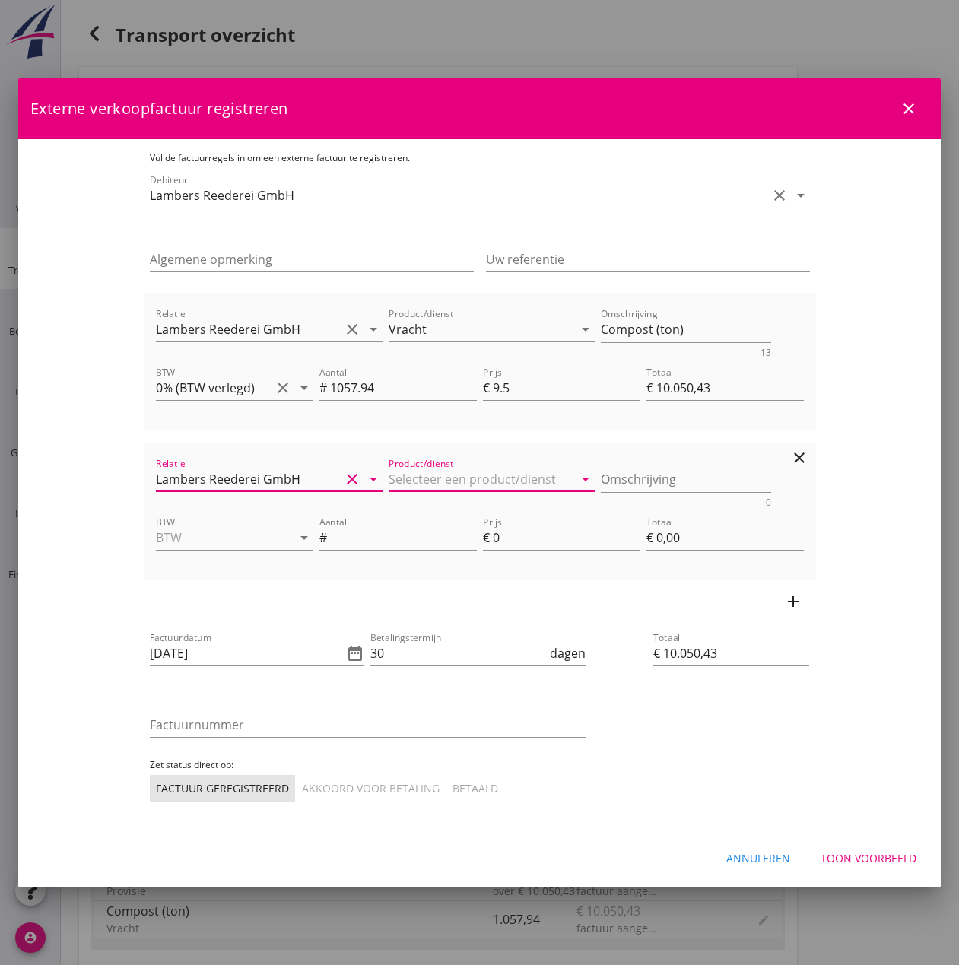
click at [389, 481] on input "Product/dienst" at bounding box center [481, 479] width 185 height 24
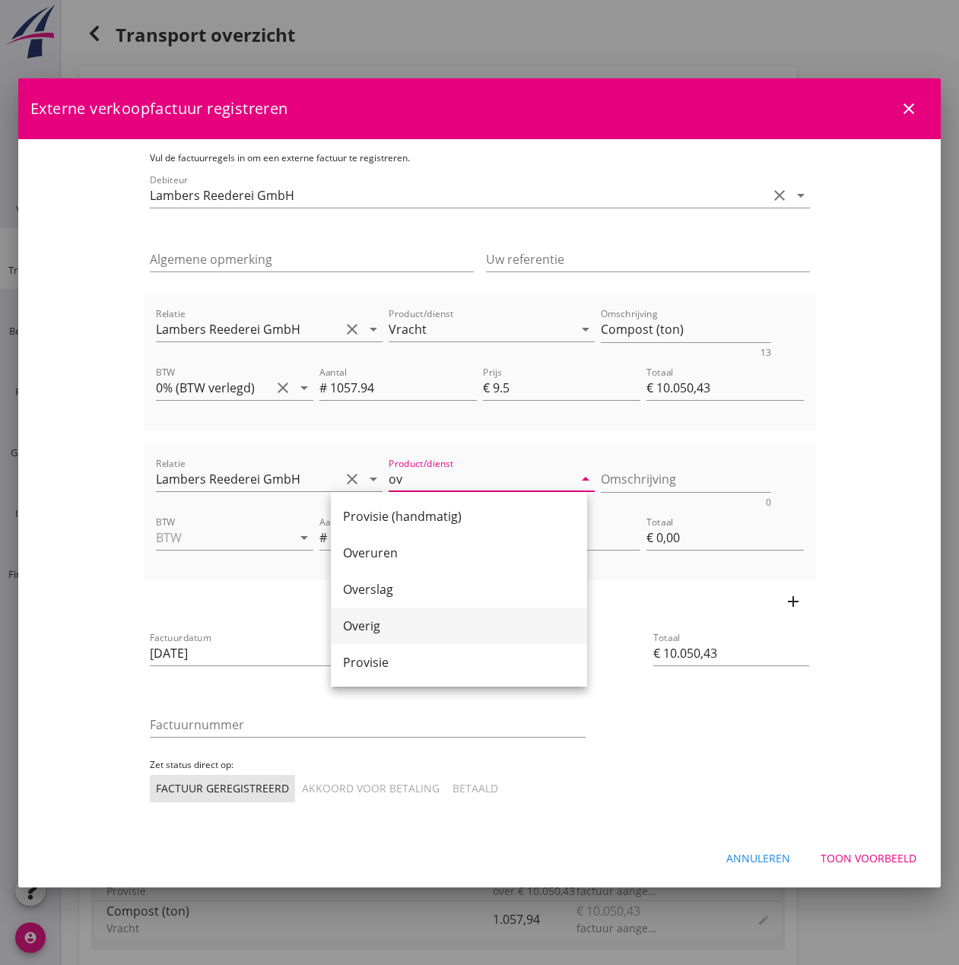
click at [402, 634] on div "Overig" at bounding box center [459, 626] width 232 height 18
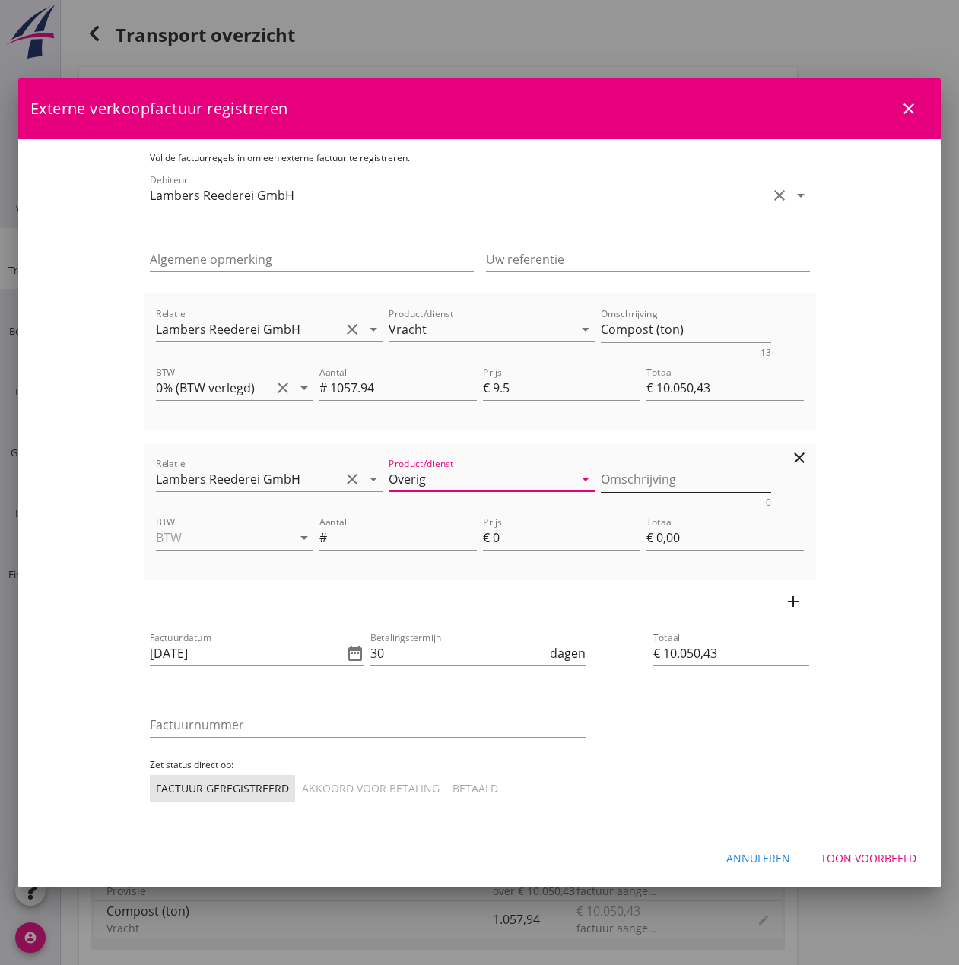
type input "Overig"
click at [631, 479] on textarea "Omschrijving" at bounding box center [686, 479] width 170 height 25
type textarea "Laderaum reinigen"
click at [182, 539] on input "BTW" at bounding box center [213, 538] width 115 height 24
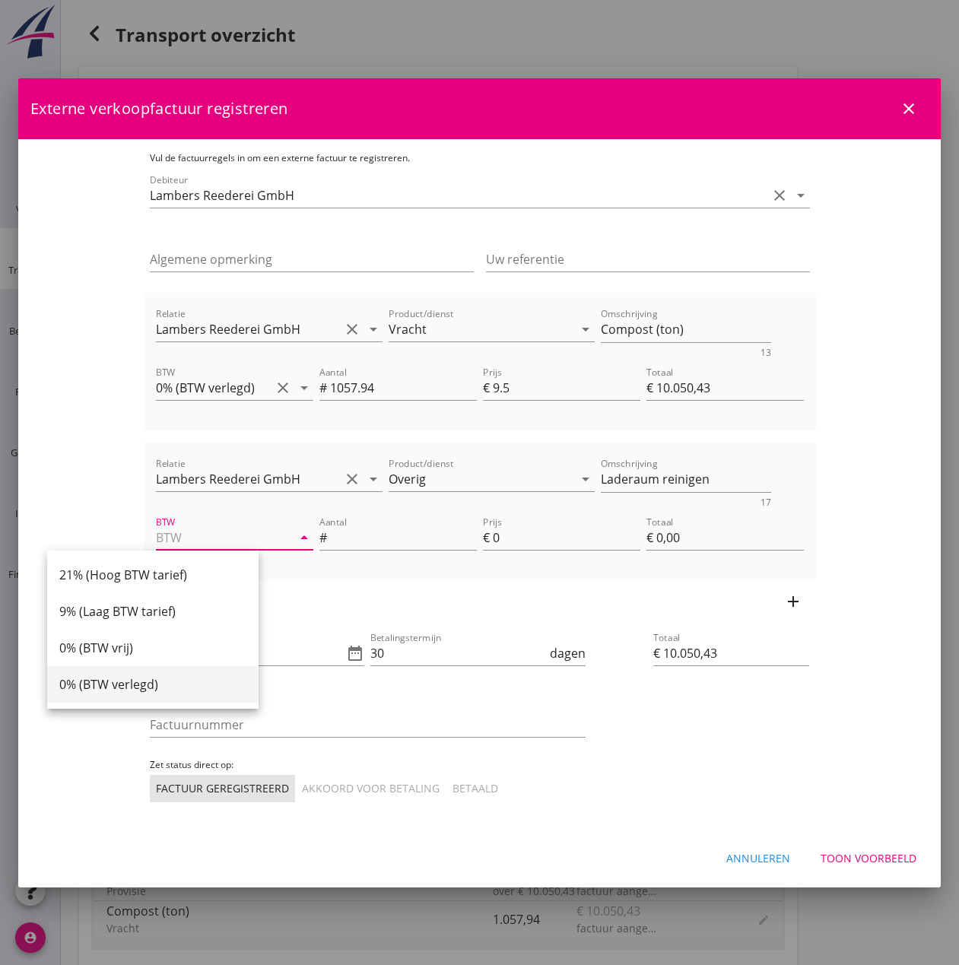
click at [151, 688] on div "0% (BTW verlegd)" at bounding box center [152, 684] width 187 height 18
type input "0% (BTW verlegd)"
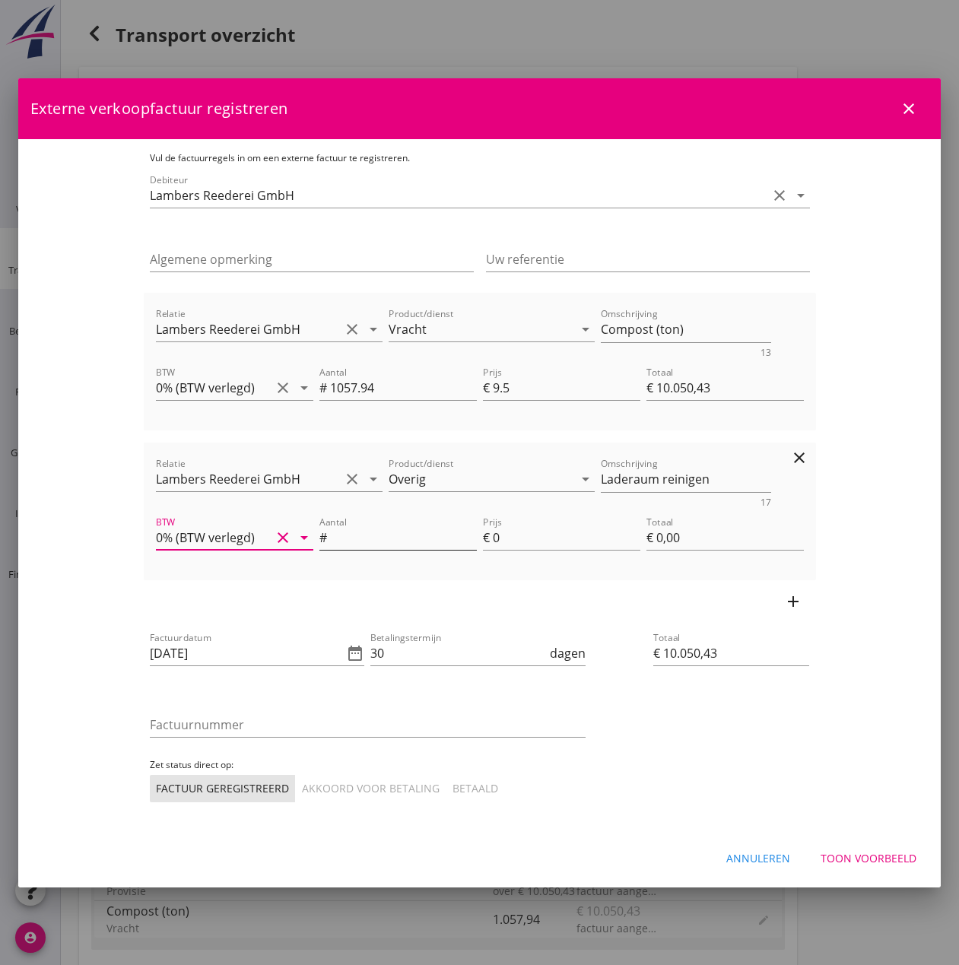
click at [330, 543] on input "Aantal" at bounding box center [403, 538] width 147 height 24
type input "1"
type input "€ 10.055,43"
type input "5"
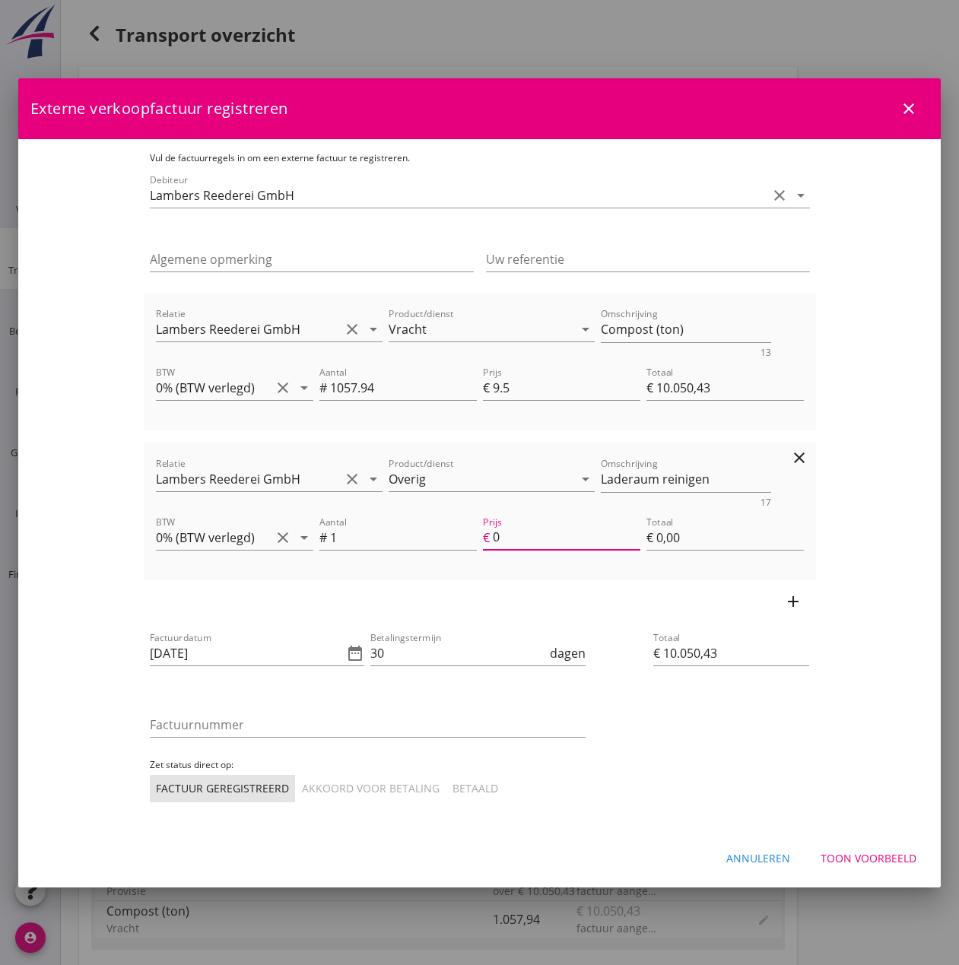
type input "€ 5,00"
type input "€ 10.100,43"
type input "50"
type input "€ 50,00"
type input "€ 10.550,43"
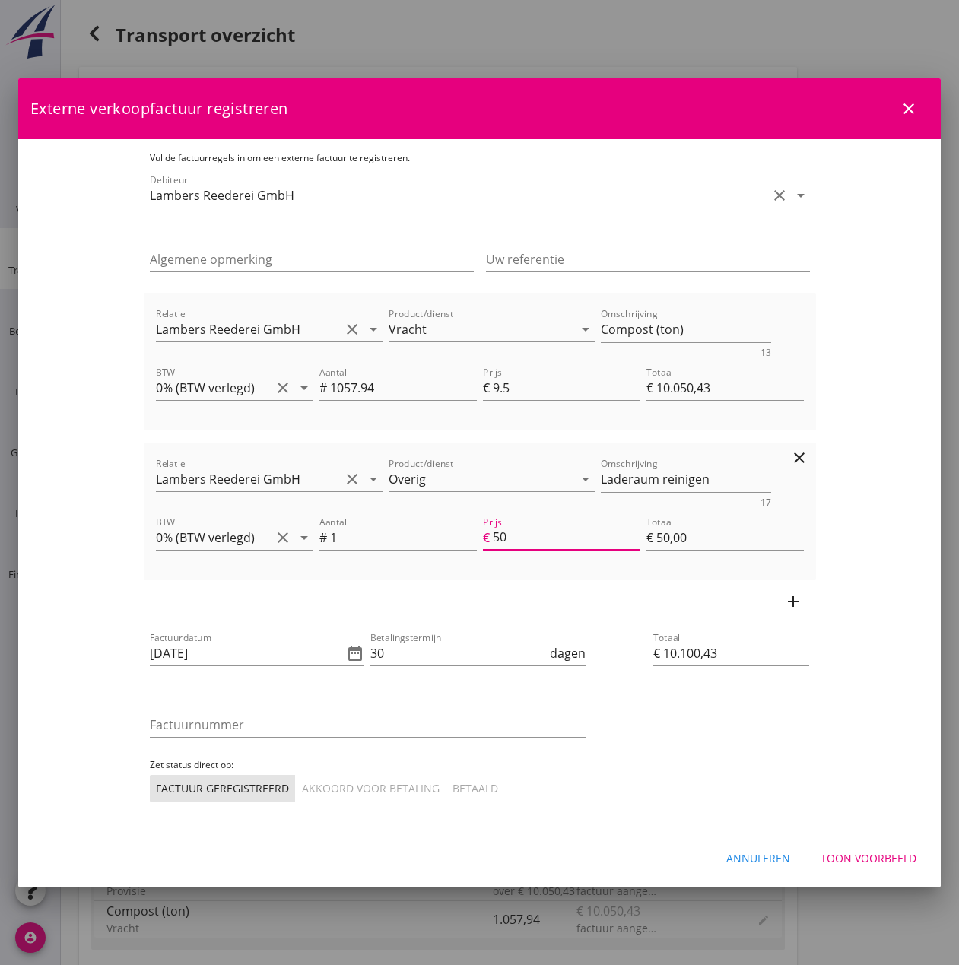
type input "500"
type input "€ 500,00"
type input "500"
click at [393, 660] on input "30" at bounding box center [458, 653] width 176 height 24
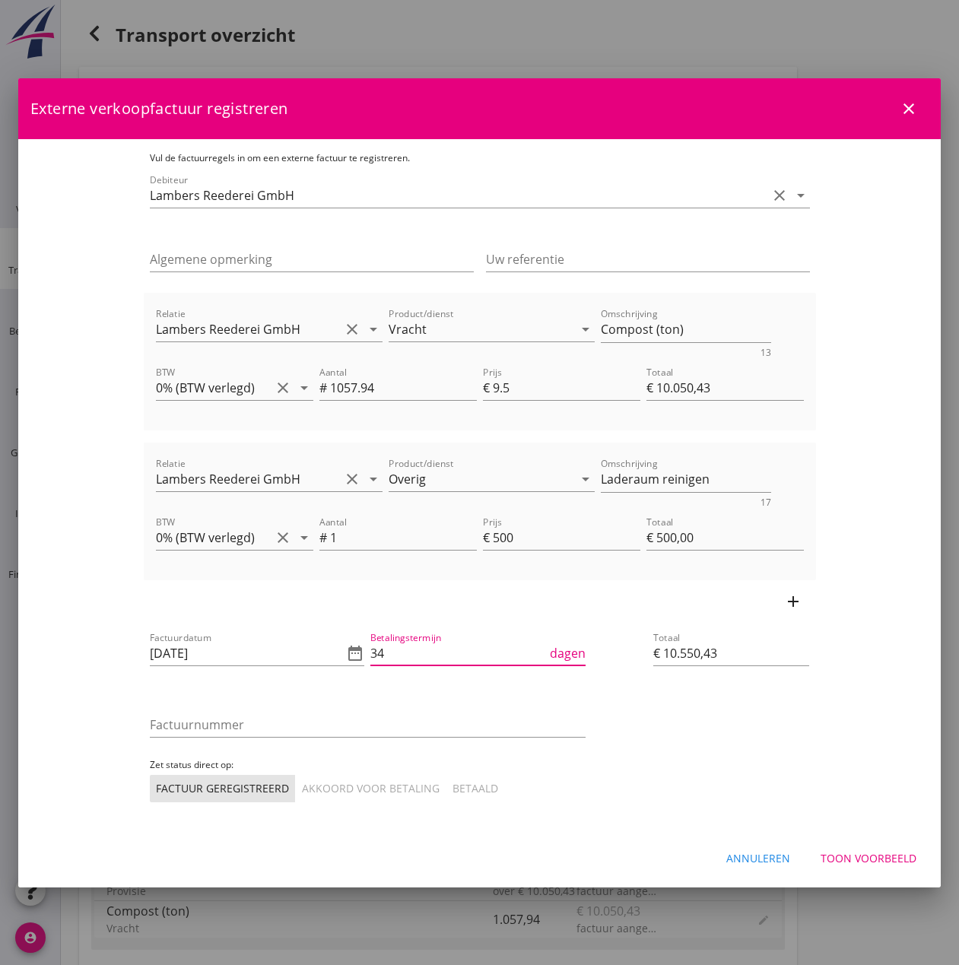
type input "3"
type input "14"
click at [220, 721] on input "Factuurnummer" at bounding box center [368, 725] width 436 height 24
type input "792600089"
click at [302, 795] on div "Akkoord voor betaling" at bounding box center [371, 788] width 138 height 16
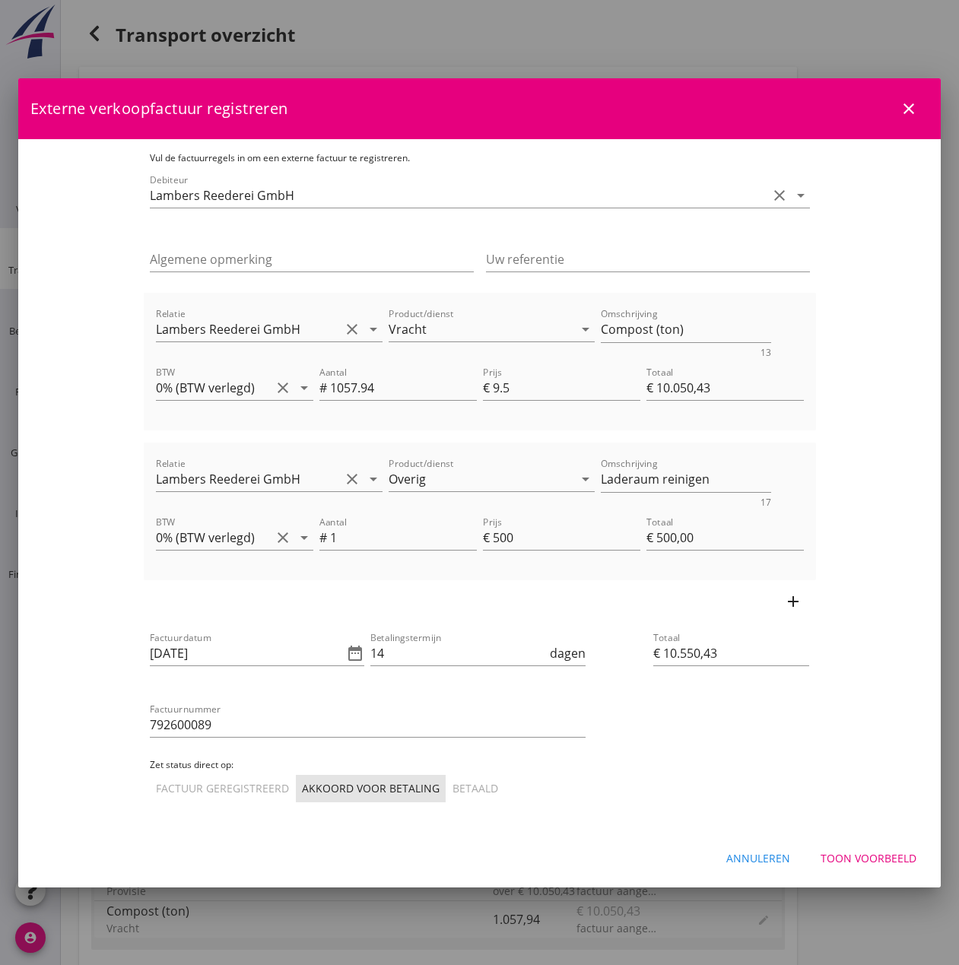
click at [904, 859] on div "Toon voorbeeld" at bounding box center [869, 858] width 96 height 16
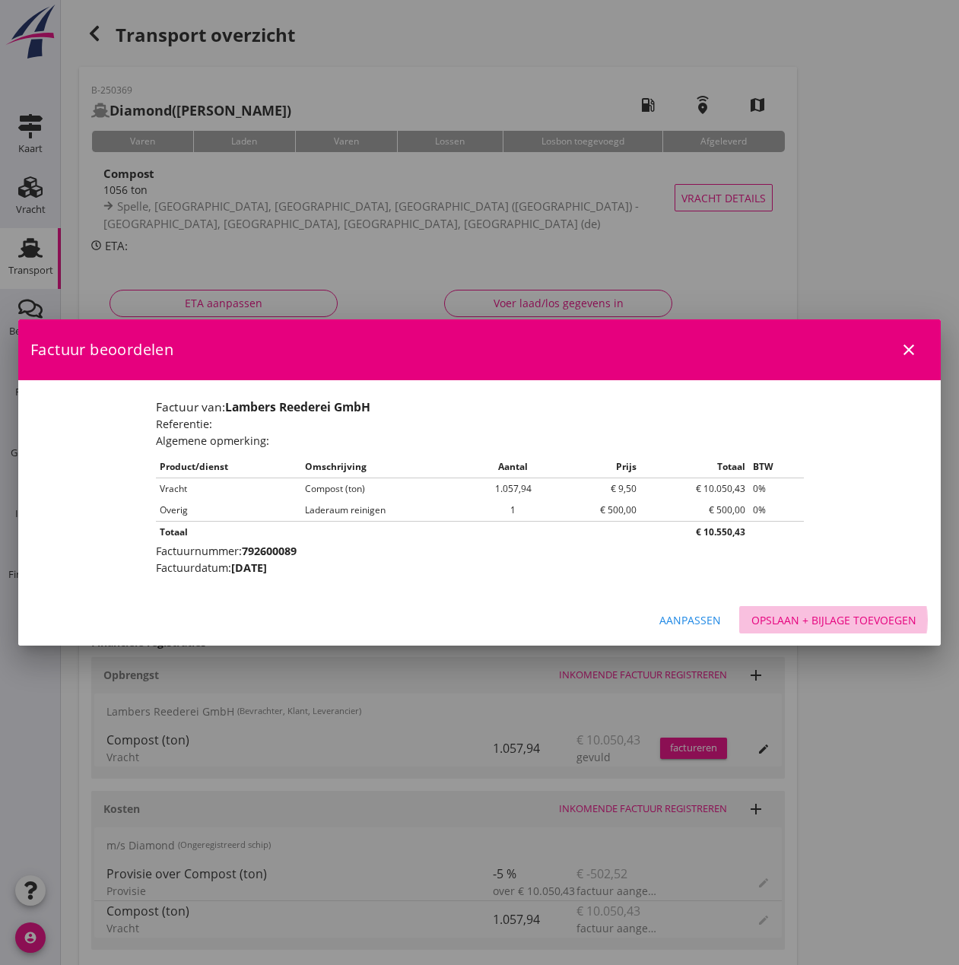
click at [824, 626] on div "Opslaan + bijlage toevoegen" at bounding box center [834, 620] width 165 height 16
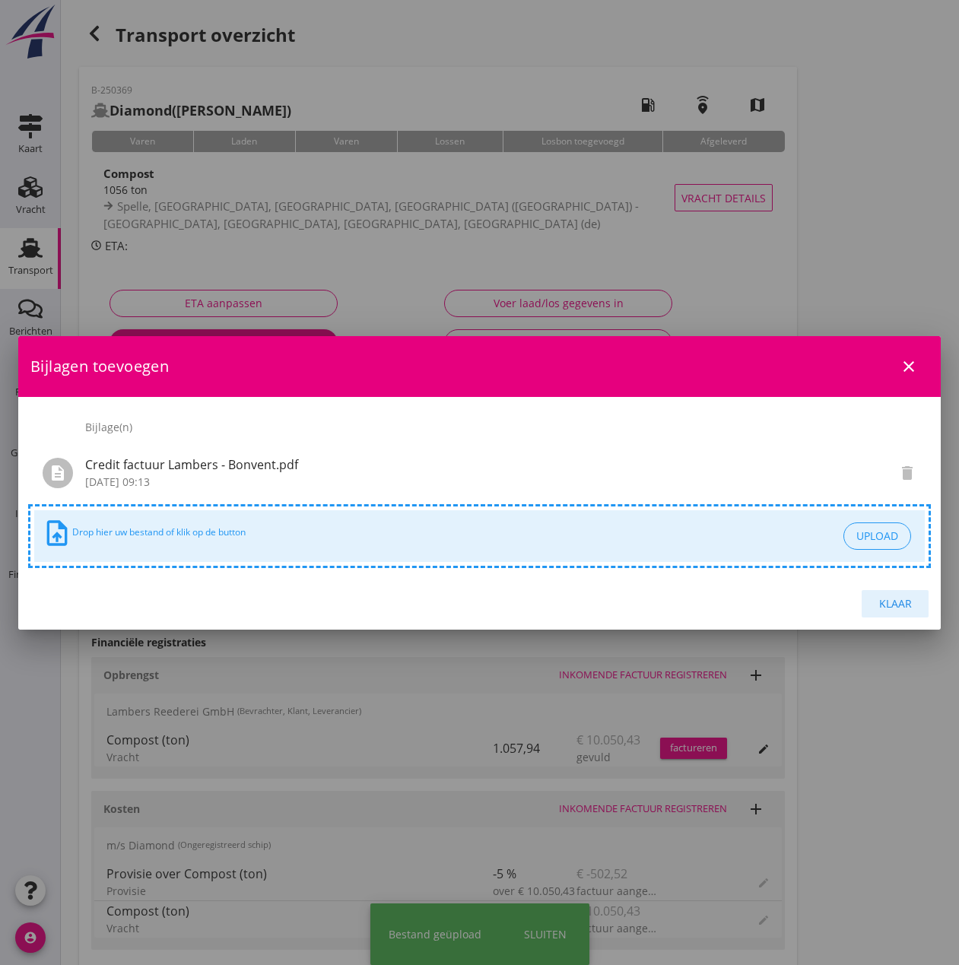
click at [905, 605] on div "Klaar" at bounding box center [895, 604] width 43 height 16
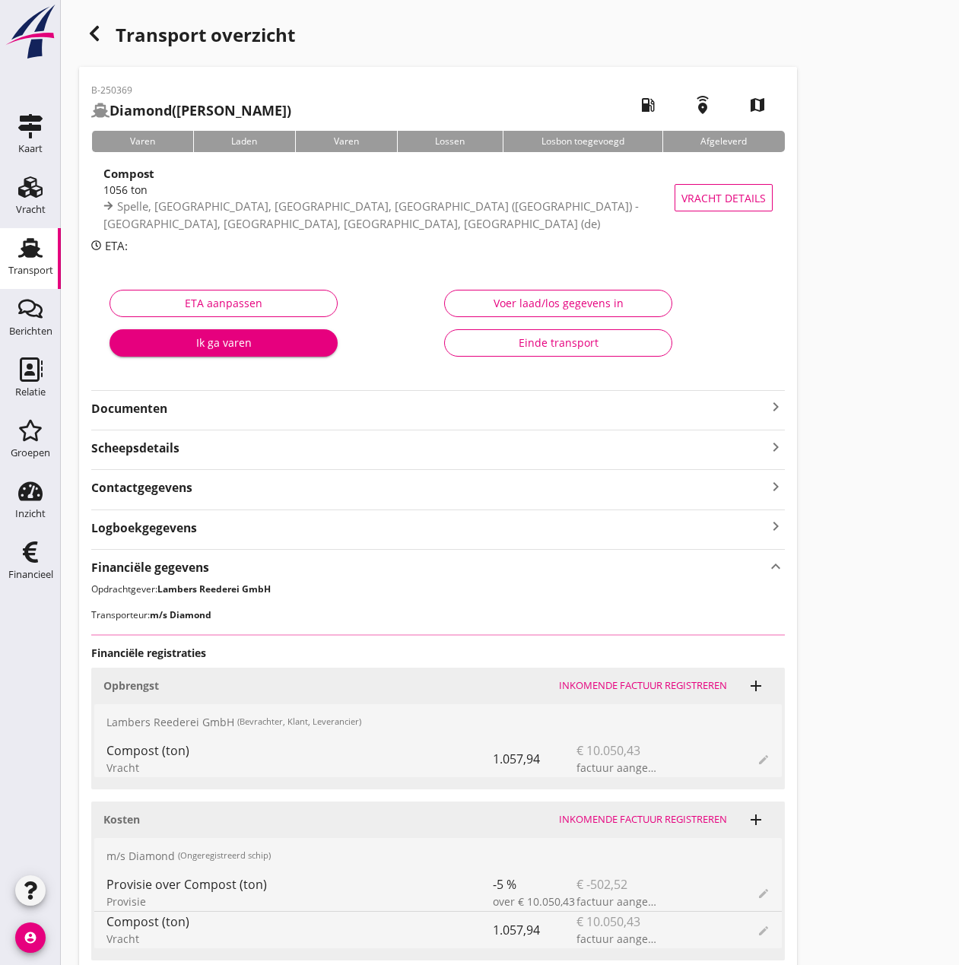
click at [548, 347] on div "Einde transport" at bounding box center [558, 343] width 202 height 16
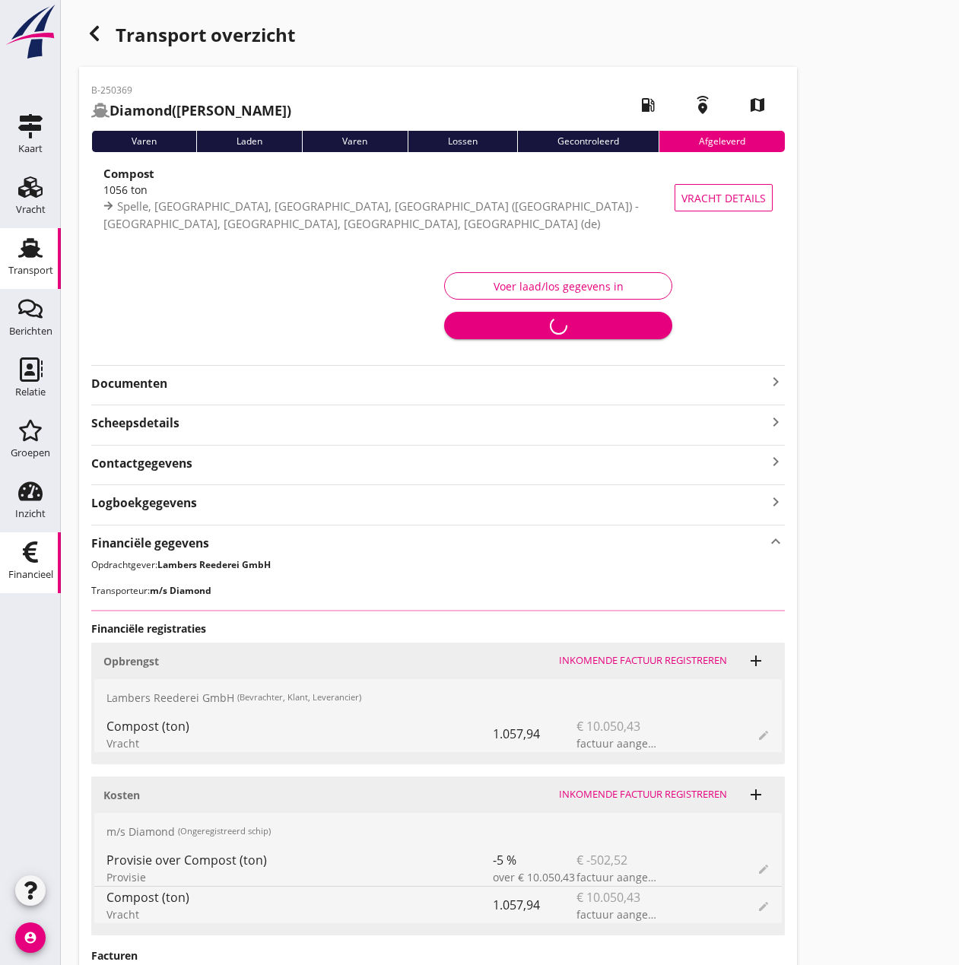
click at [39, 553] on icon "Financieel" at bounding box center [30, 552] width 24 height 24
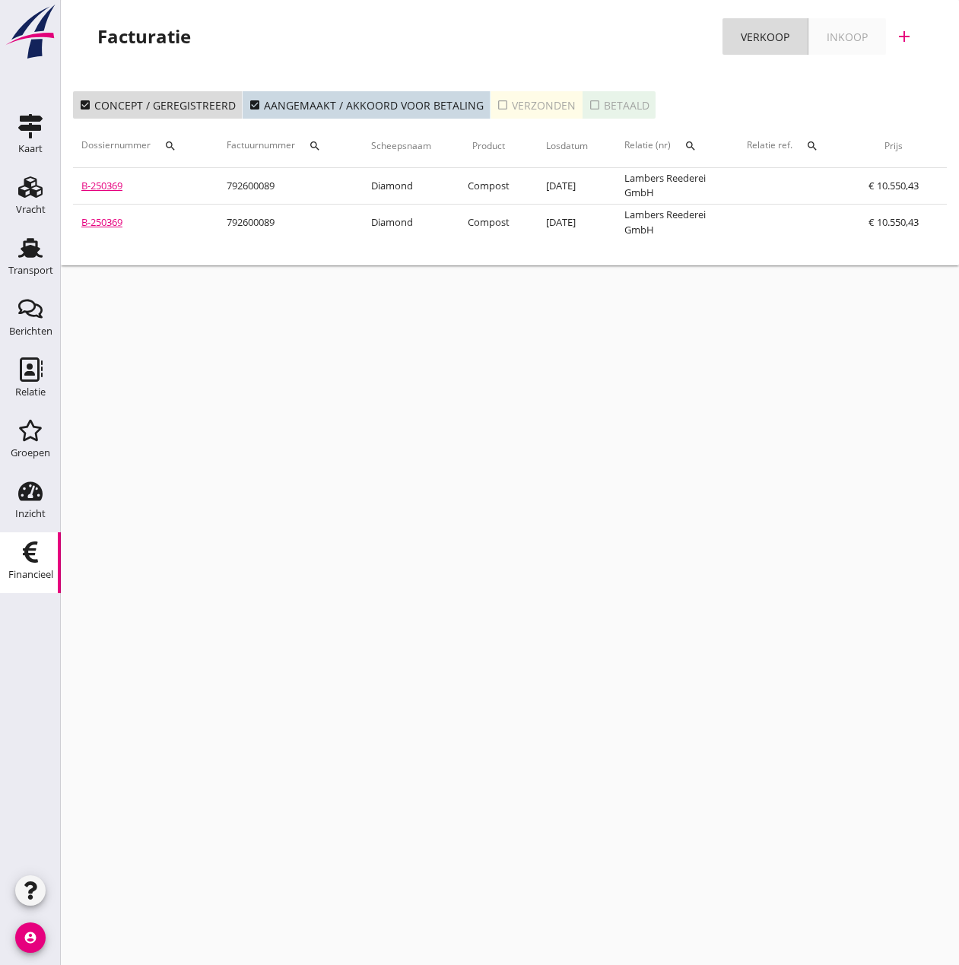
scroll to position [0, 3]
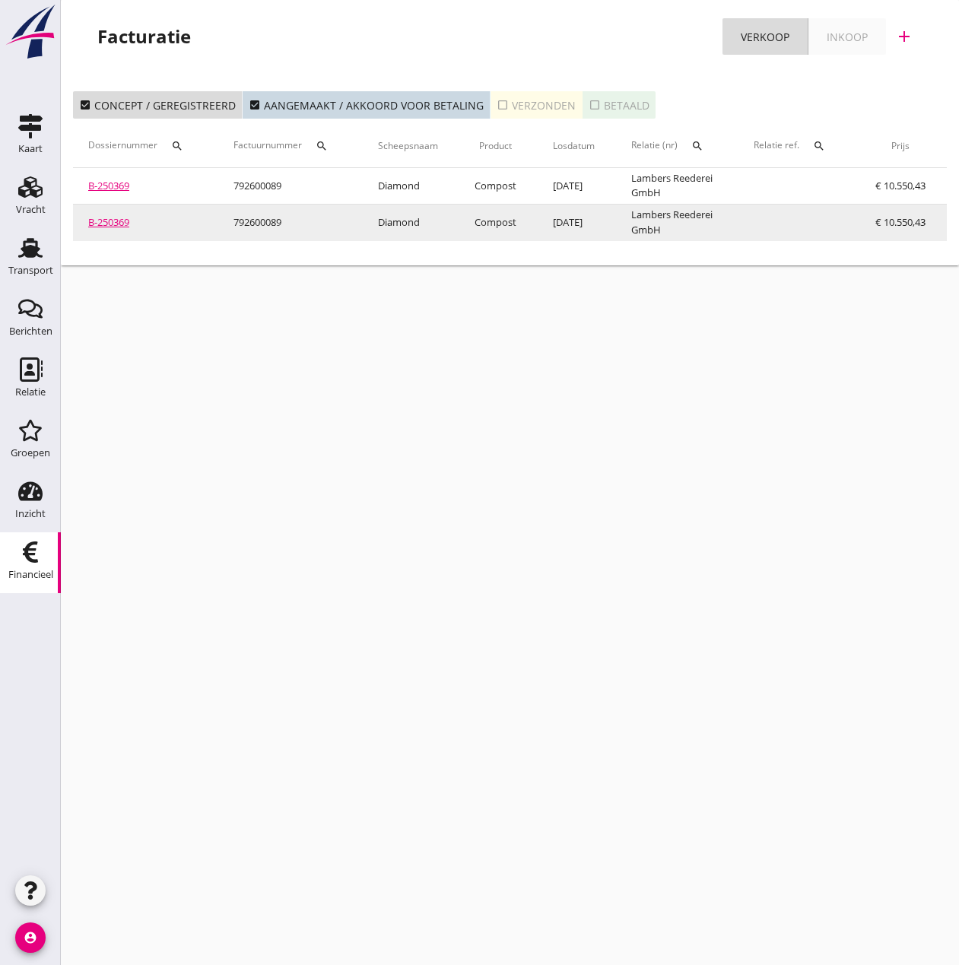
click at [114, 215] on link "B-250369" at bounding box center [108, 222] width 41 height 14
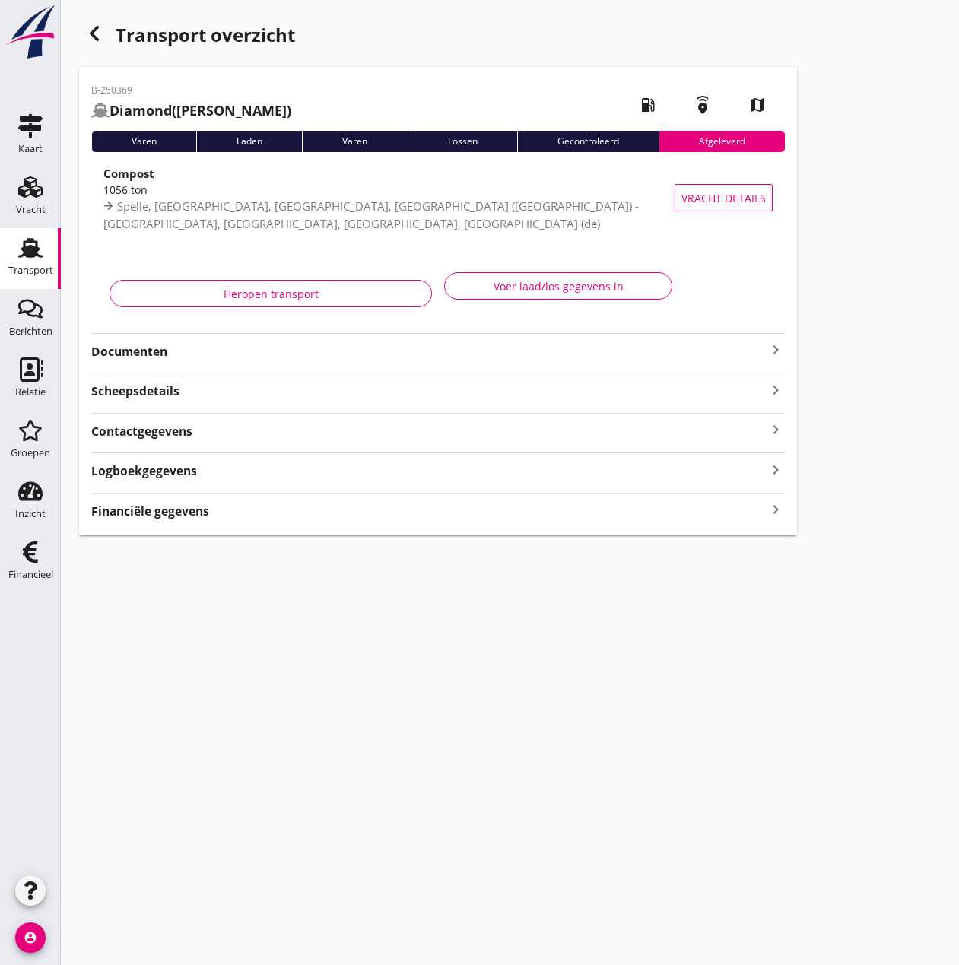
click at [257, 291] on div "Heropen transport" at bounding box center [270, 294] width 297 height 16
click at [166, 519] on strong "Financiële gegevens" at bounding box center [150, 511] width 118 height 17
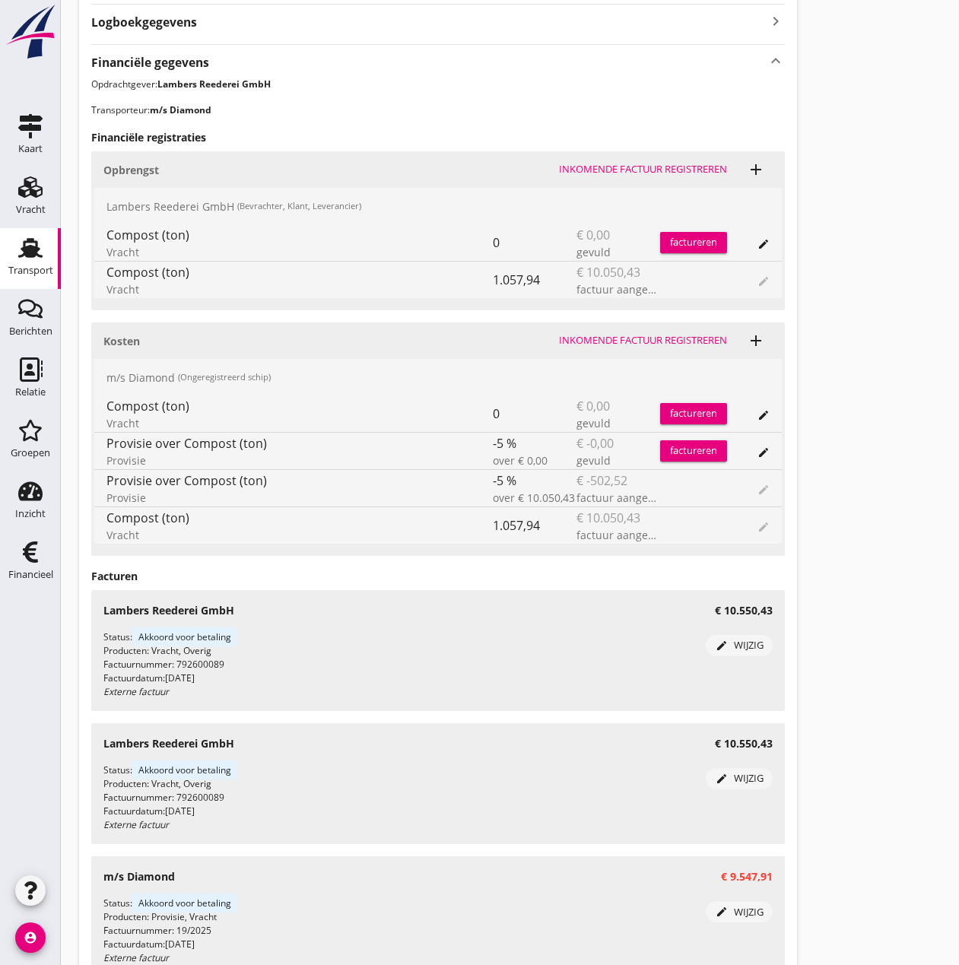
scroll to position [619, 0]
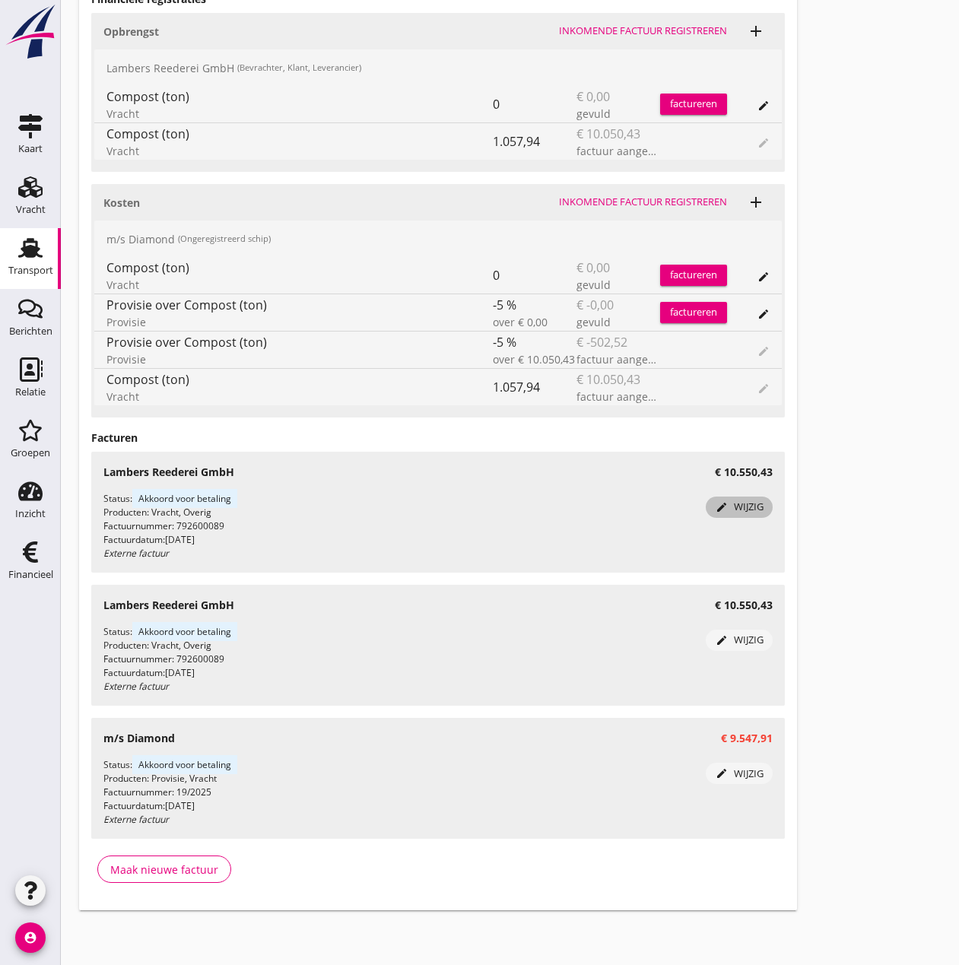
click at [736, 504] on div "edit wijzig" at bounding box center [739, 507] width 55 height 15
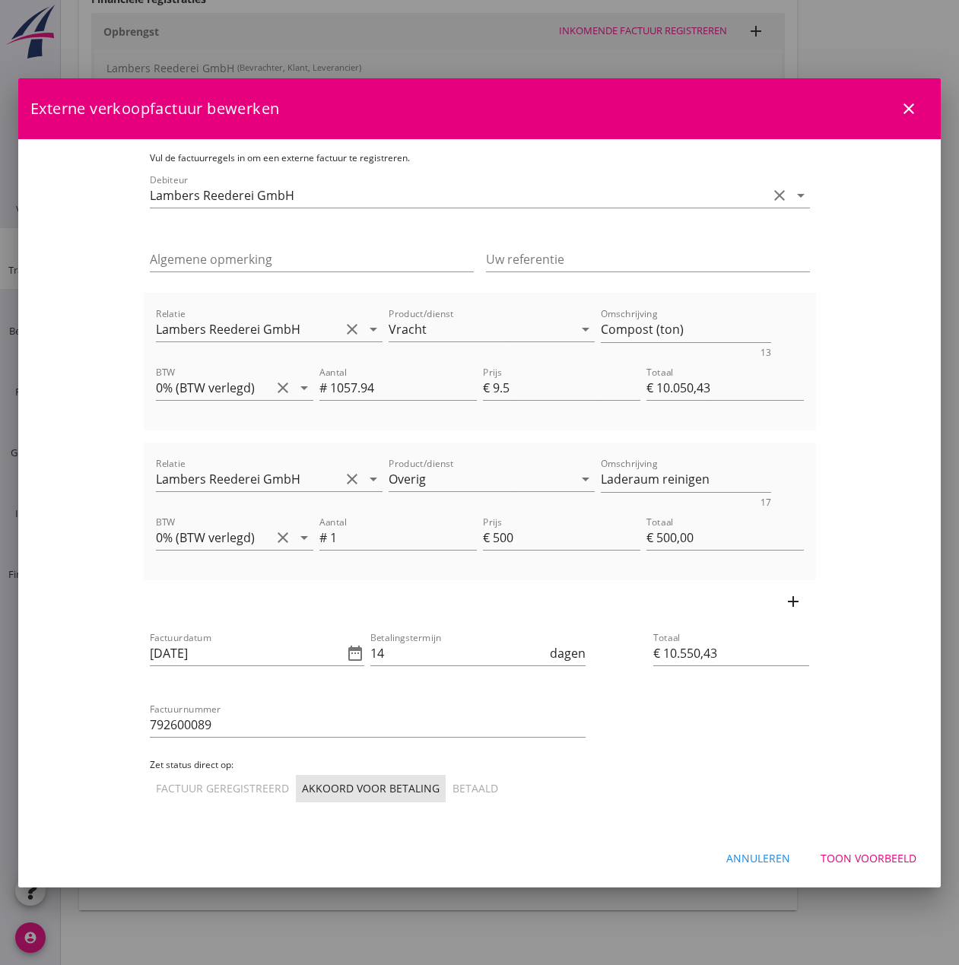
click at [156, 787] on div "Factuur geregistreerd" at bounding box center [222, 788] width 133 height 16
click at [856, 856] on div "Toon voorbeeld" at bounding box center [869, 858] width 96 height 16
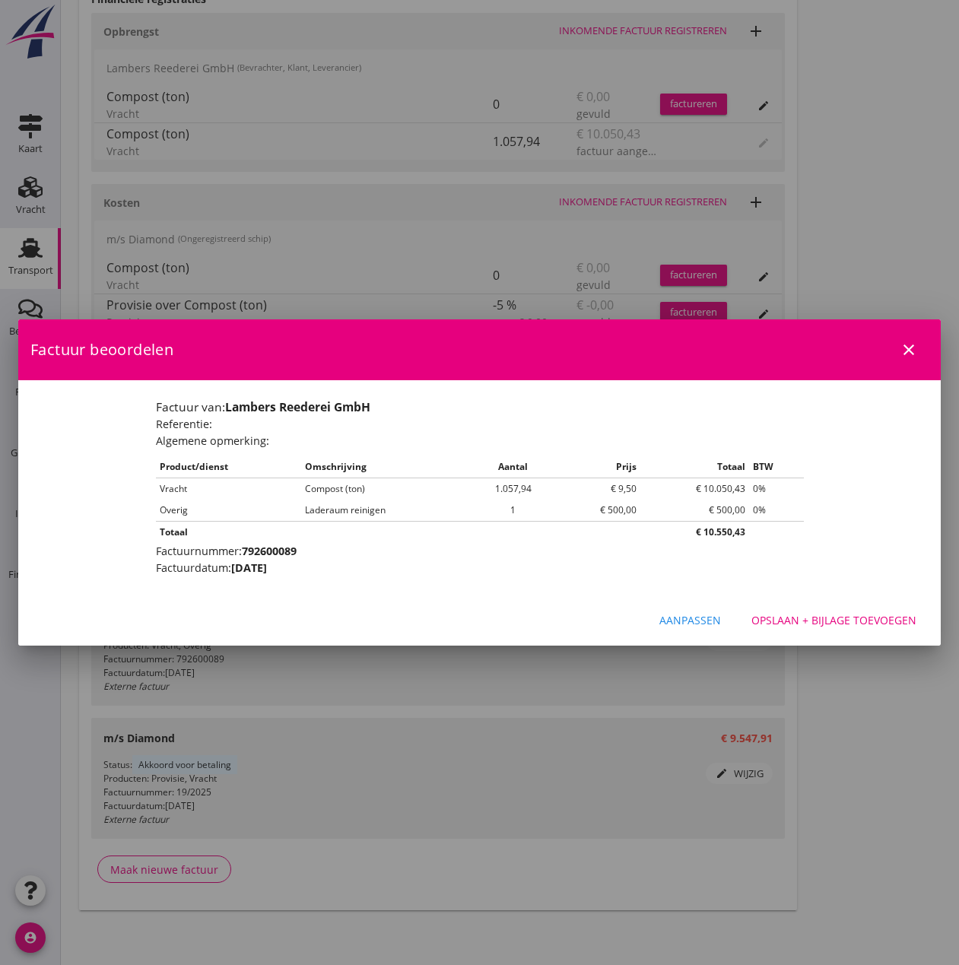
click at [843, 622] on div "Opslaan + bijlage toevoegen" at bounding box center [834, 620] width 165 height 16
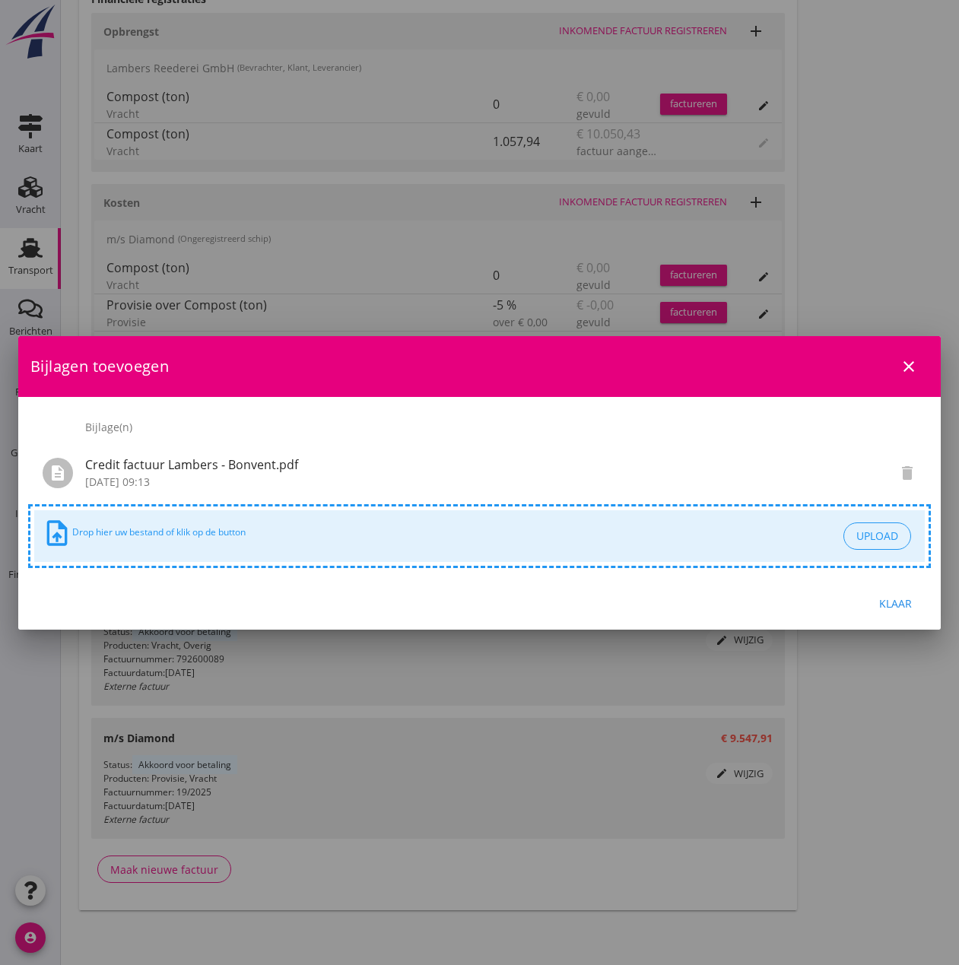
click at [901, 605] on div "Klaar" at bounding box center [895, 604] width 43 height 16
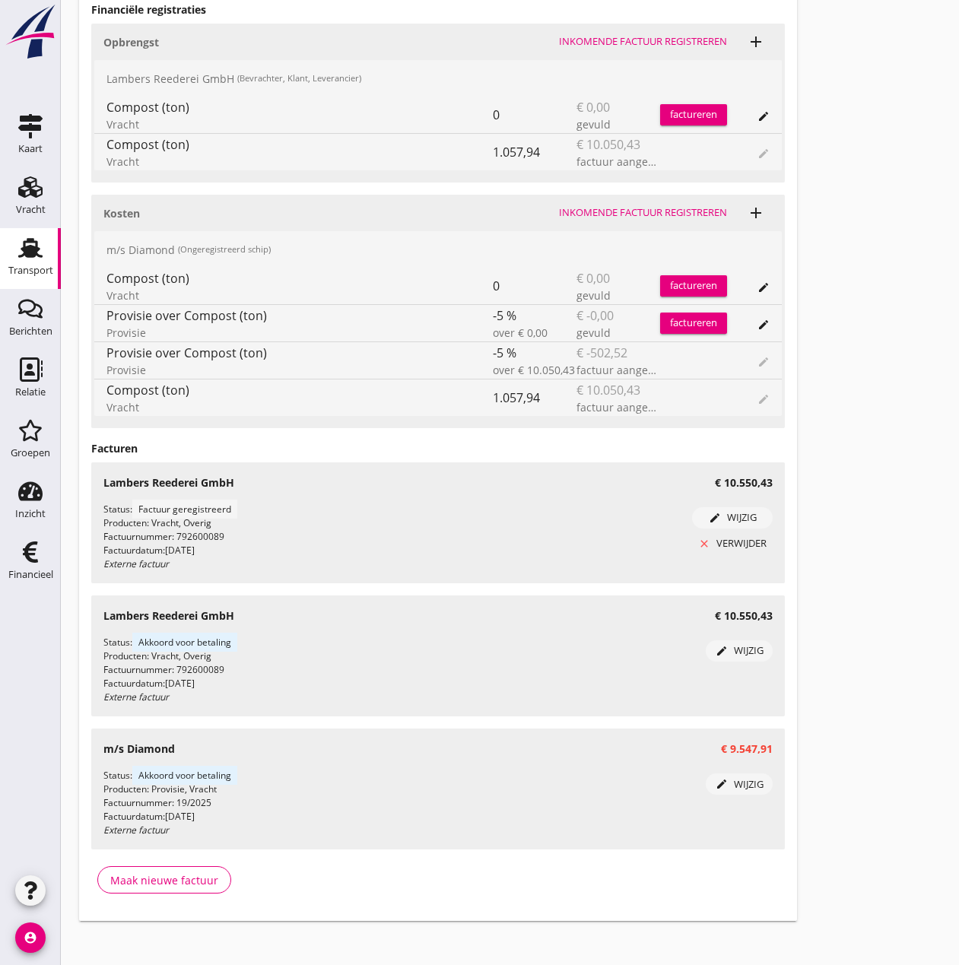
scroll to position [630, 0]
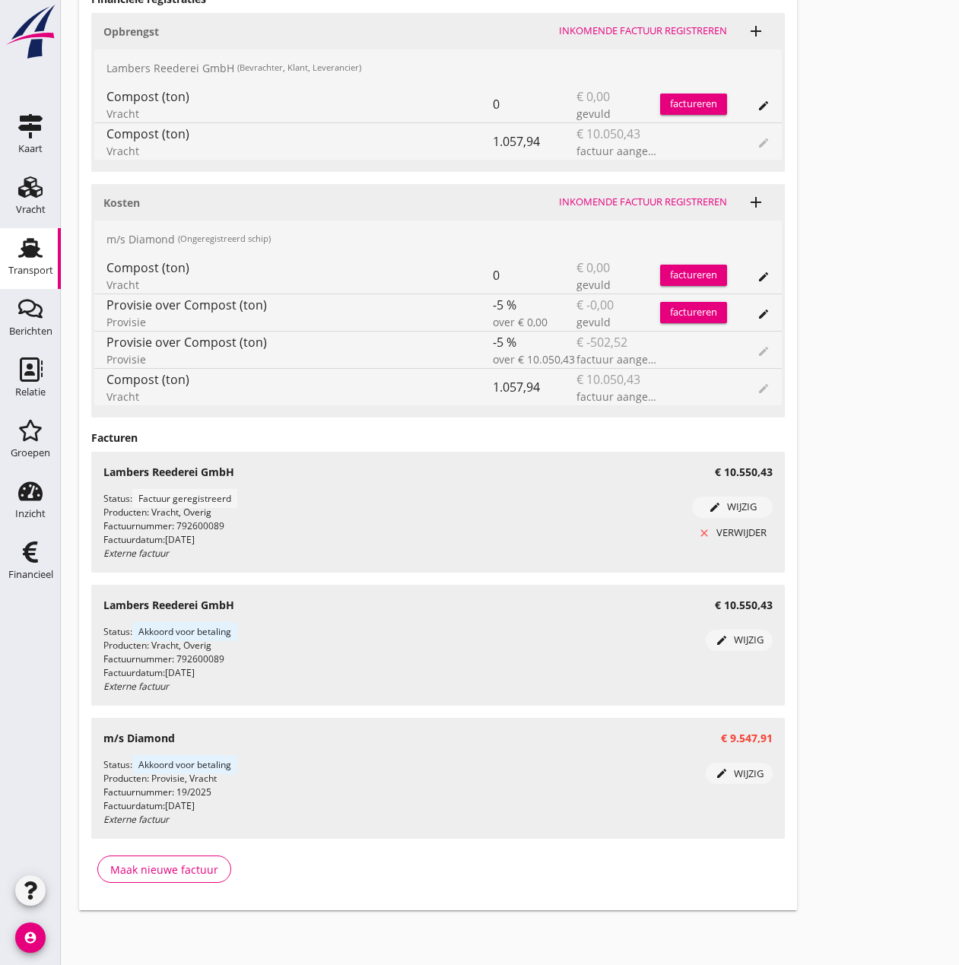
click at [741, 531] on div "close verwijder" at bounding box center [732, 533] width 68 height 15
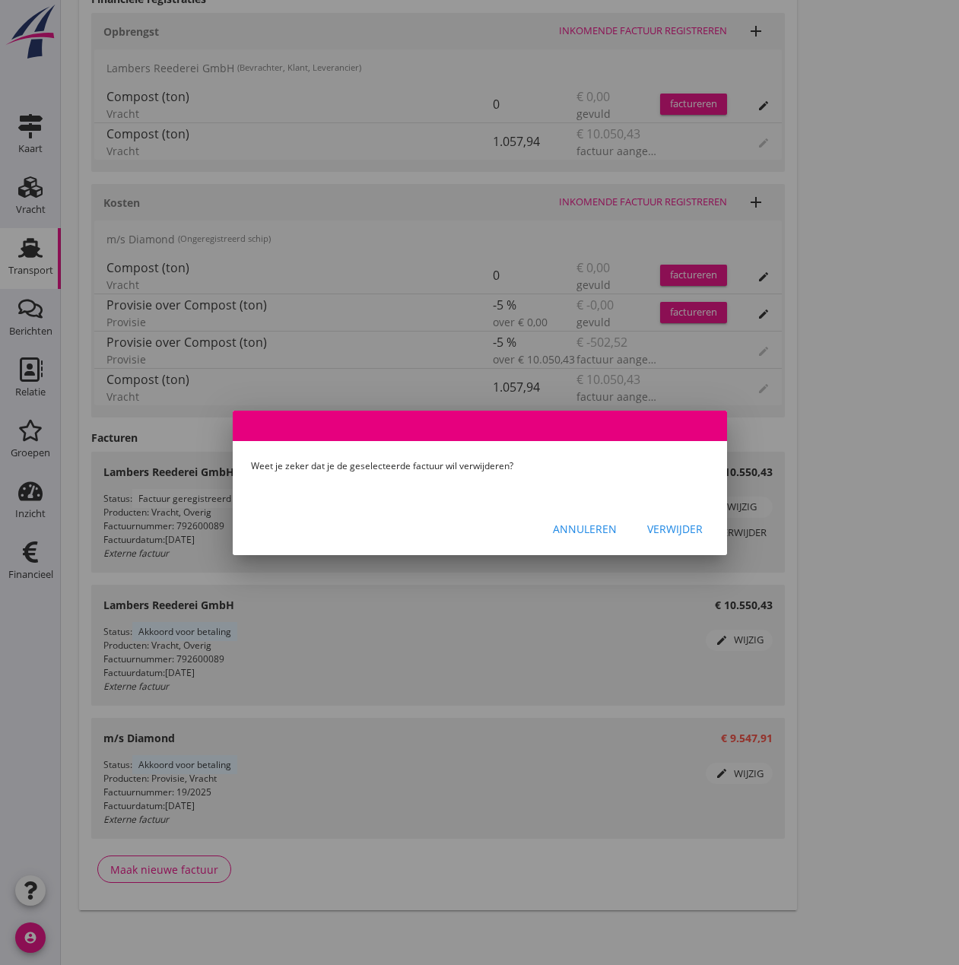
click at [695, 529] on div "Verwijder" at bounding box center [675, 529] width 56 height 16
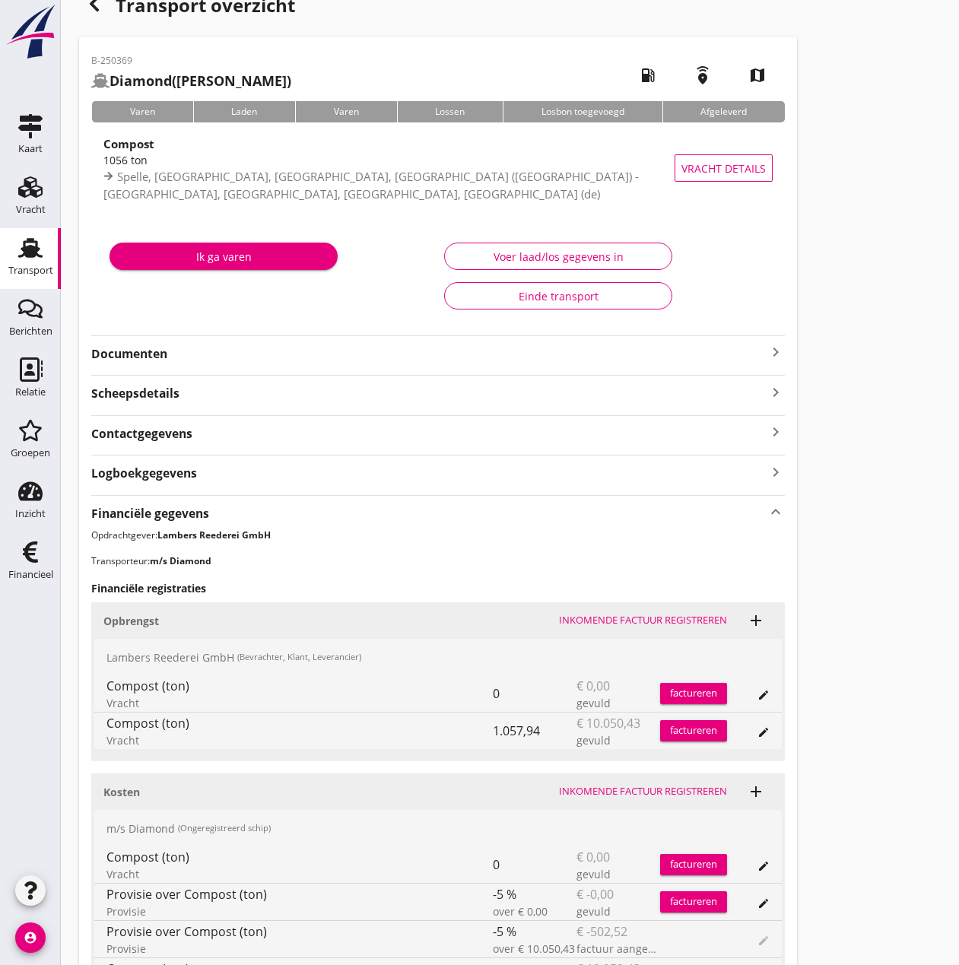
scroll to position [0, 0]
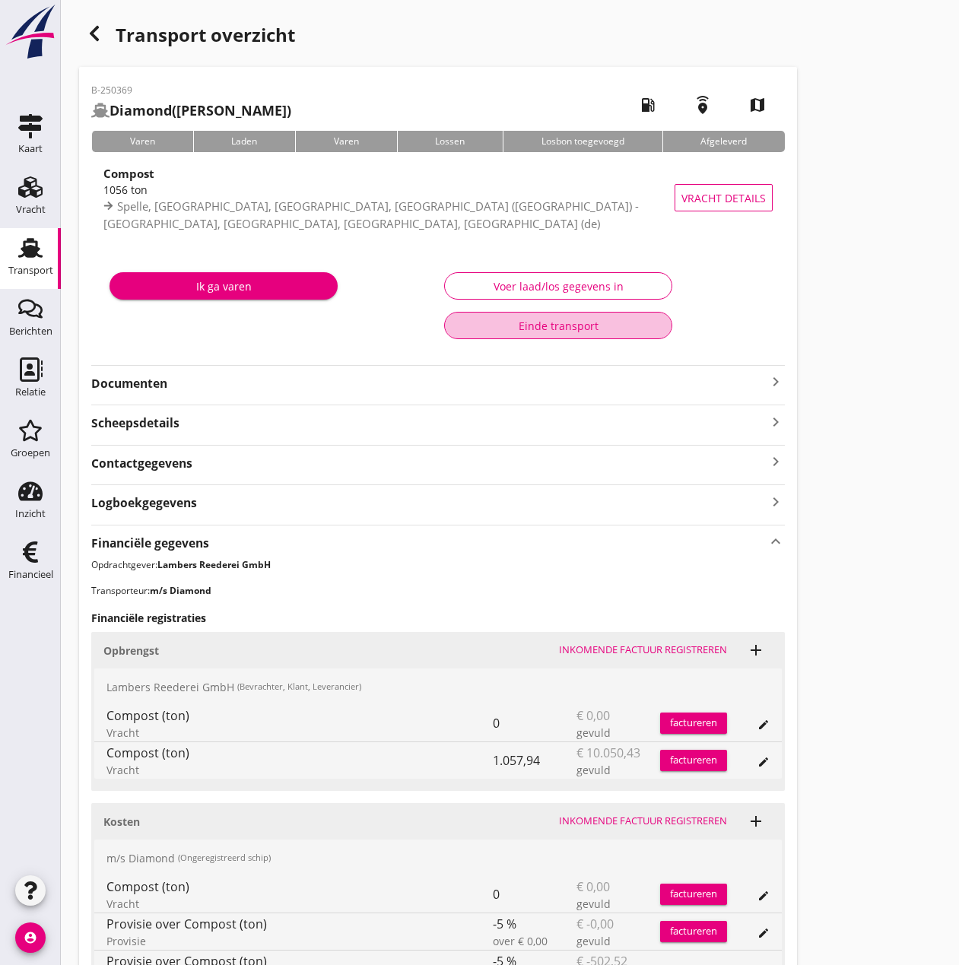
click at [506, 322] on div "Einde transport" at bounding box center [558, 326] width 202 height 16
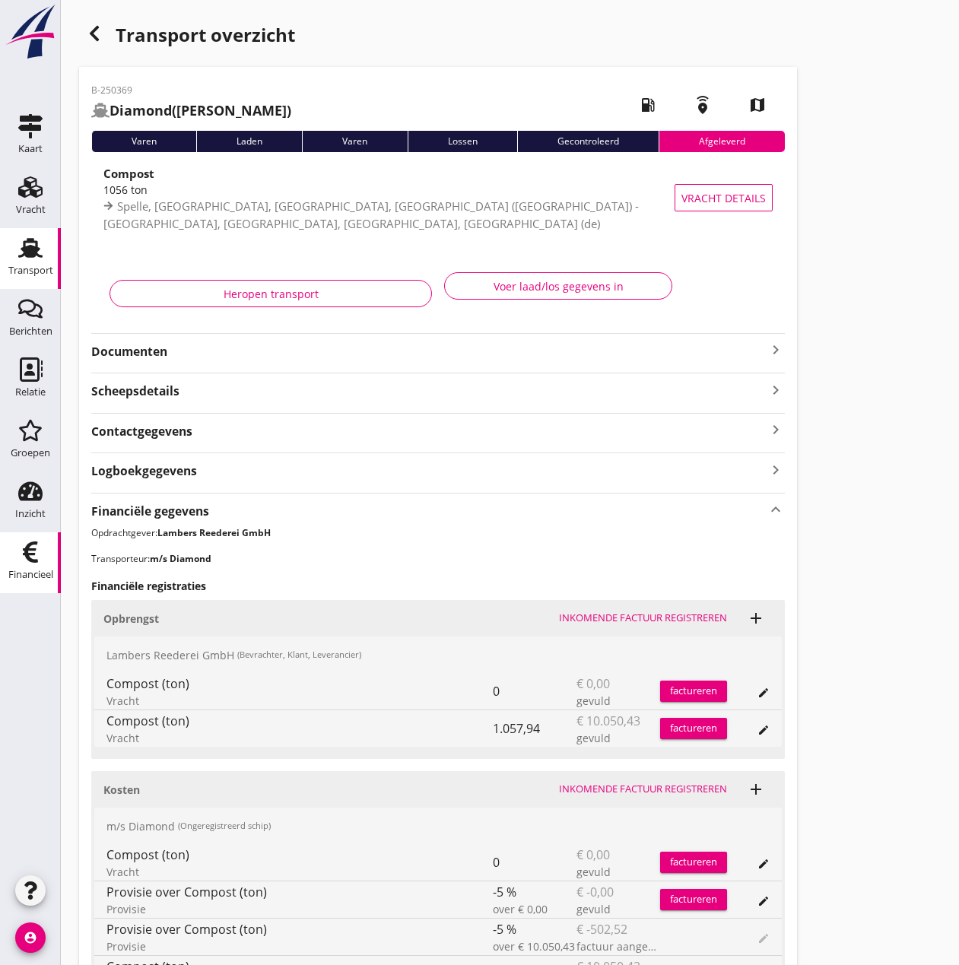
click at [27, 550] on use at bounding box center [30, 552] width 15 height 21
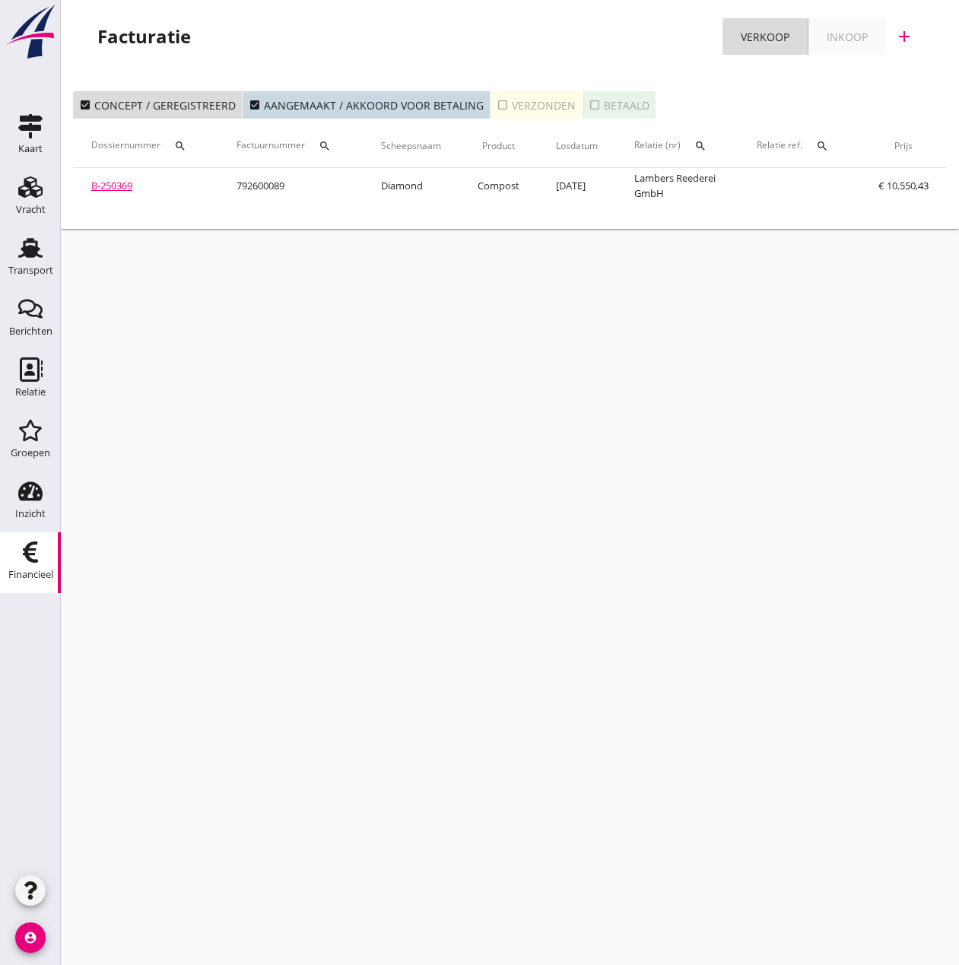
scroll to position [0, 281]
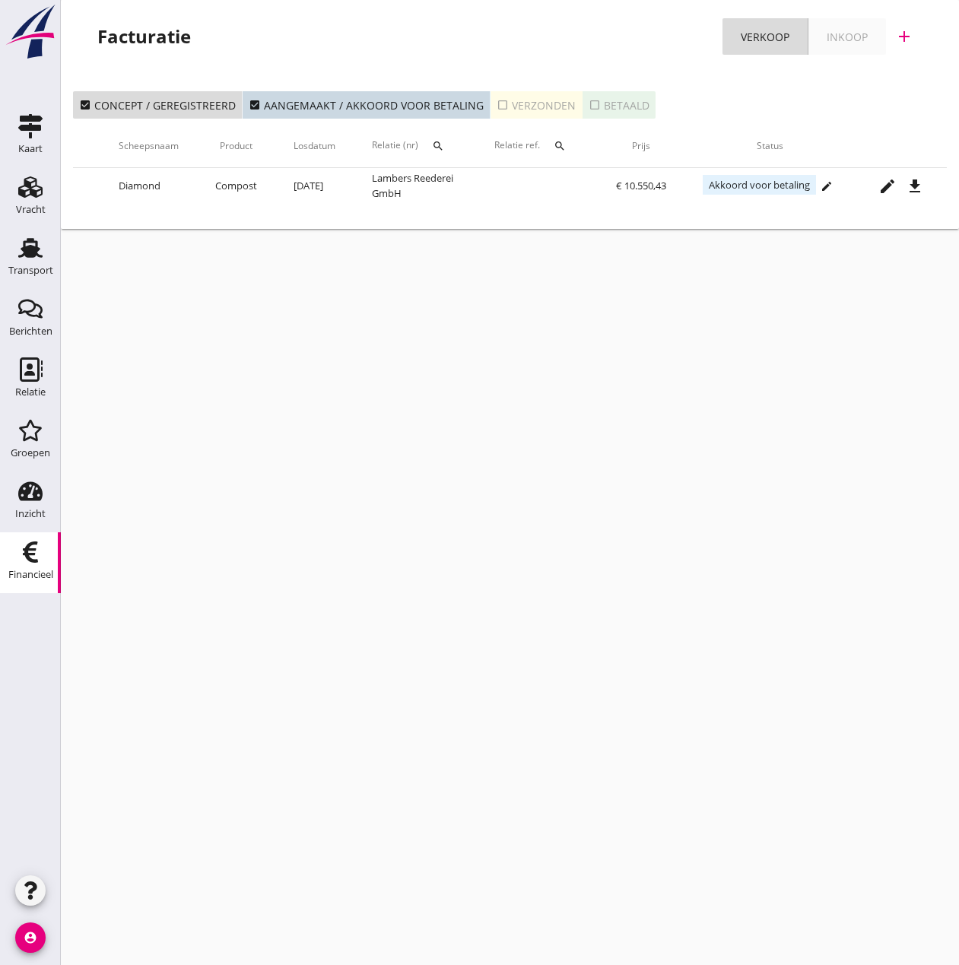
click at [79, 216] on div "check_box Concept / geregistreerd check_box Aangemaakt / akkoord voor betaling …" at bounding box center [510, 154] width 898 height 150
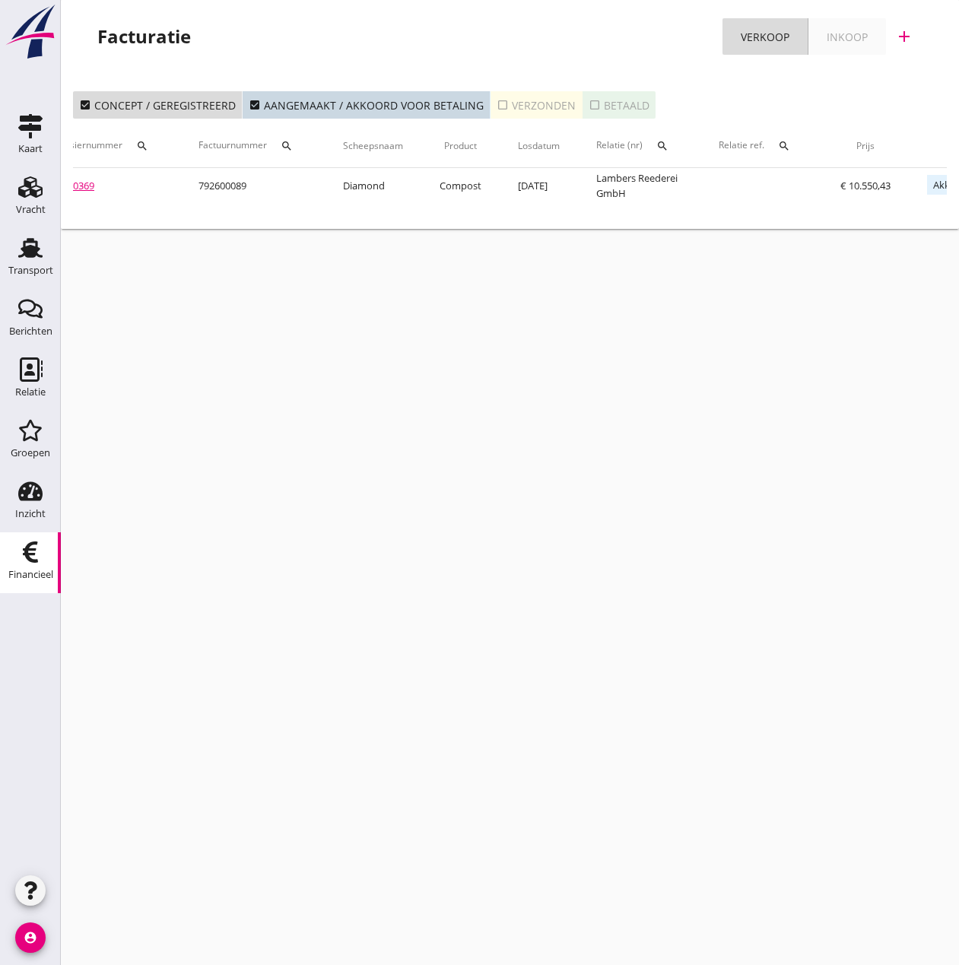
scroll to position [0, 0]
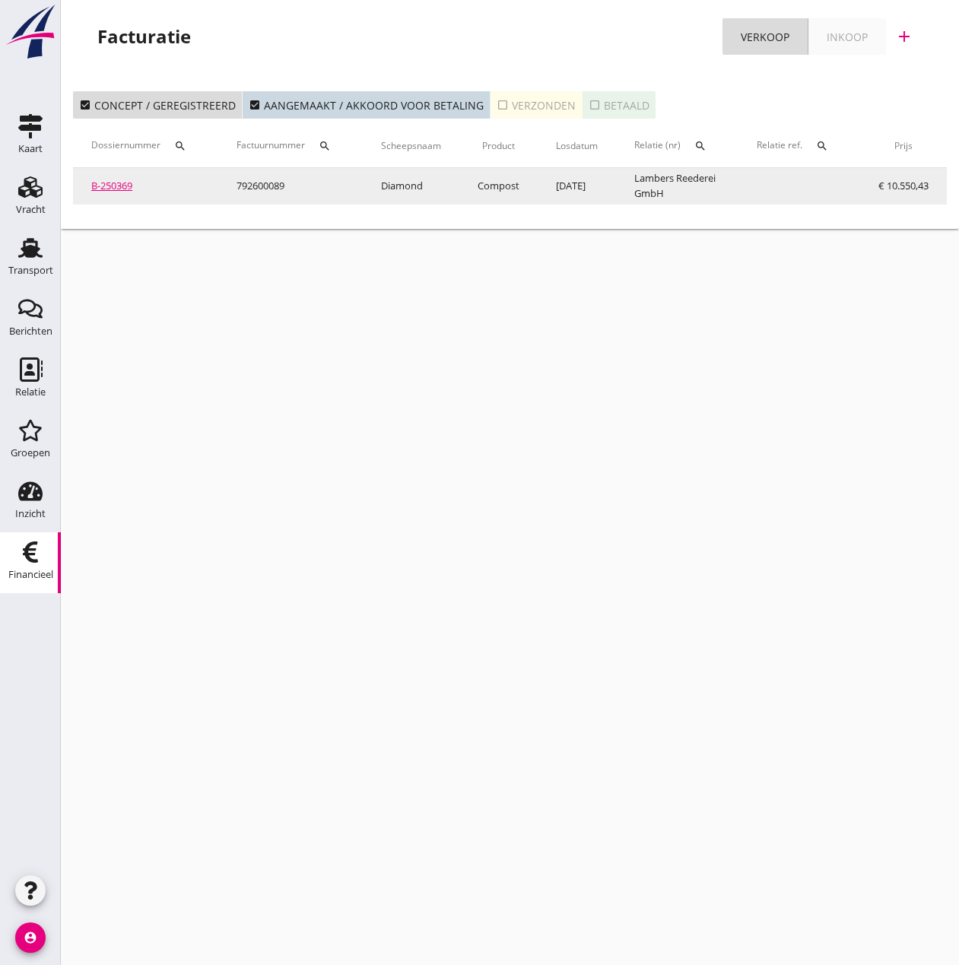
click at [126, 187] on link "B-250369" at bounding box center [111, 186] width 41 height 14
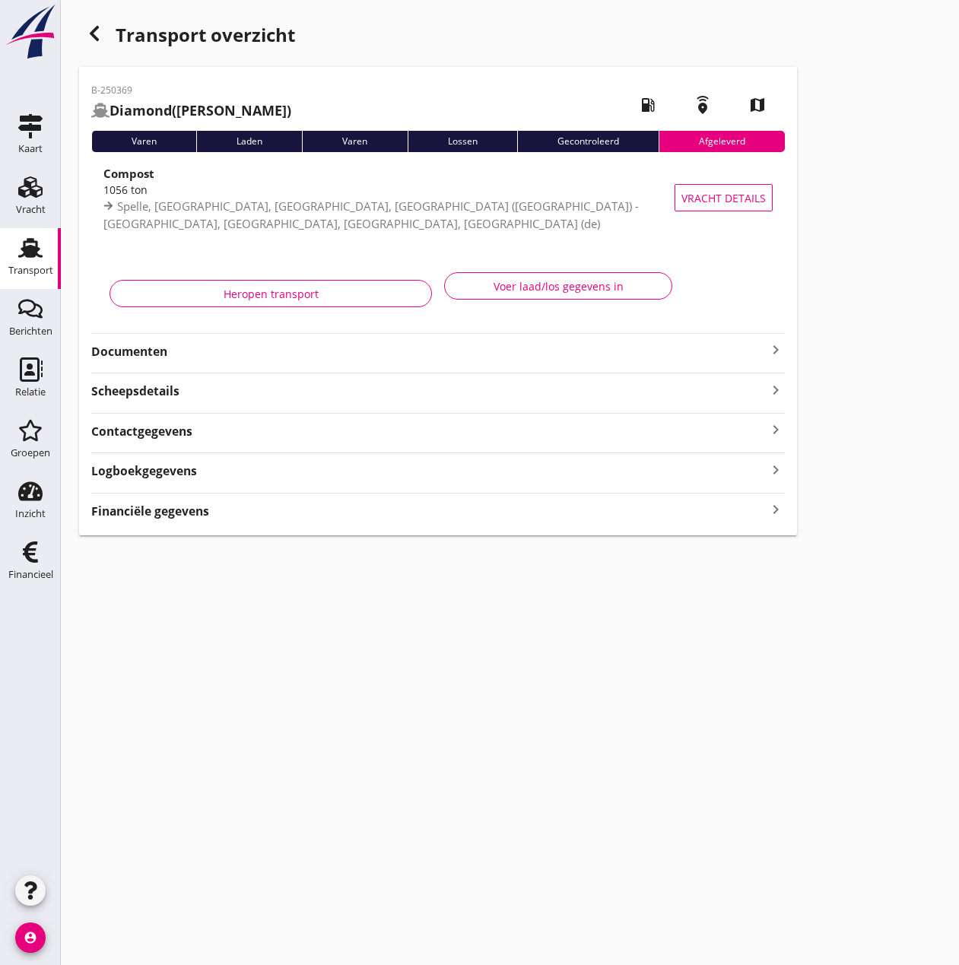
click at [180, 513] on strong "Financiële gegevens" at bounding box center [150, 511] width 118 height 17
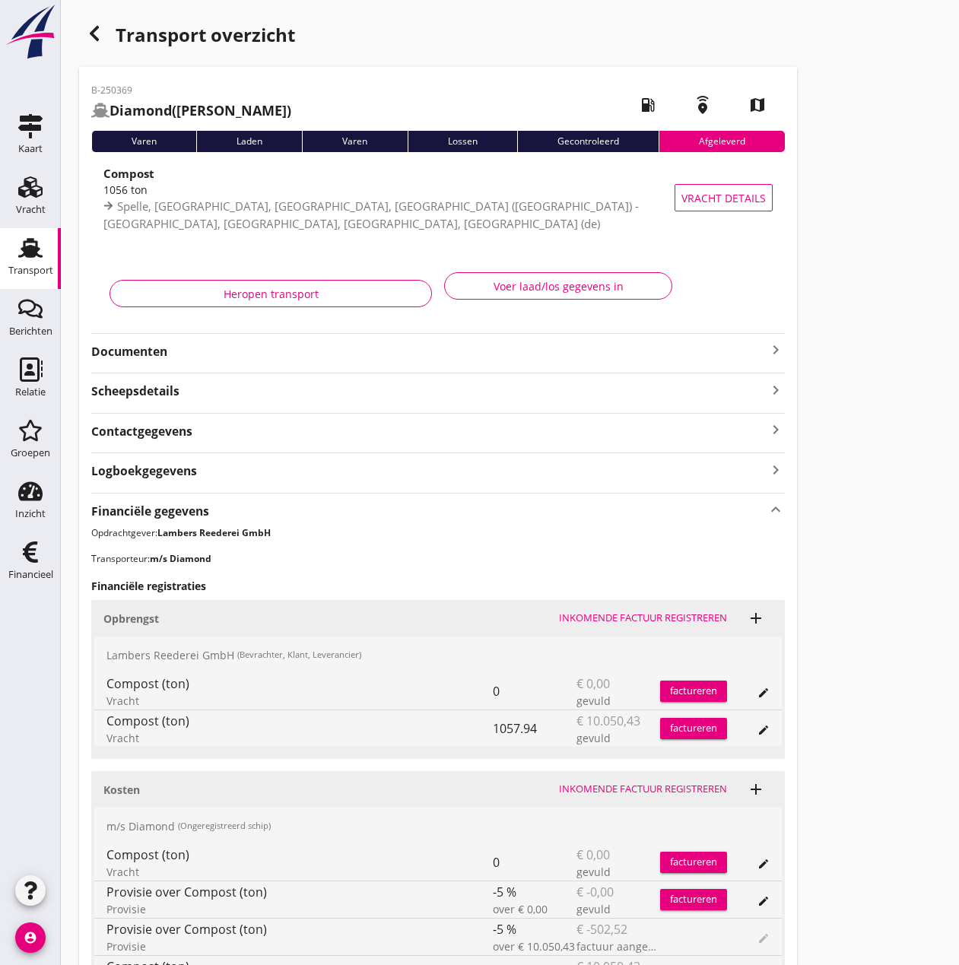
scroll to position [454, 0]
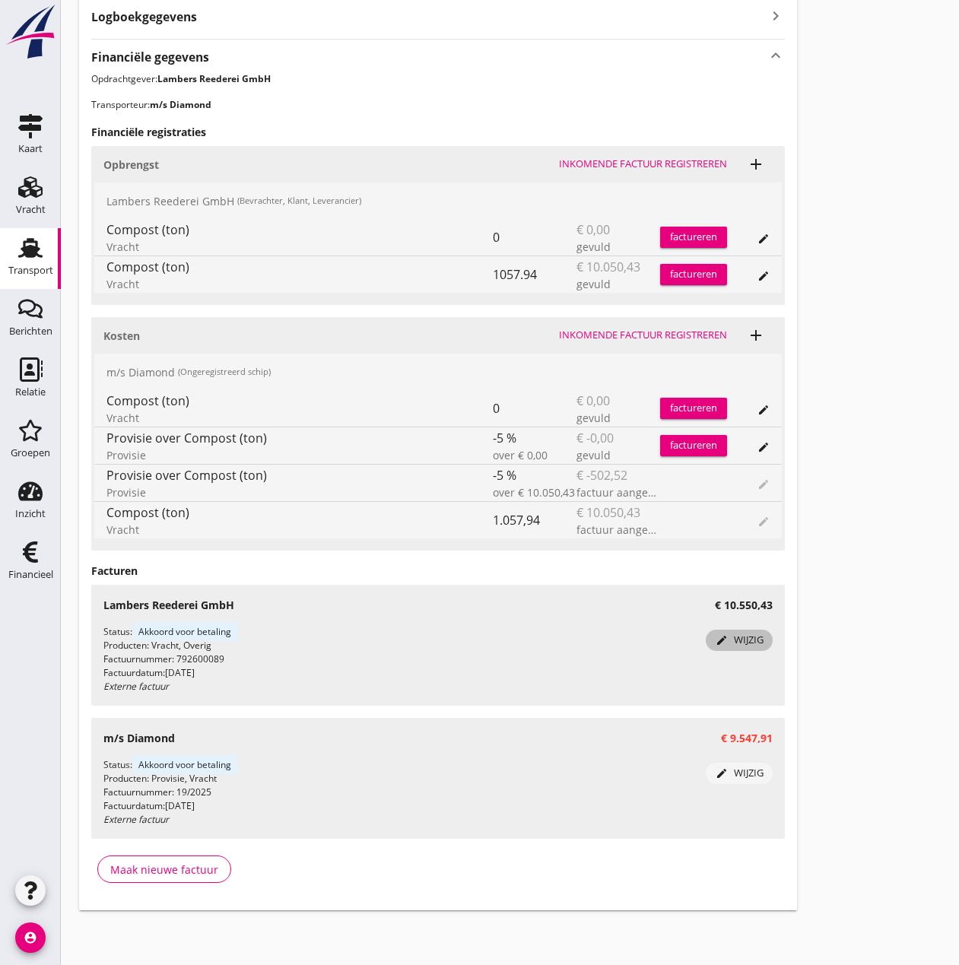
click at [752, 643] on div "edit wijzig" at bounding box center [739, 640] width 55 height 15
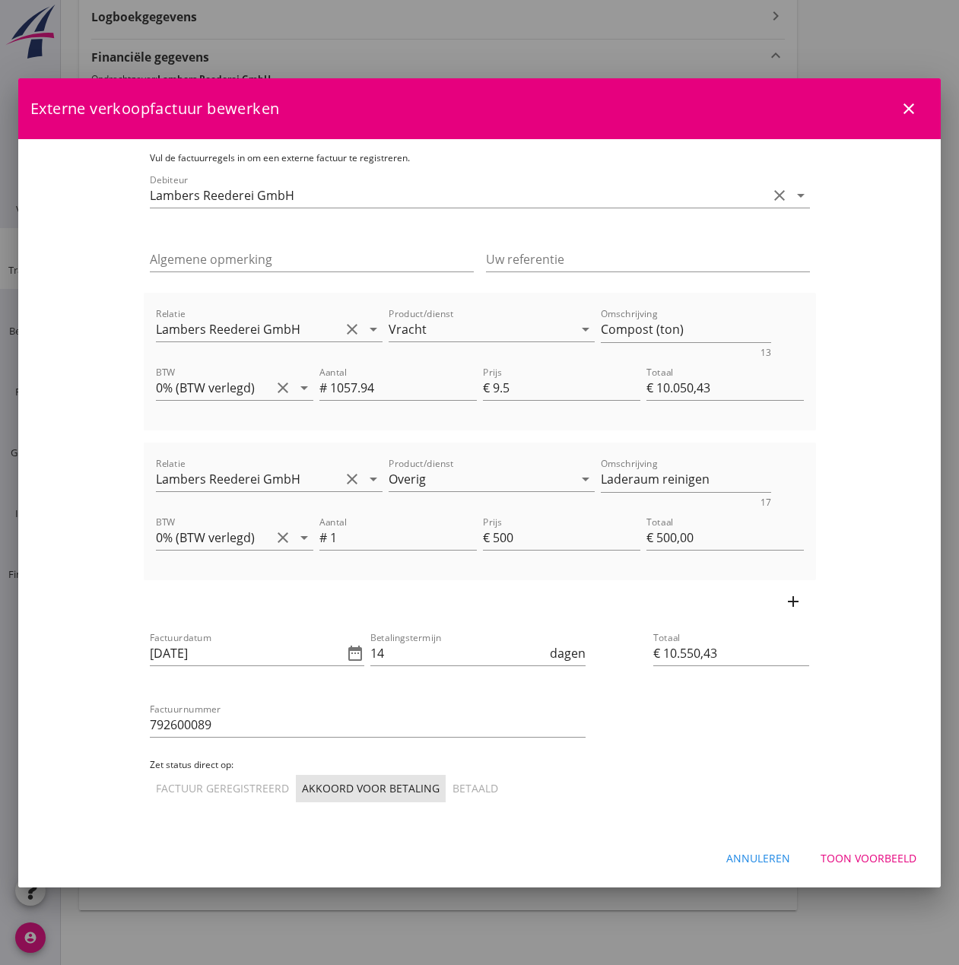
click at [453, 782] on div "Betaald" at bounding box center [476, 788] width 46 height 16
click at [882, 860] on div "Toon voorbeeld" at bounding box center [869, 858] width 96 height 16
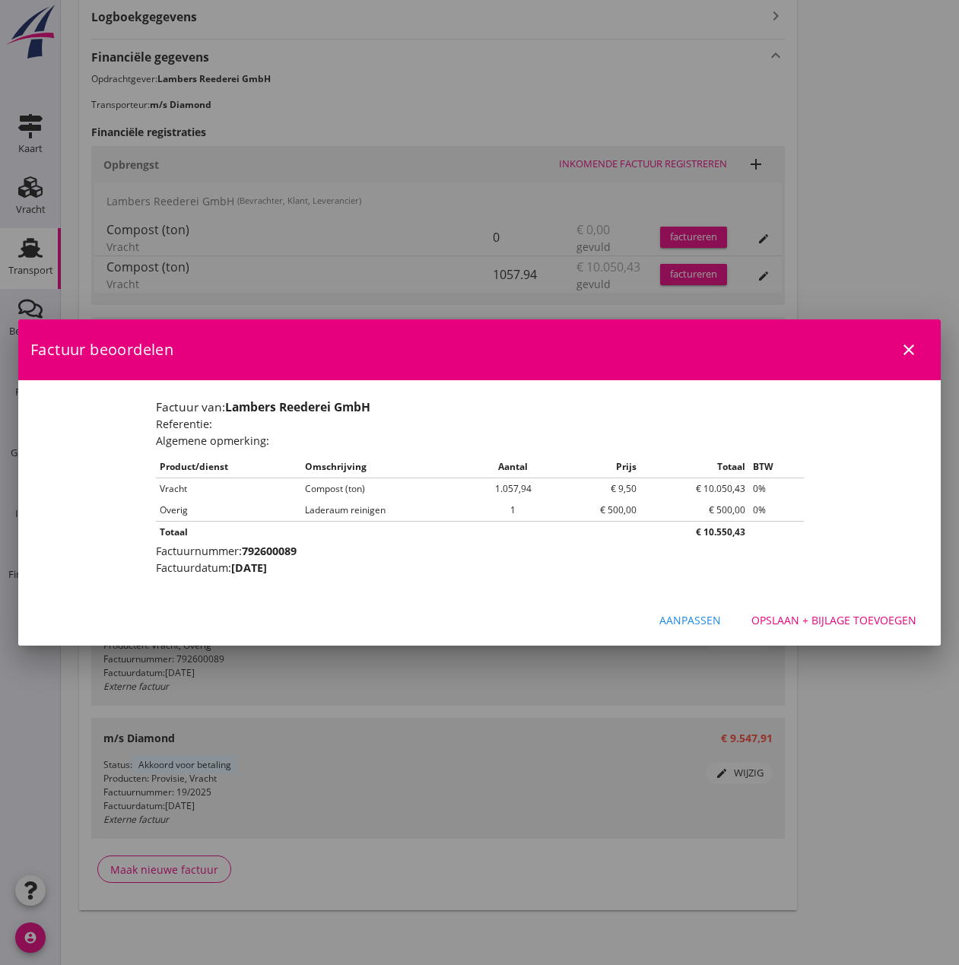
click at [879, 624] on div "Opslaan + bijlage toevoegen" at bounding box center [834, 620] width 165 height 16
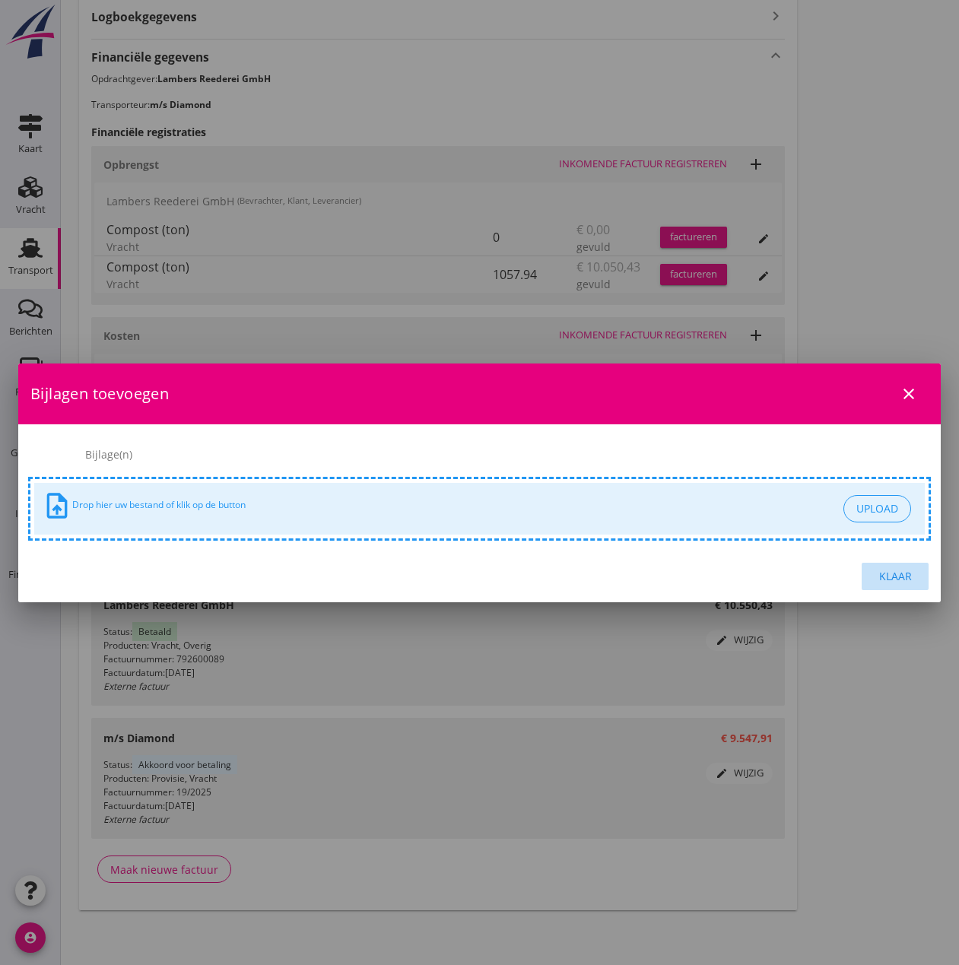
click at [888, 570] on div "Klaar" at bounding box center [895, 576] width 43 height 16
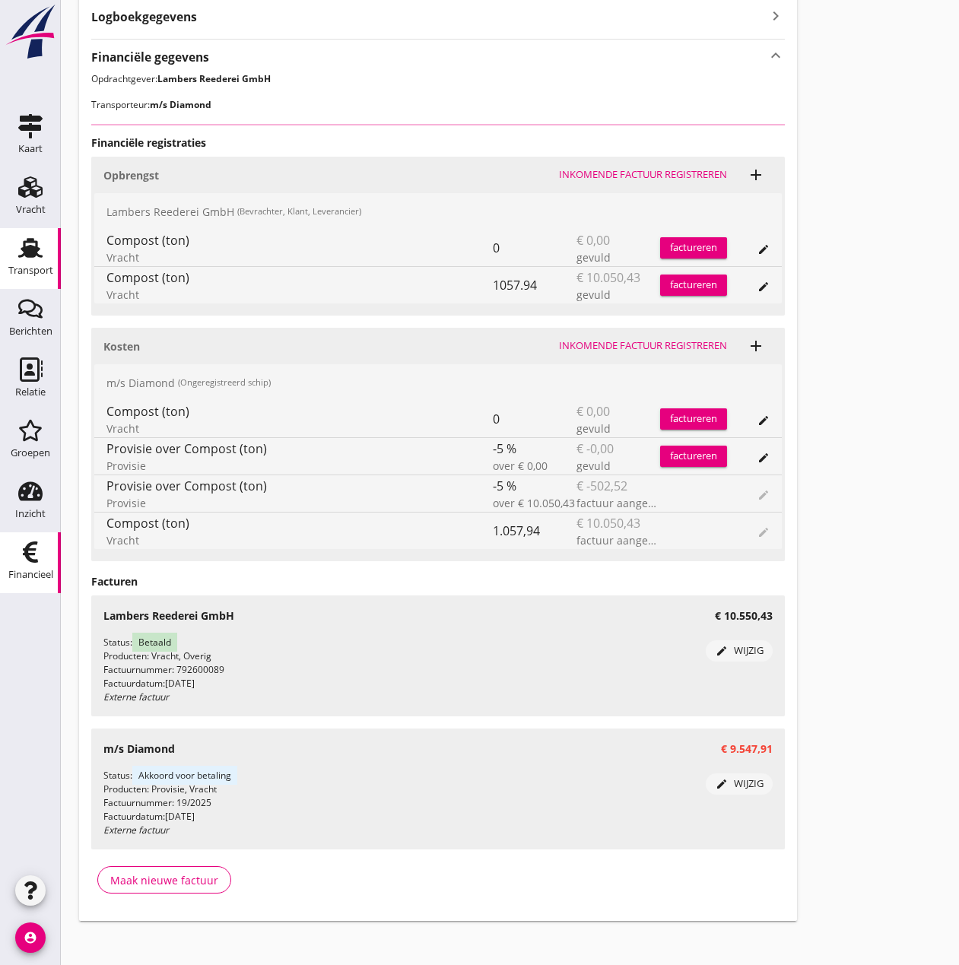
click at [41, 569] on div "Financieel" at bounding box center [30, 574] width 45 height 21
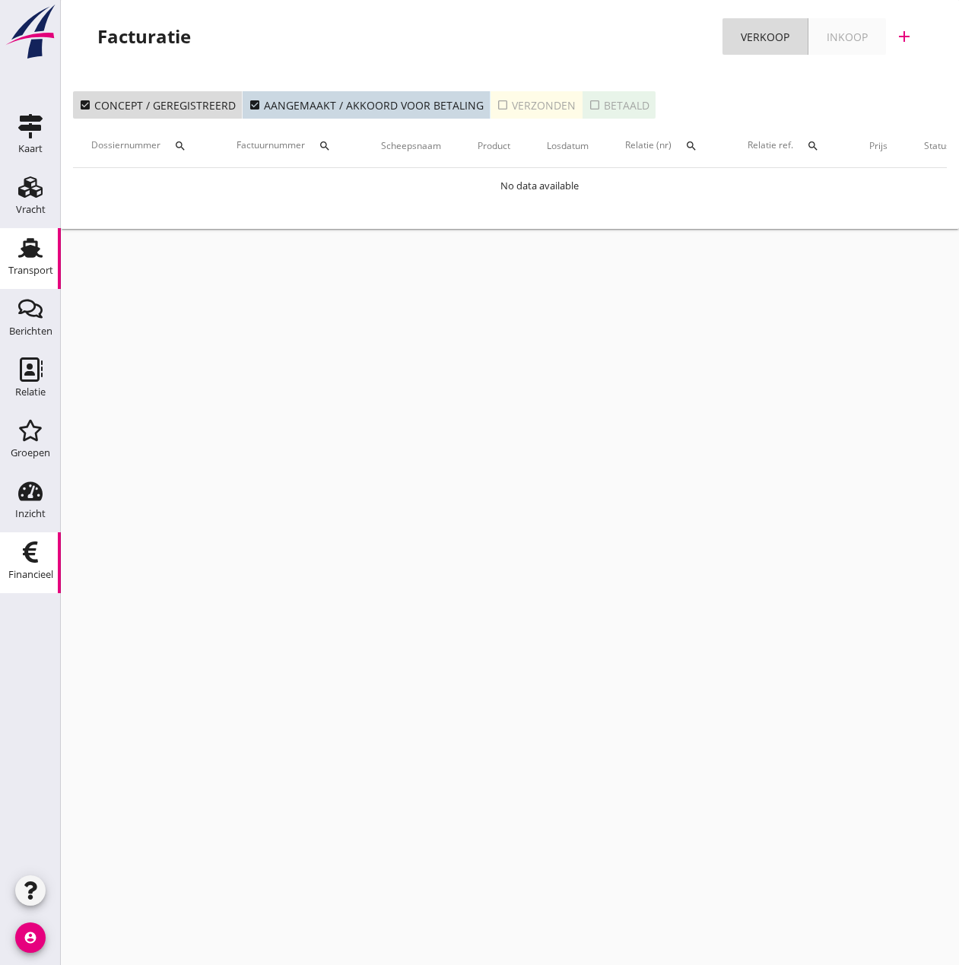
click at [17, 275] on div "Transport" at bounding box center [30, 270] width 45 height 10
